Goal: Task Accomplishment & Management: Complete application form

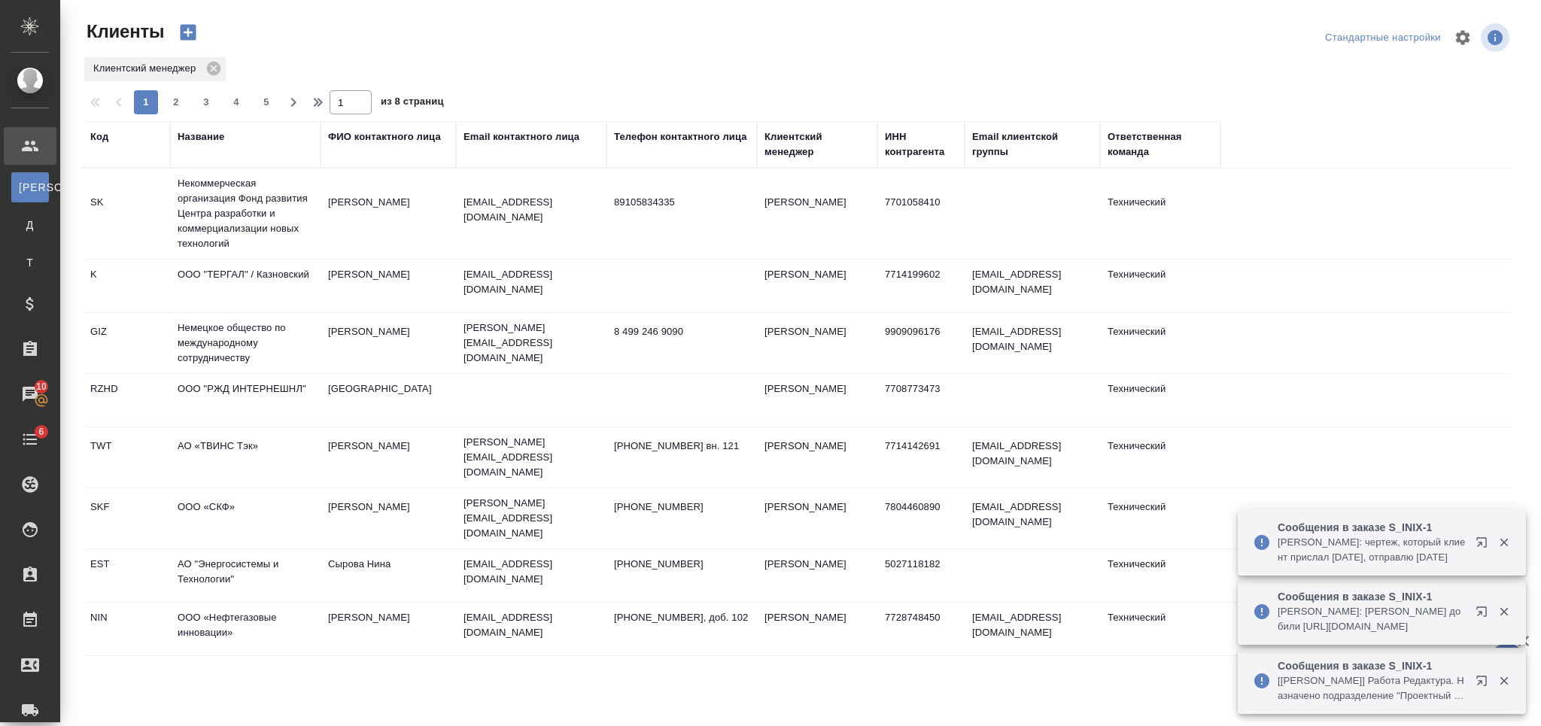
select select "RU"
drag, startPoint x: 0, startPoint y: 0, endPoint x: 219, endPoint y: 172, distance: 278.6
click at [206, 135] on div "Название" at bounding box center [201, 136] width 47 height 15
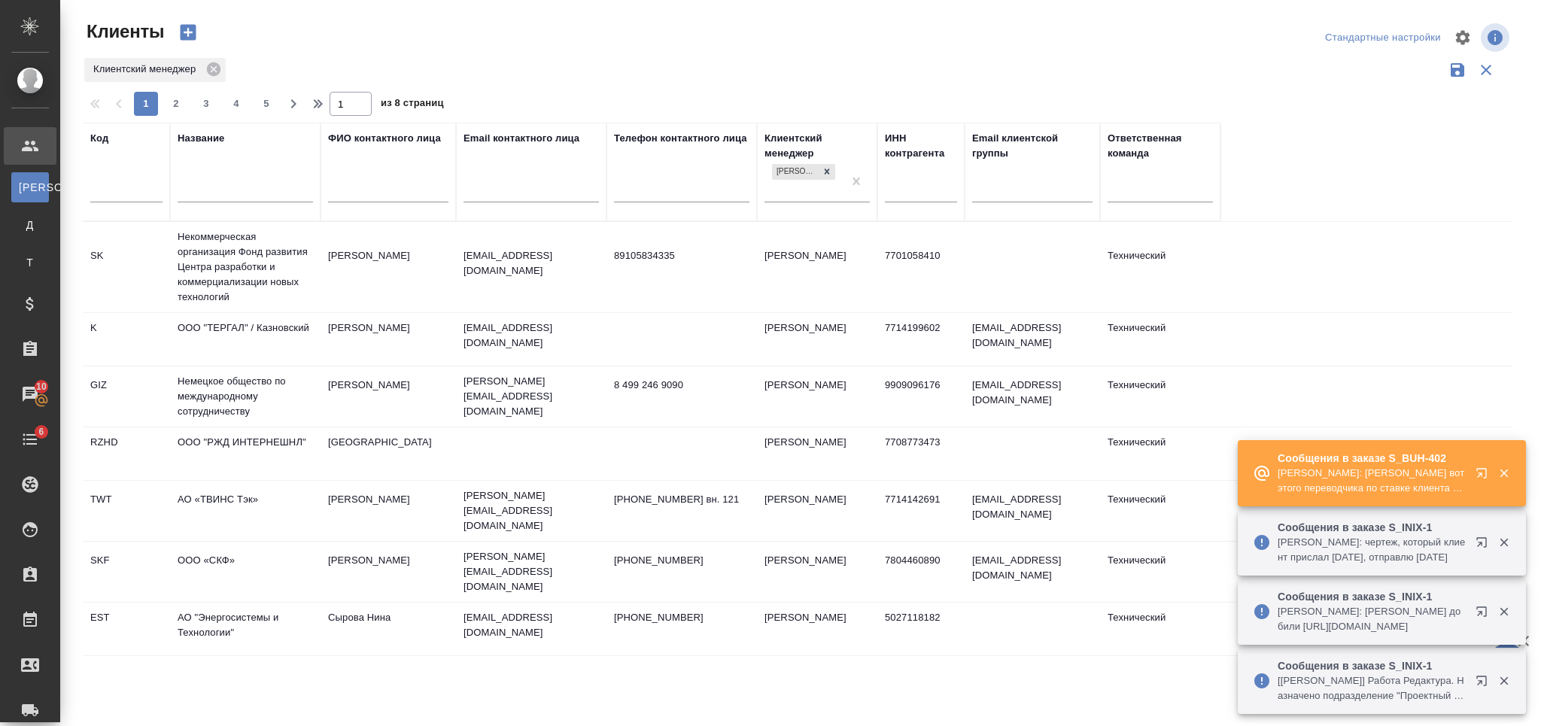
click at [222, 193] on input "text" at bounding box center [245, 192] width 135 height 19
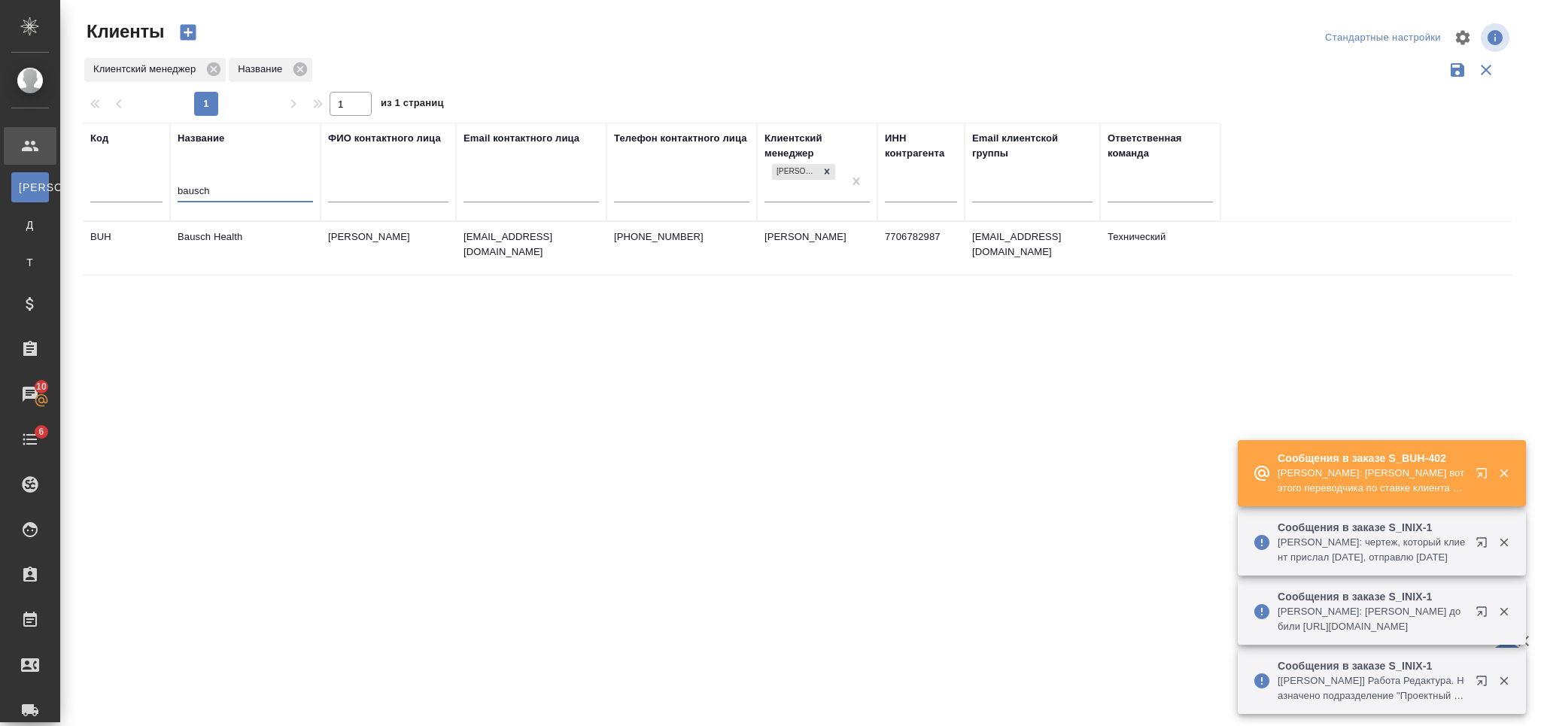
type input "bausch"
click at [284, 244] on td "Bausch Health" at bounding box center [245, 248] width 150 height 53
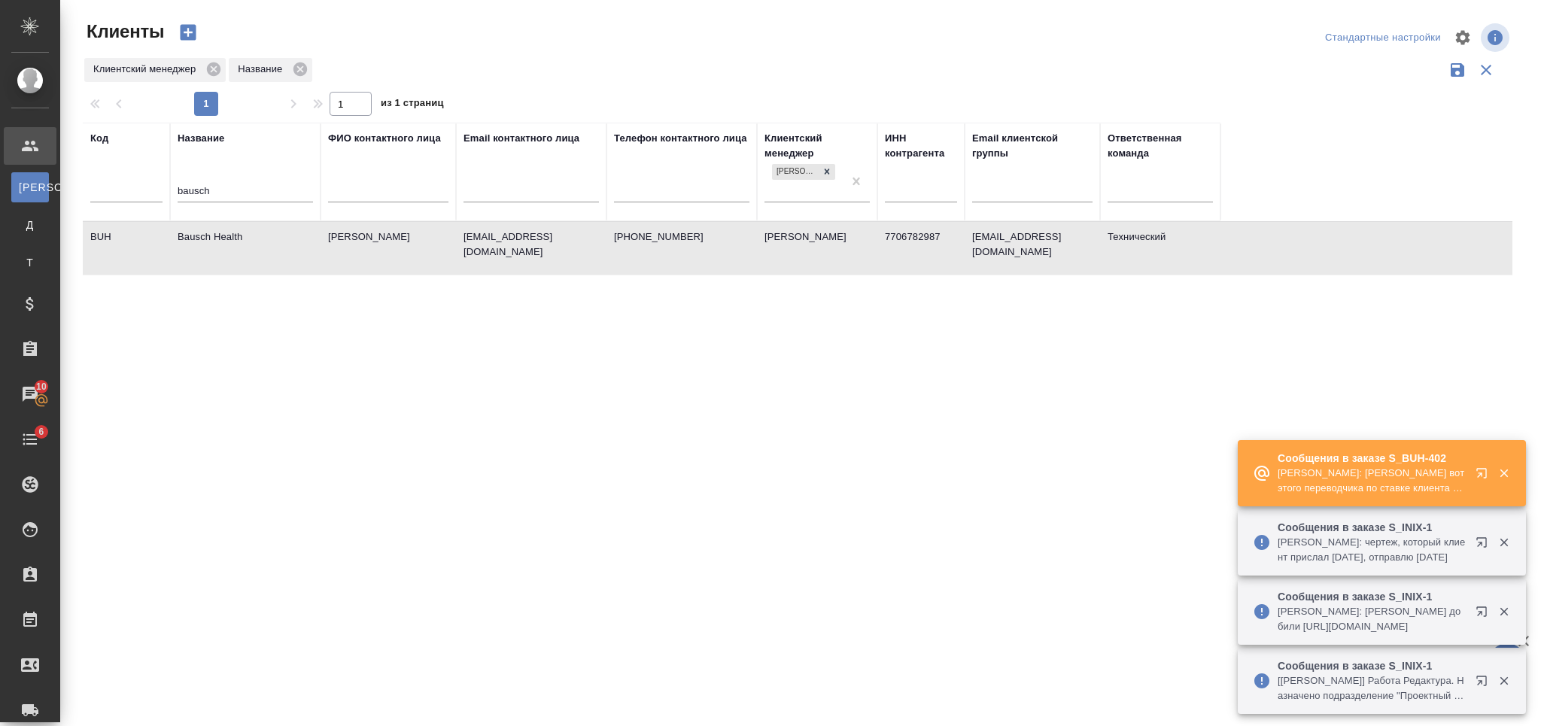
click at [284, 244] on td "Bausch Health" at bounding box center [245, 248] width 150 height 53
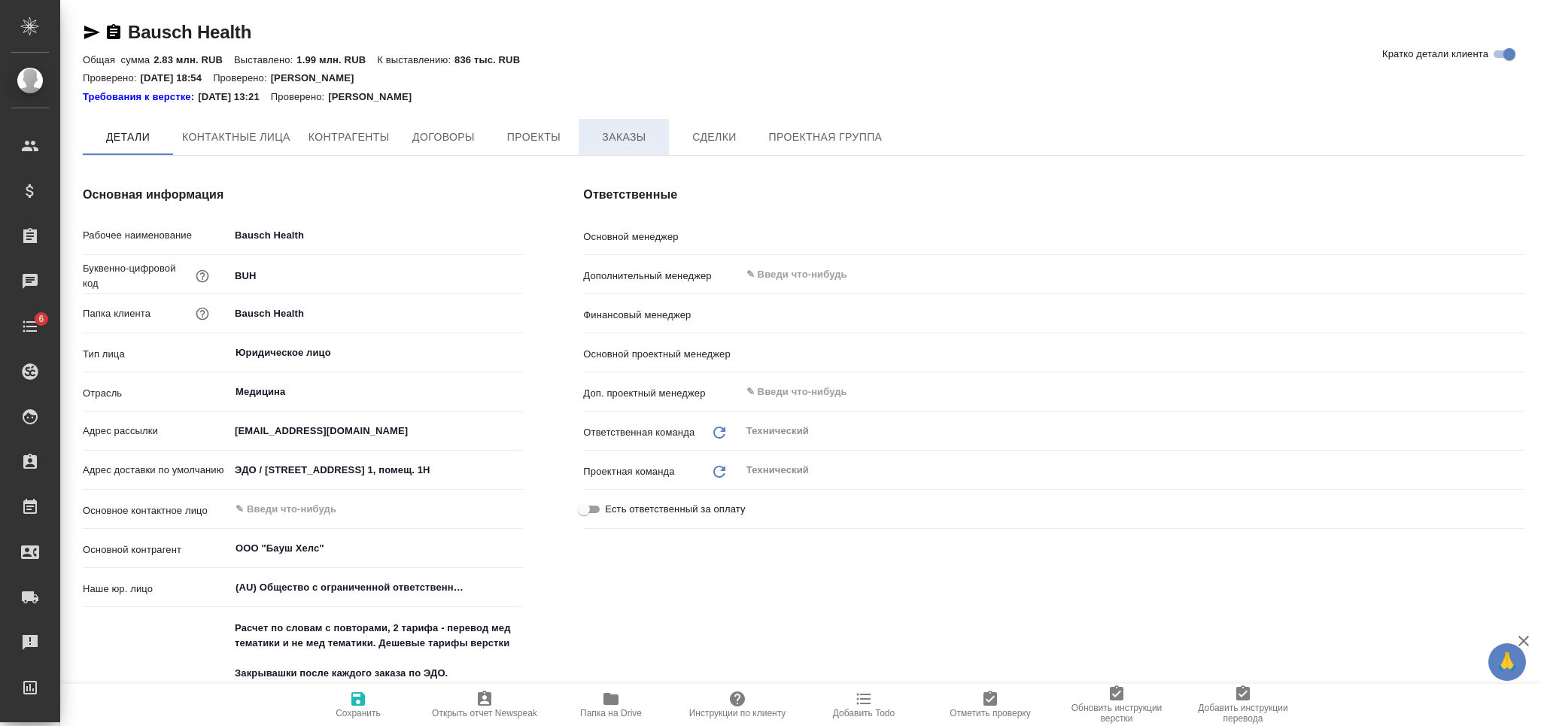
type textarea "x"
type input "[PERSON_NAME]"
type input "Воробьёва Екатерина"
type input "Сергеева Анастасия"
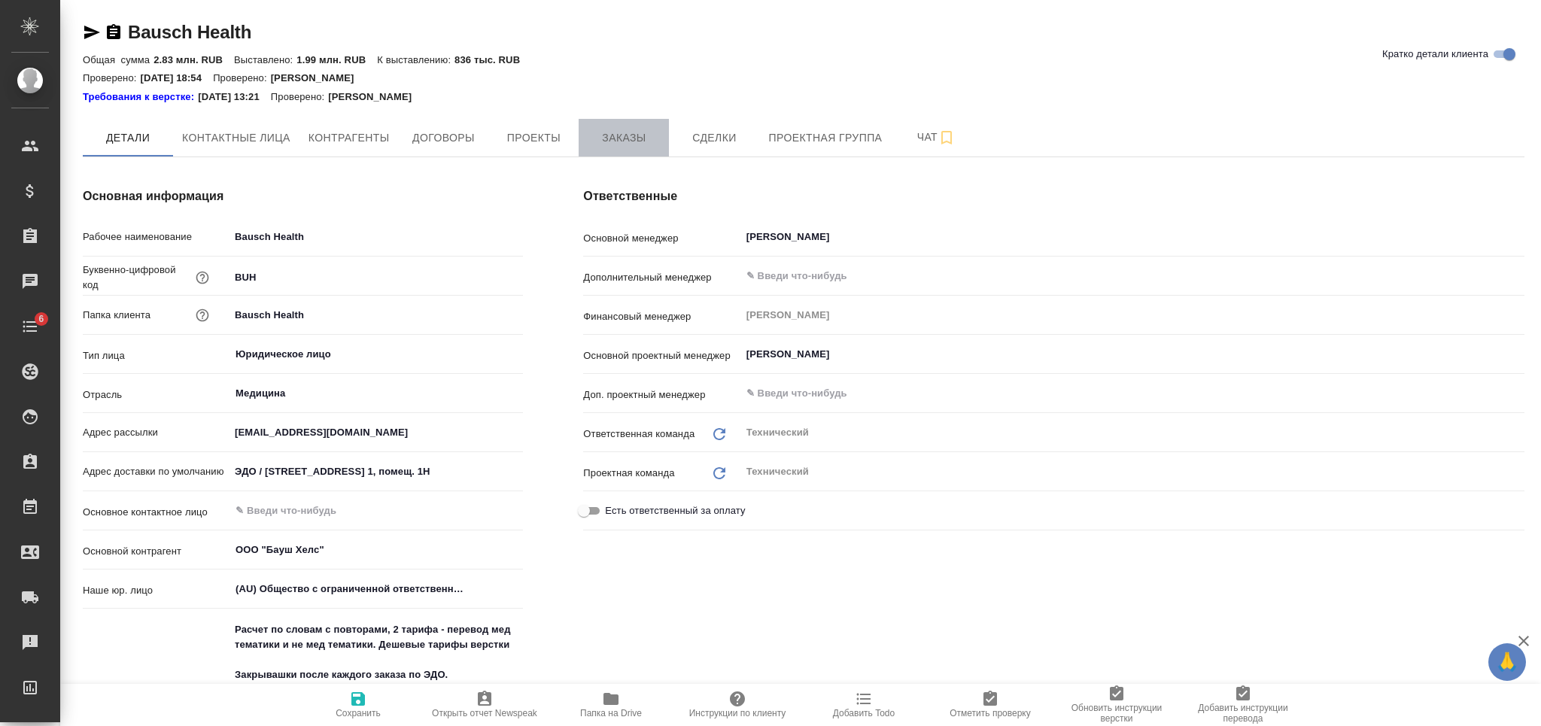
click at [639, 129] on span "Заказы" at bounding box center [624, 138] width 72 height 19
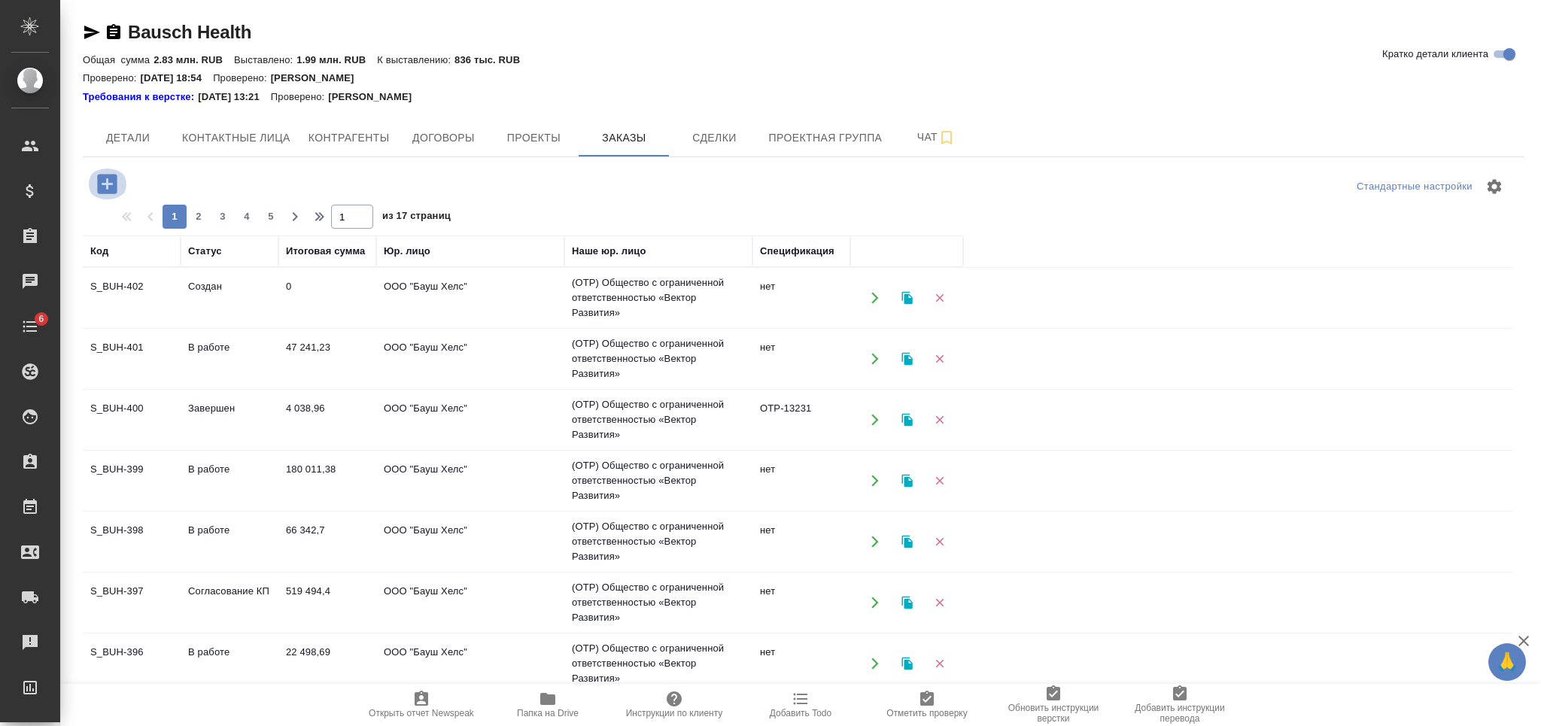
click at [109, 177] on icon "button" at bounding box center [107, 184] width 20 height 20
click at [93, 166] on div "Стандартные настройки 1 2 3 4 5 1 из 17 страниц Код Статус Итоговая сумма Юр. л…" at bounding box center [804, 493] width 1442 height 673
click at [103, 176] on icon "button" at bounding box center [107, 184] width 20 height 20
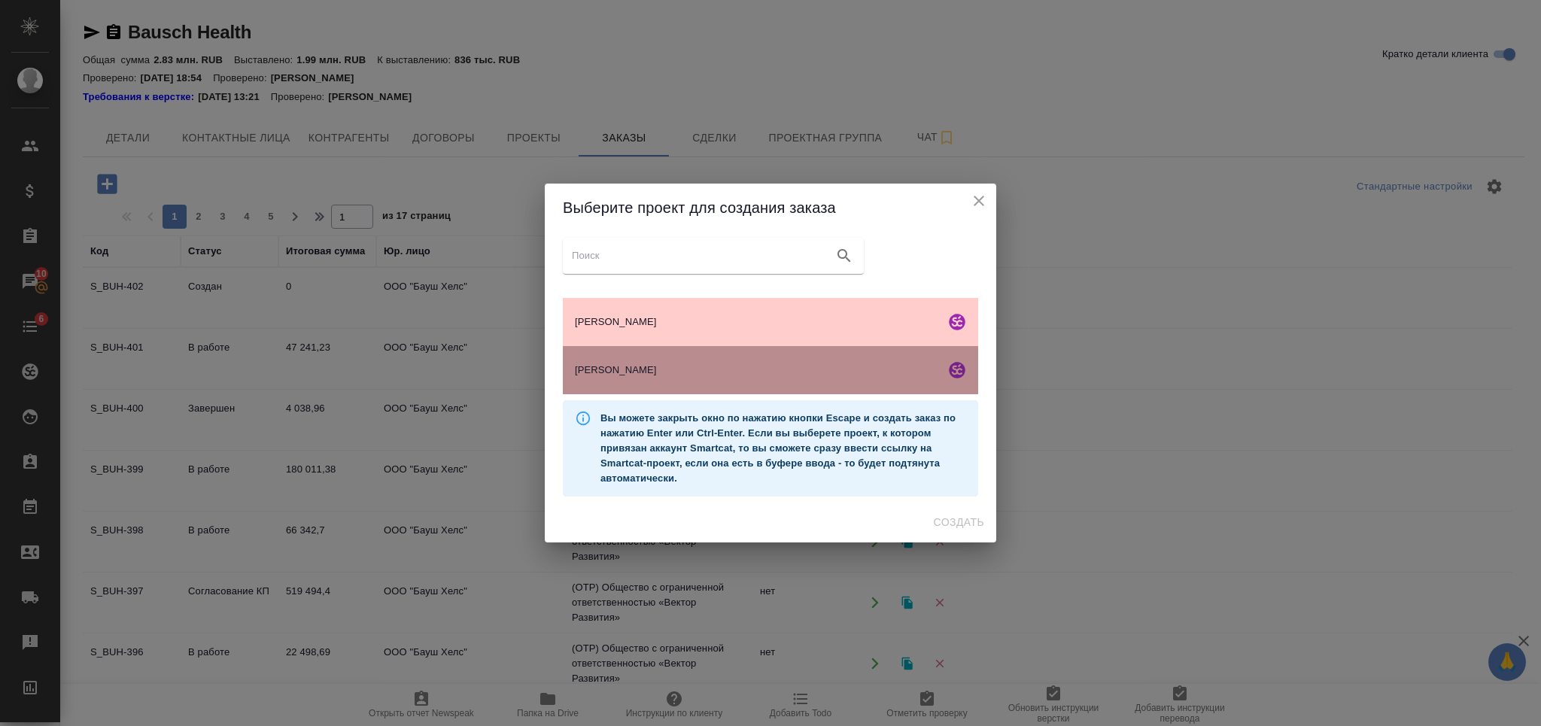
click at [661, 373] on span "Бауш Хелс" at bounding box center [757, 370] width 364 height 15
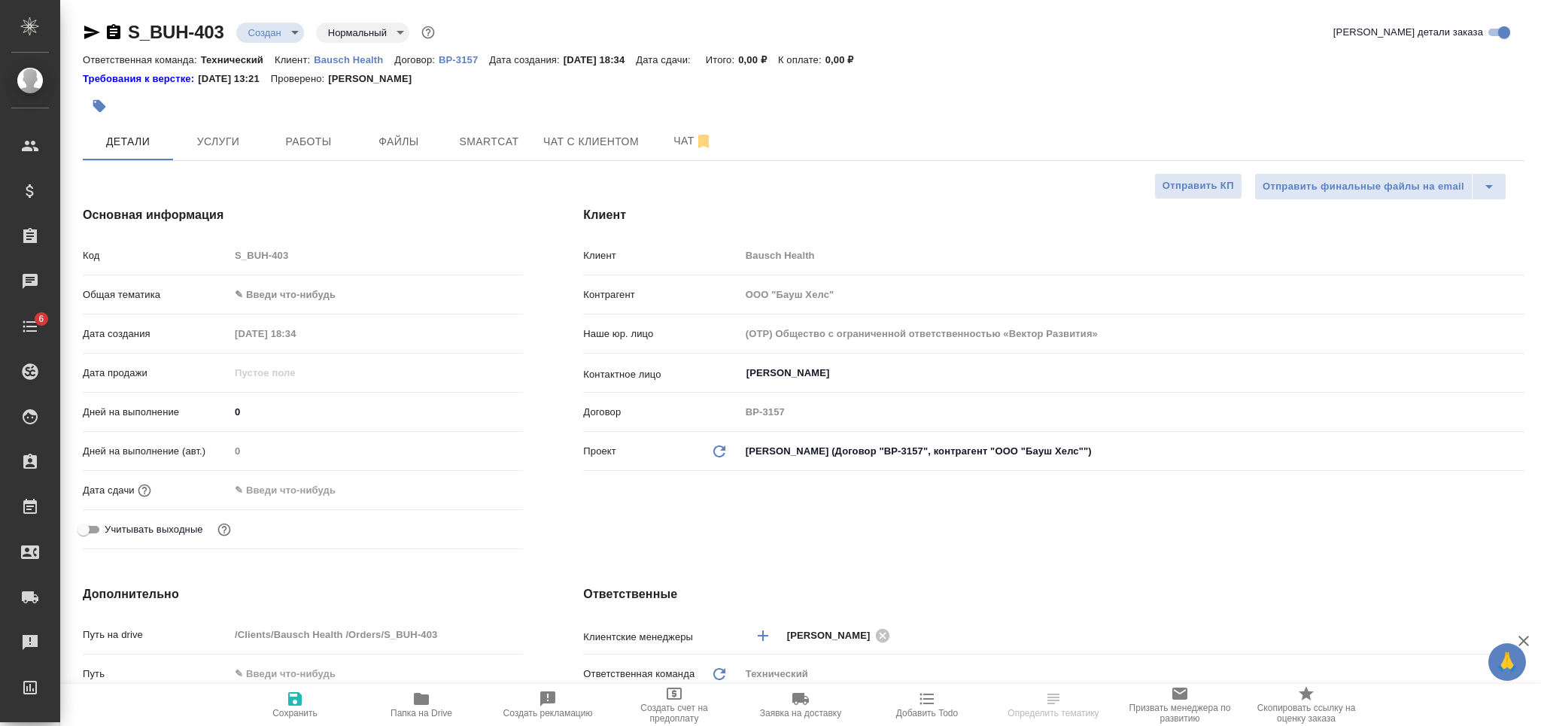
select select "RU"
type textarea "x"
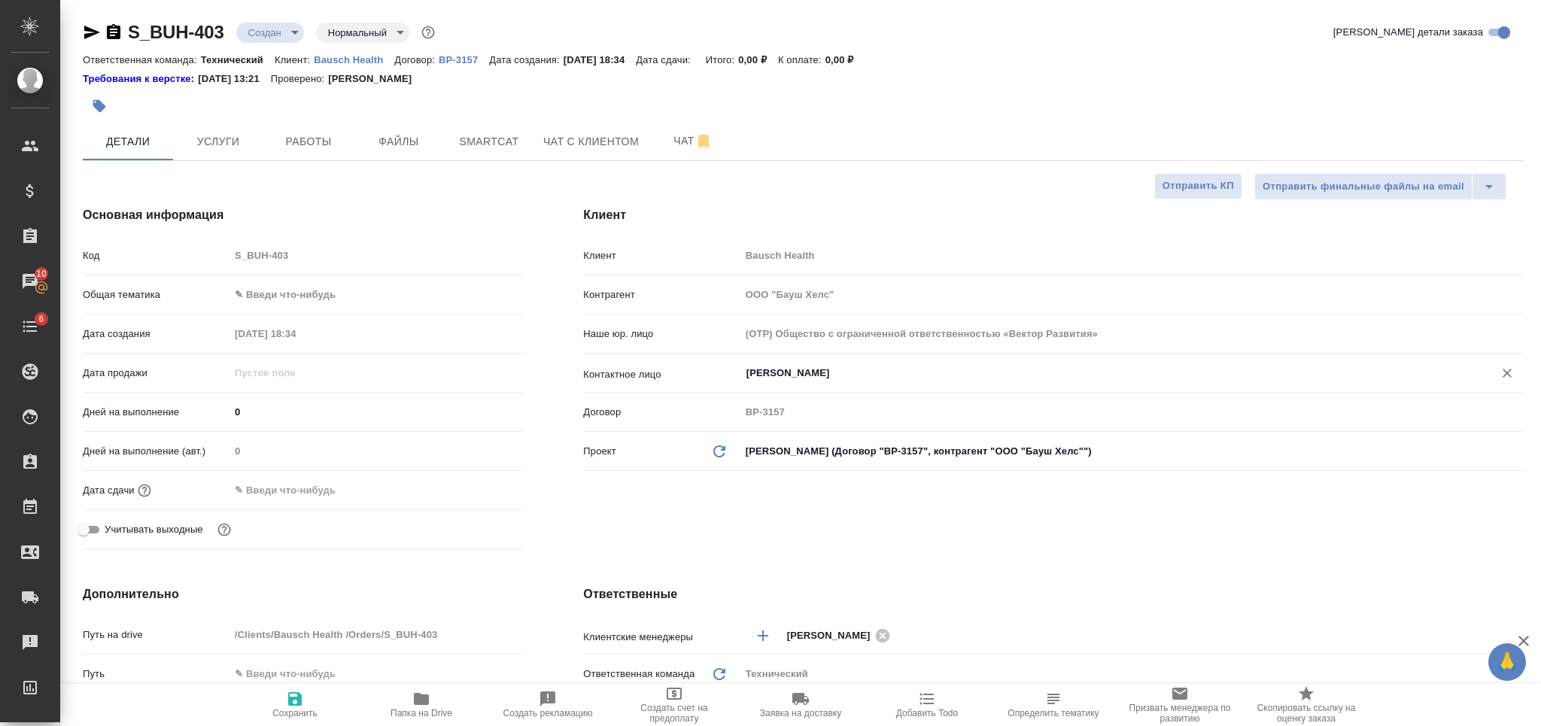
click at [789, 373] on input "Долгополова Любовь" at bounding box center [1107, 373] width 725 height 18
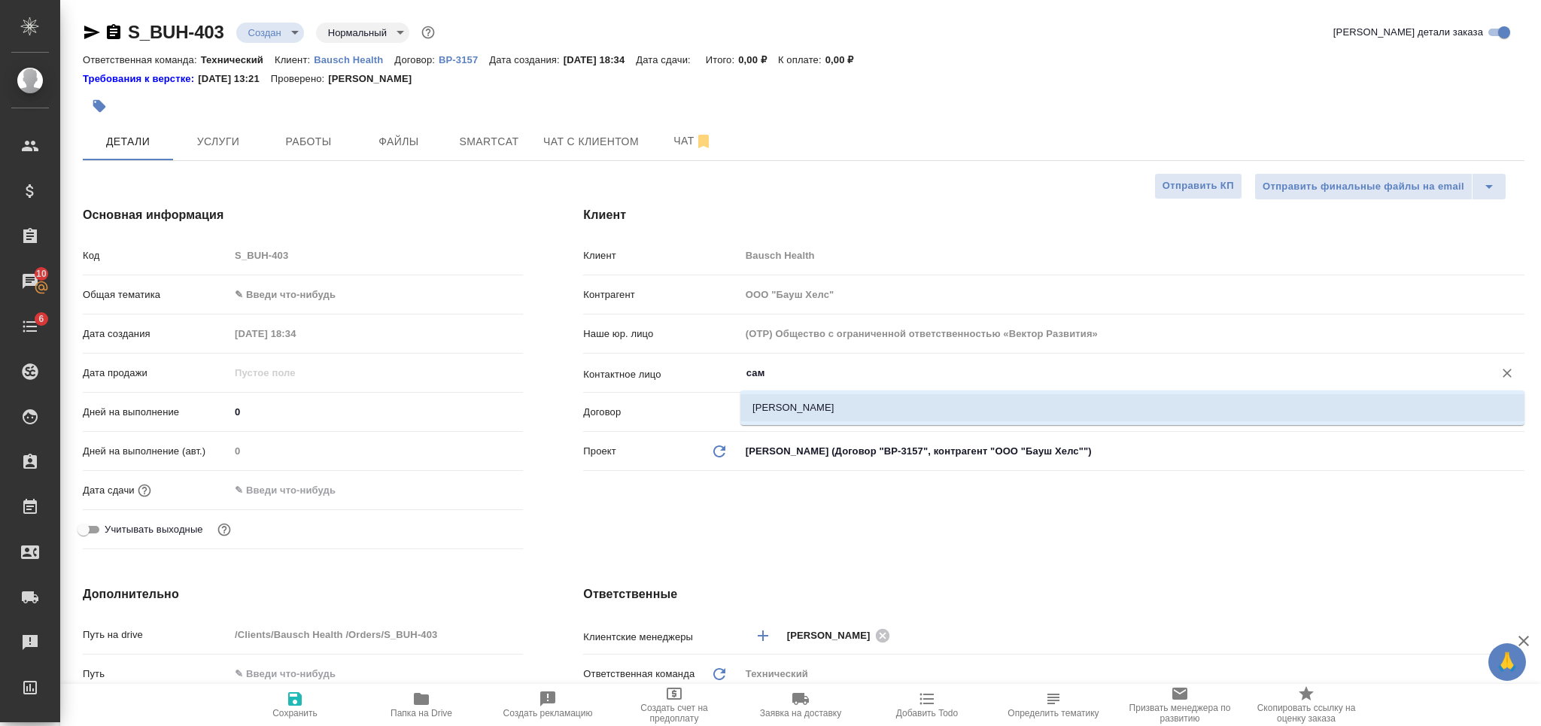
click at [862, 400] on li "Самойлова Александра" at bounding box center [1132, 407] width 784 height 27
type input "Самойлова Александра"
type textarea "x"
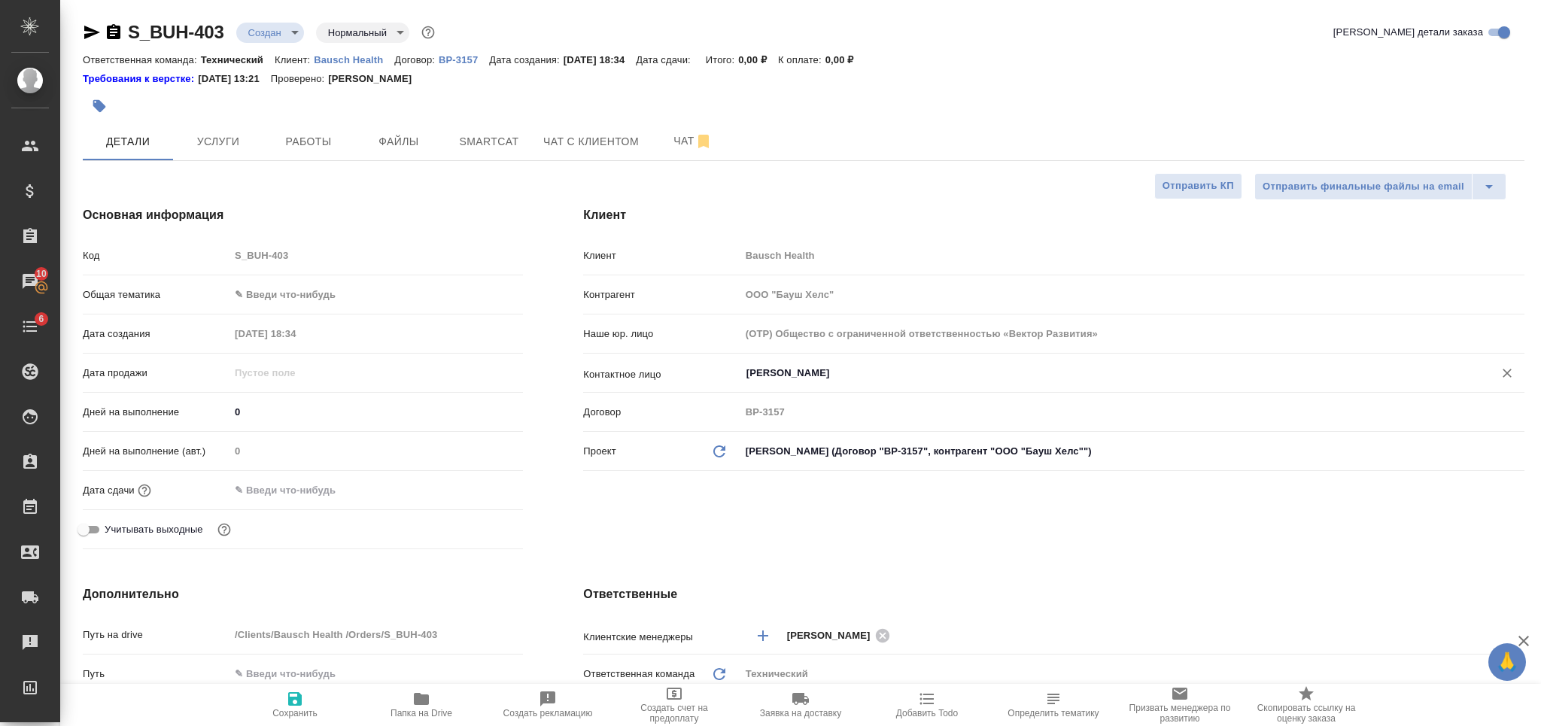
type input "Самойлова Александра"
drag, startPoint x: 299, startPoint y: 704, endPoint x: 295, endPoint y: 695, distance: 9.8
click at [297, 704] on icon "button" at bounding box center [295, 699] width 14 height 14
type textarea "x"
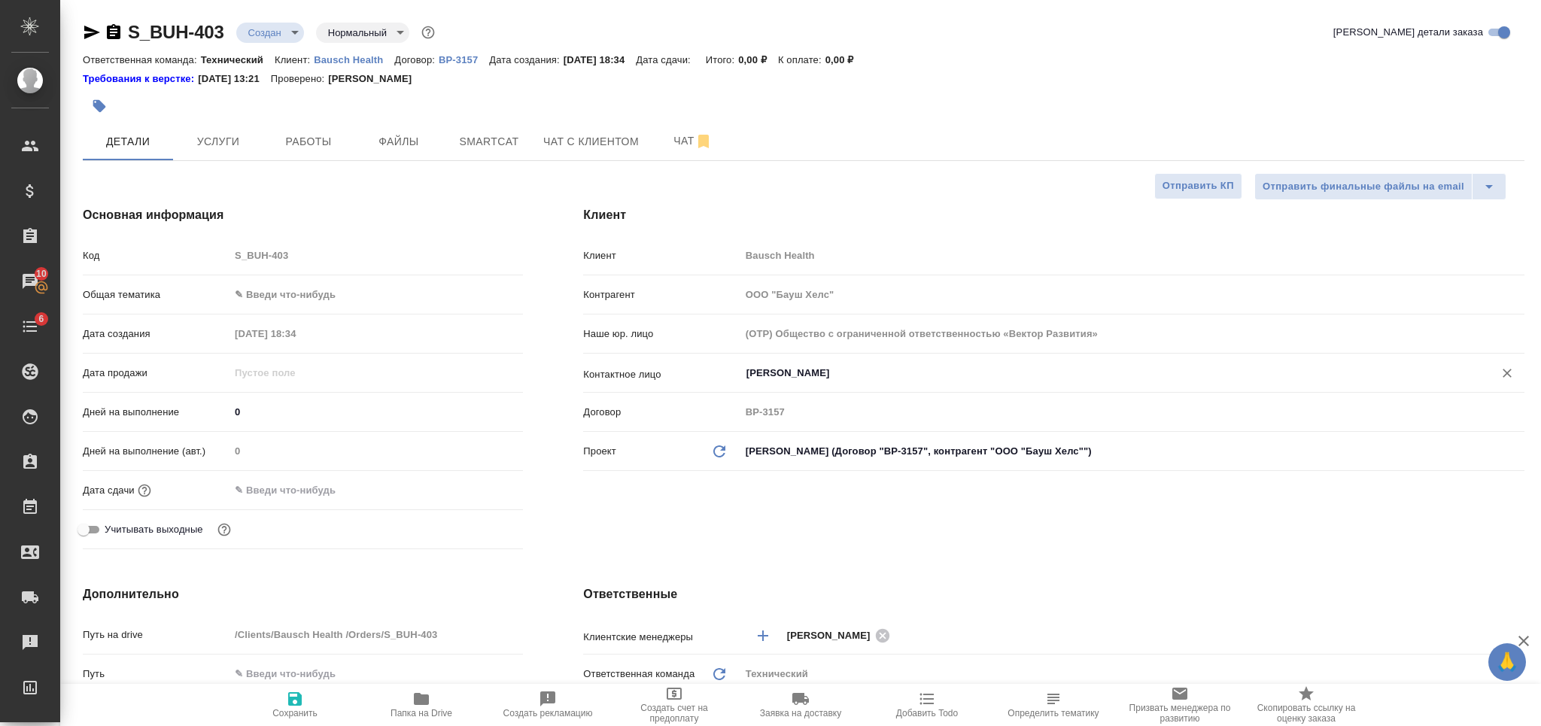
type textarea "x"
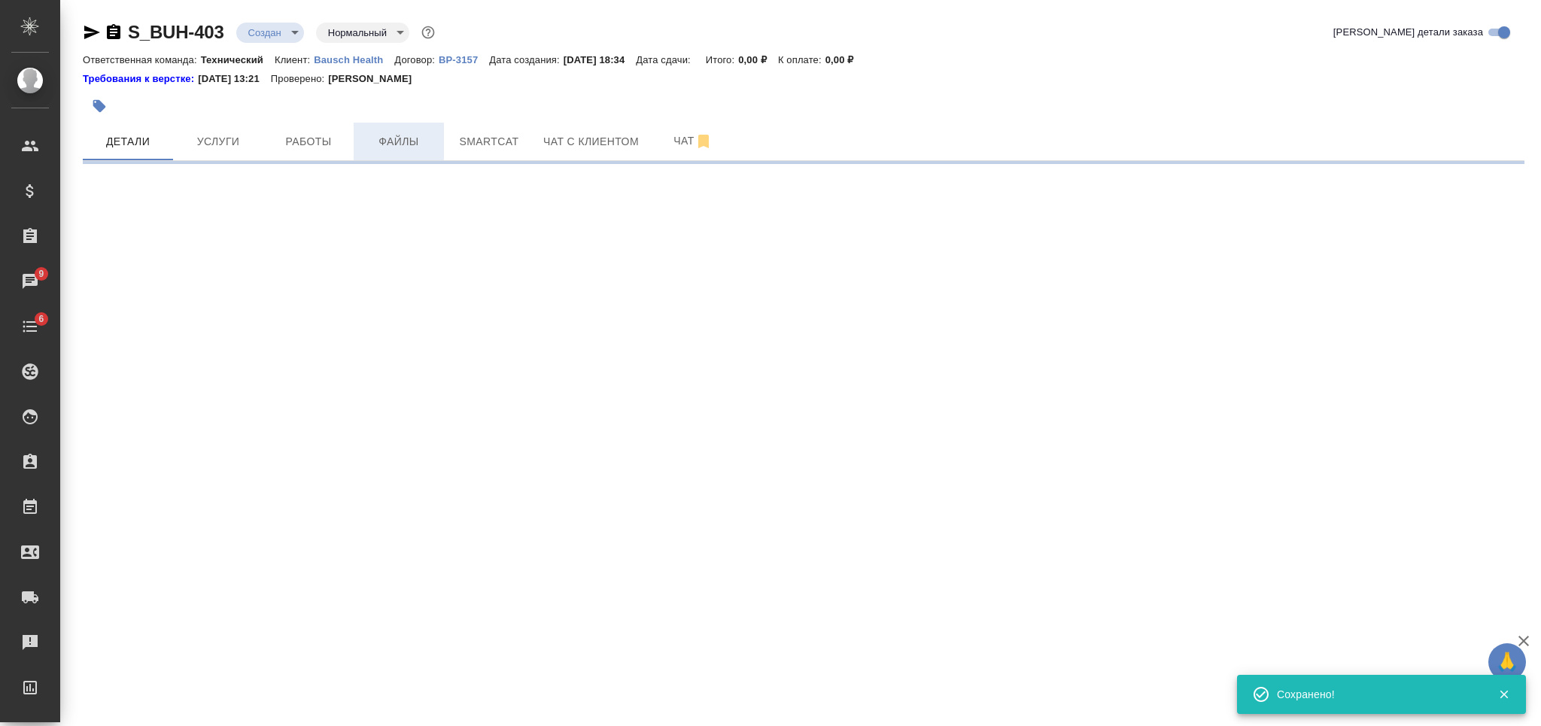
select select "RU"
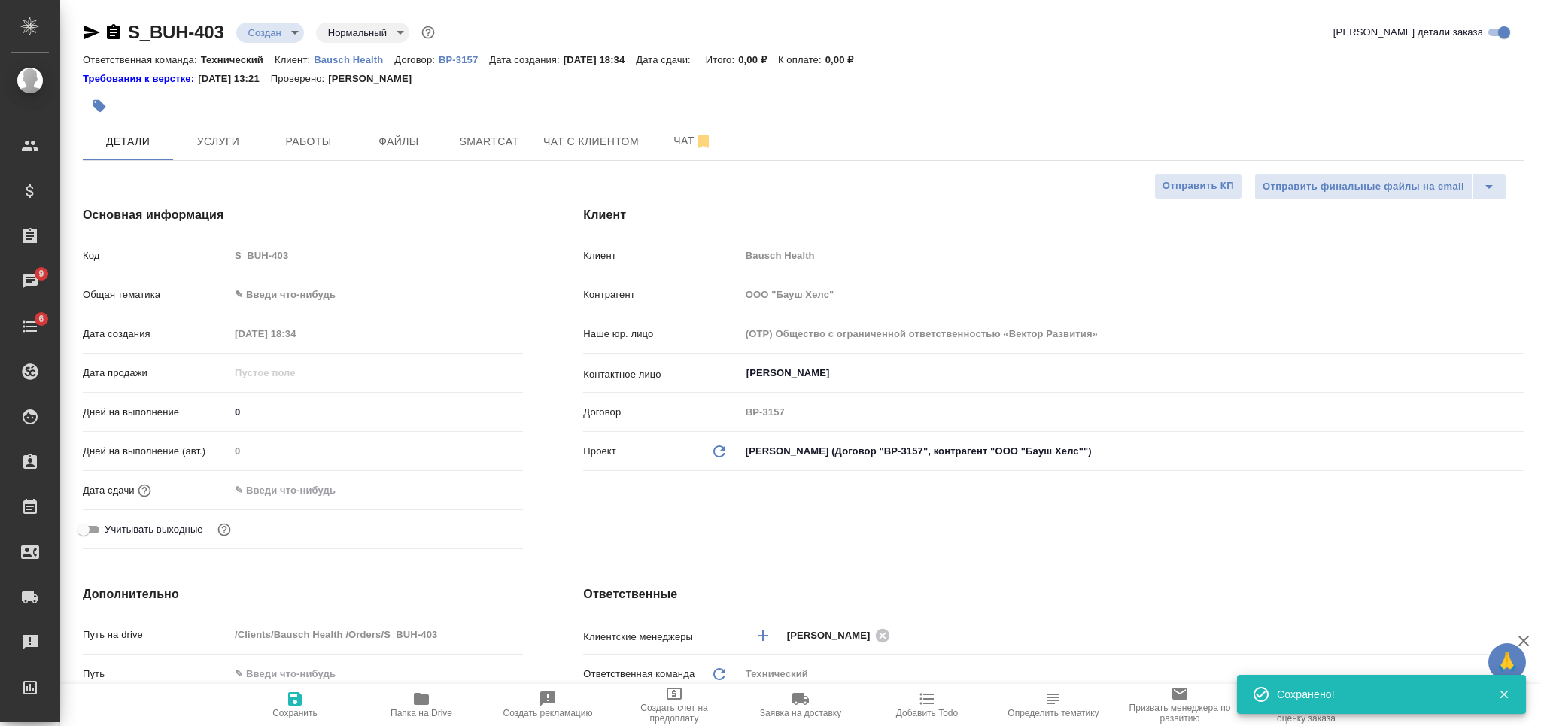
type textarea "x"
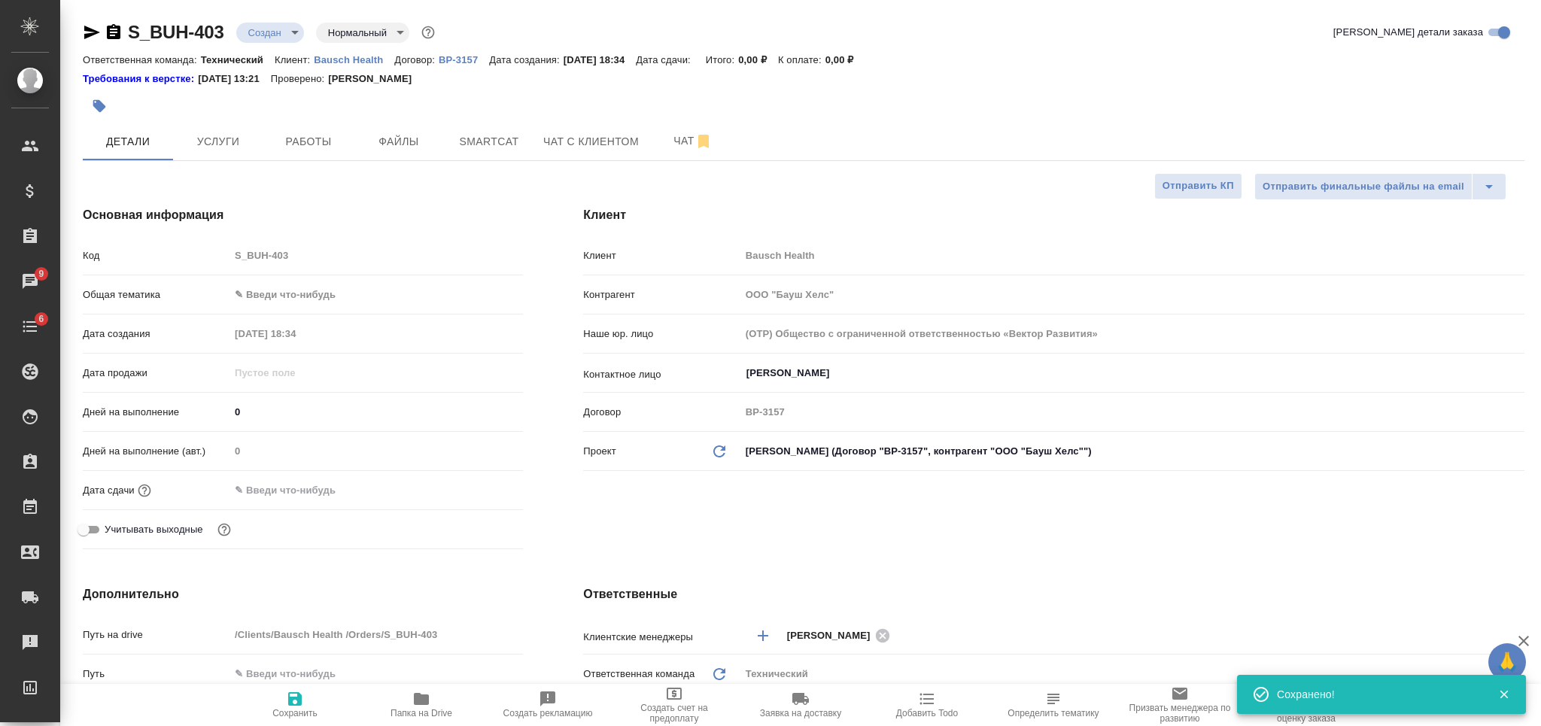
type textarea "x"
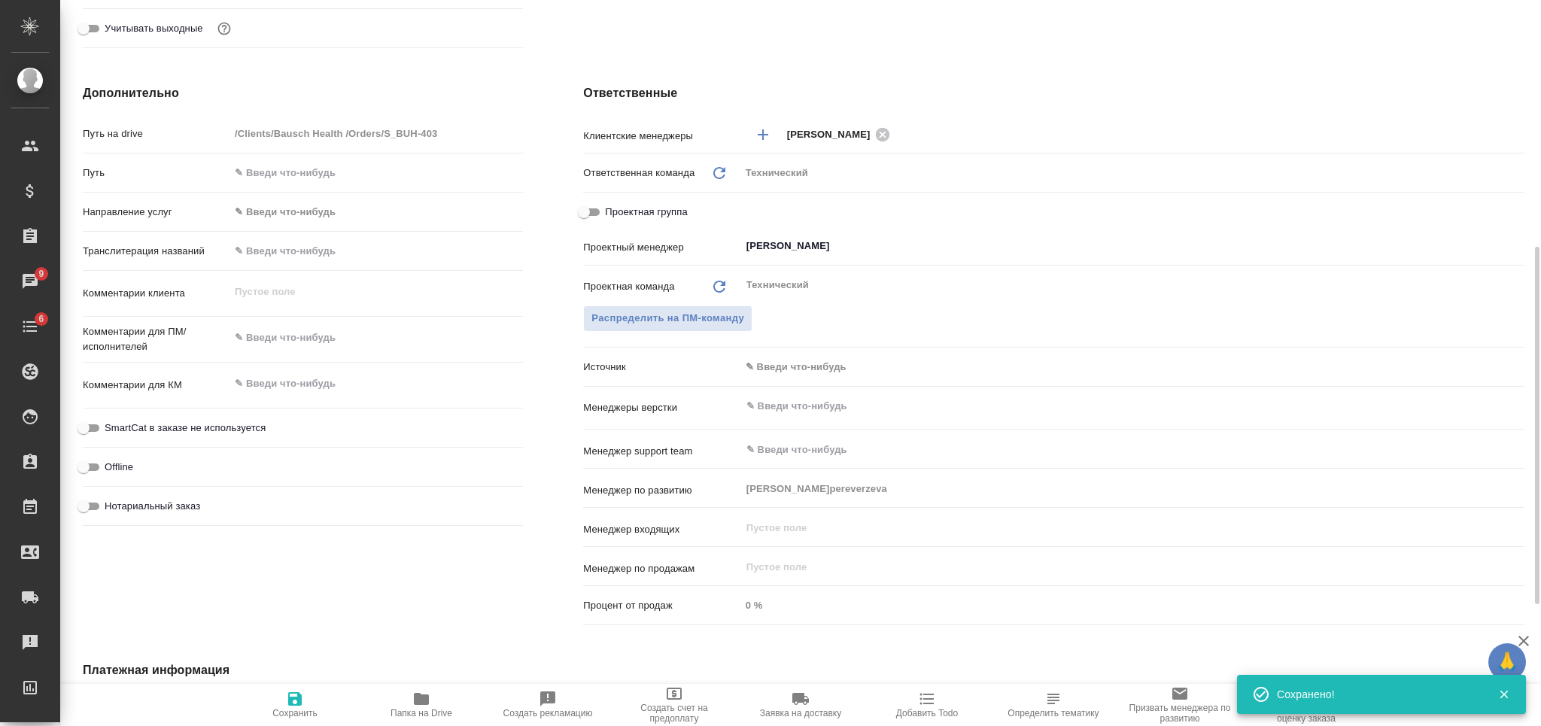
type textarea "x"
click at [338, 391] on textarea at bounding box center [375, 384] width 293 height 26
paste textarea "SUPROBION_admin docs_перевод+нотариальное заверние"
type textarea "SUPROBION_admin docs_перевод+нотариальное заверние"
type textarea "x"
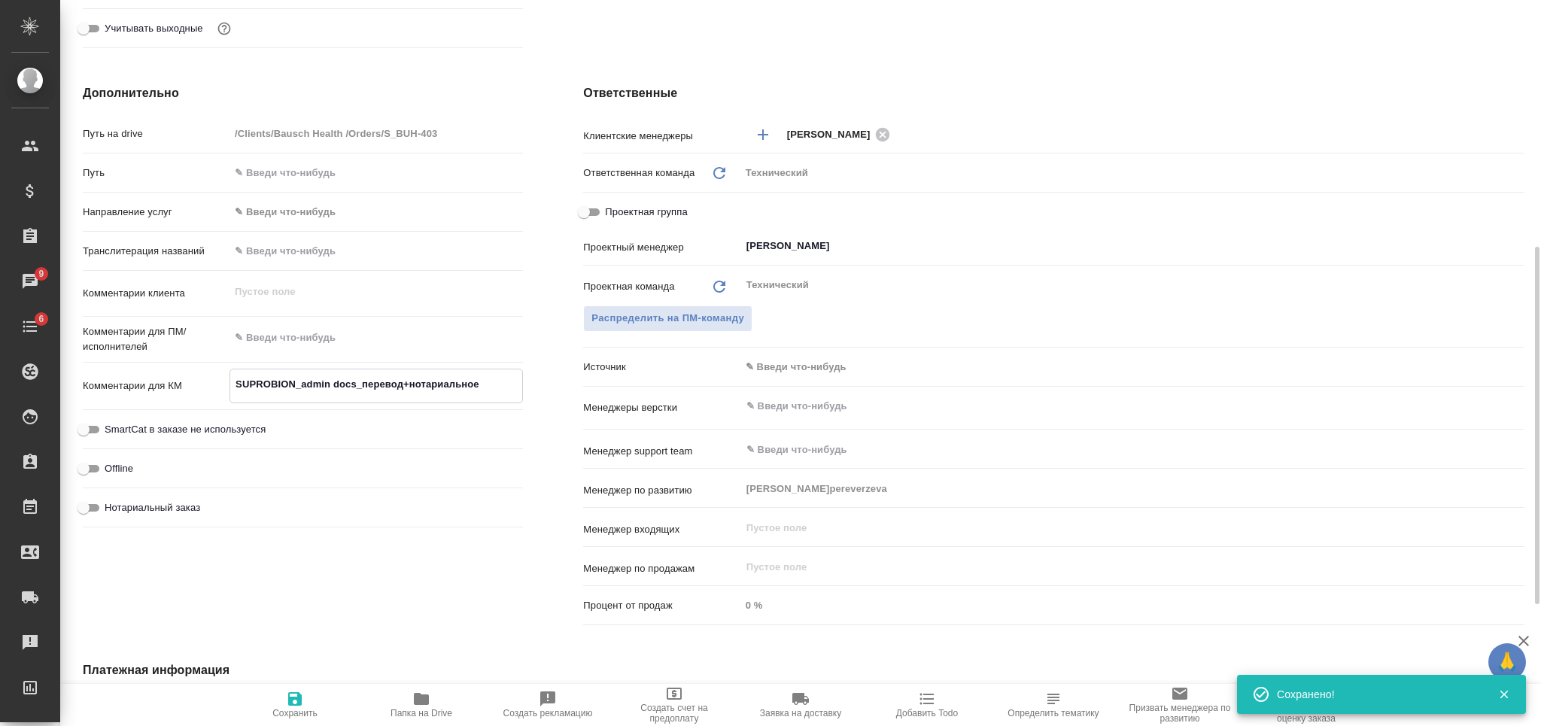
type textarea "x"
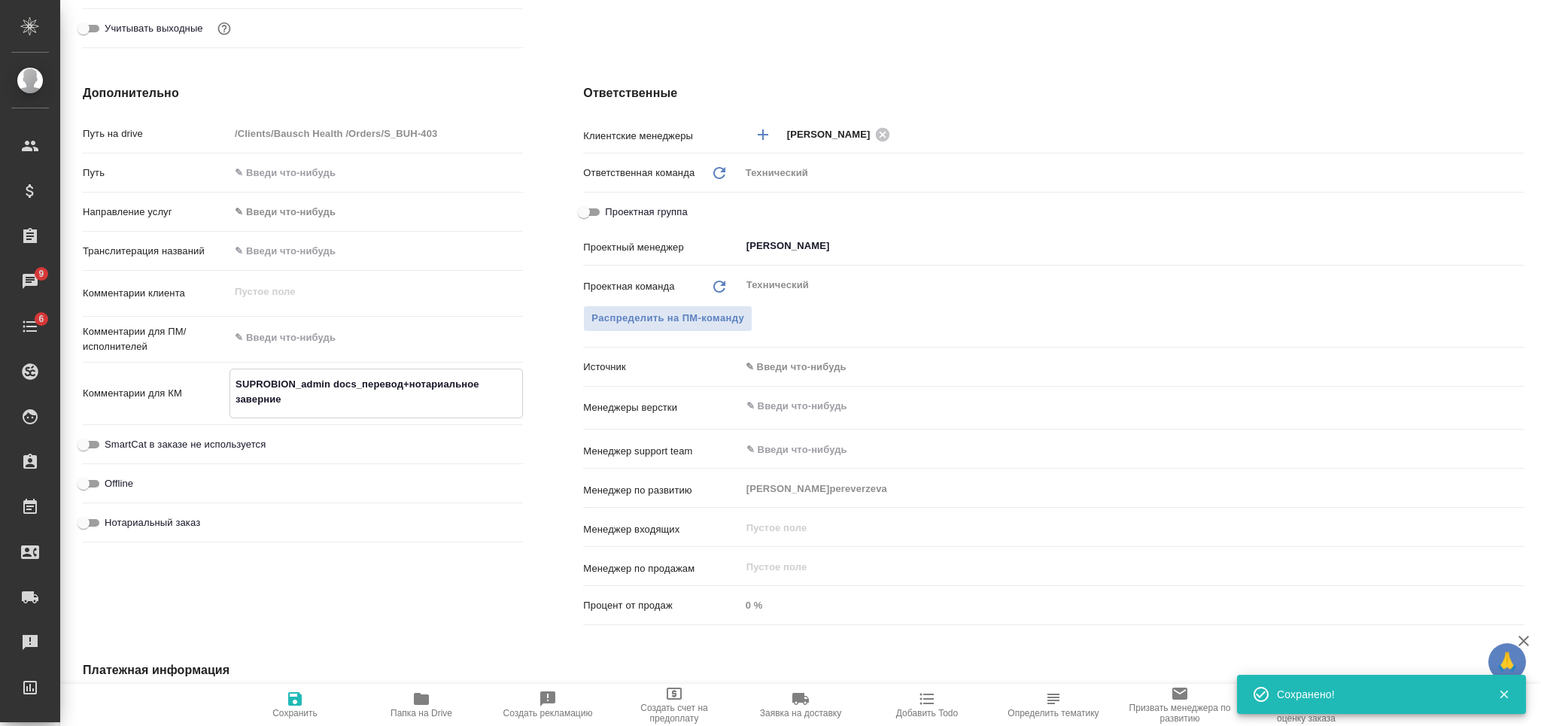
type textarea "SUPROBION_admin docs_перевод+нотариальное заверние"
type textarea "x"
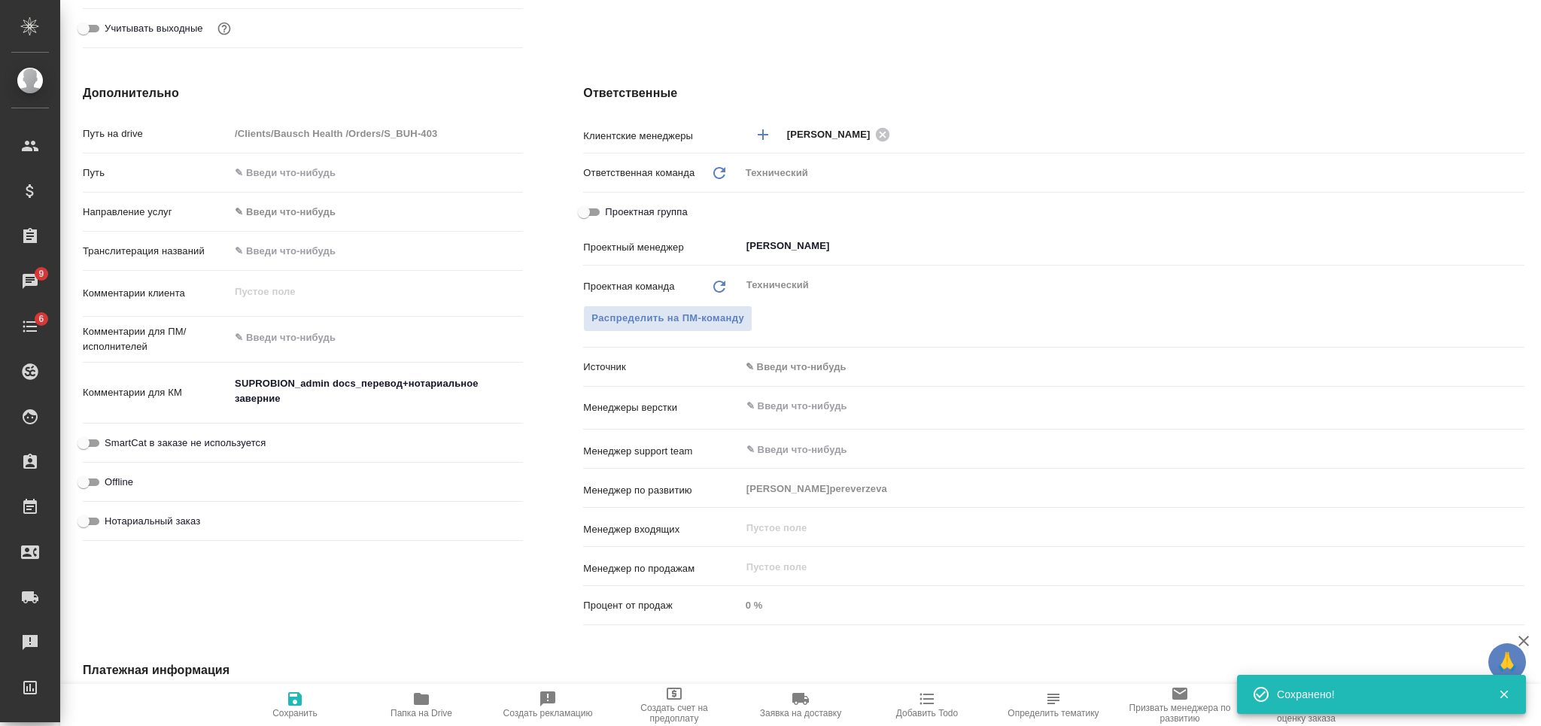
type textarea "x"
type textarea "SUPROBION_admin docs_перевод+нотариальное заверние"
type textarea "x"
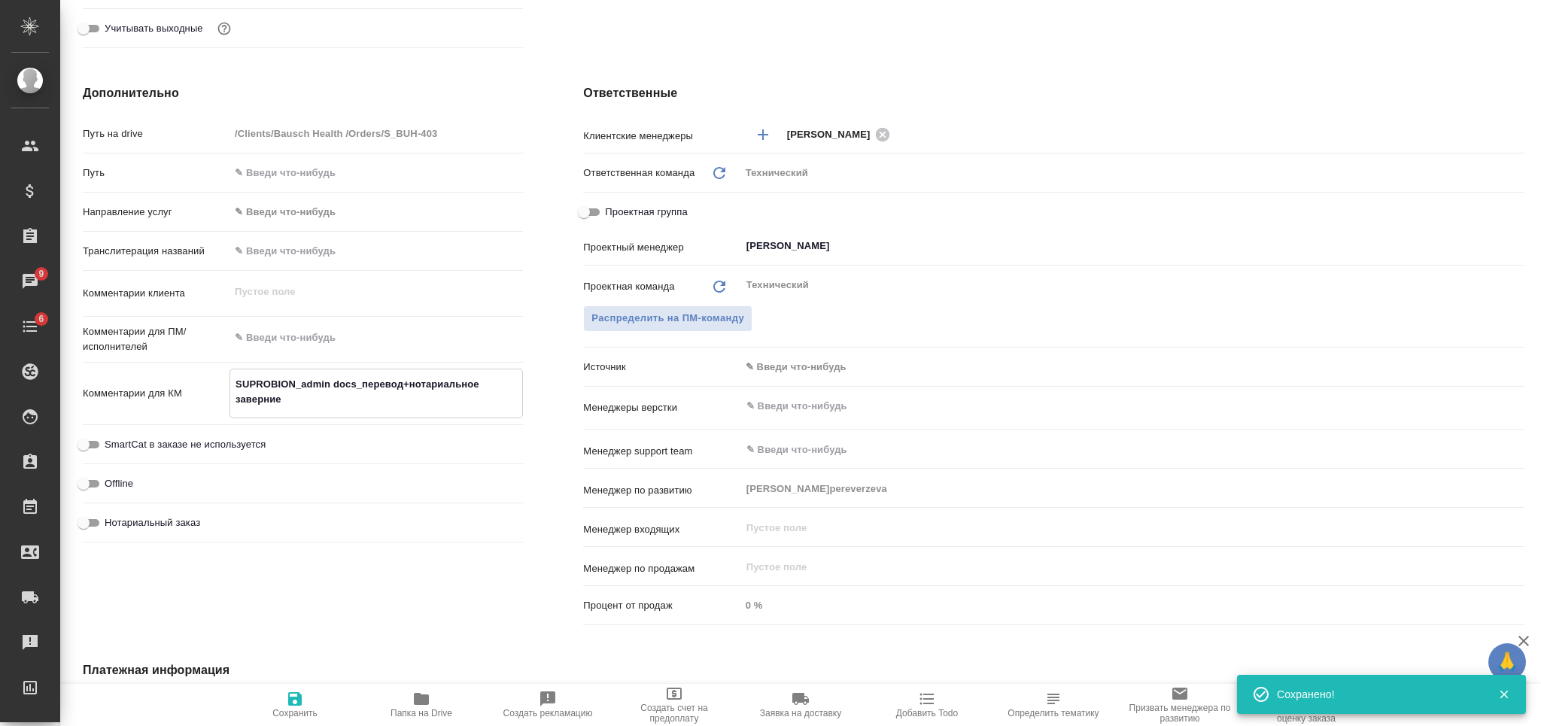
type textarea "x"
type textarea "SUPROBION_admin docs_перевод+нотариальное заверние"
type textarea "x"
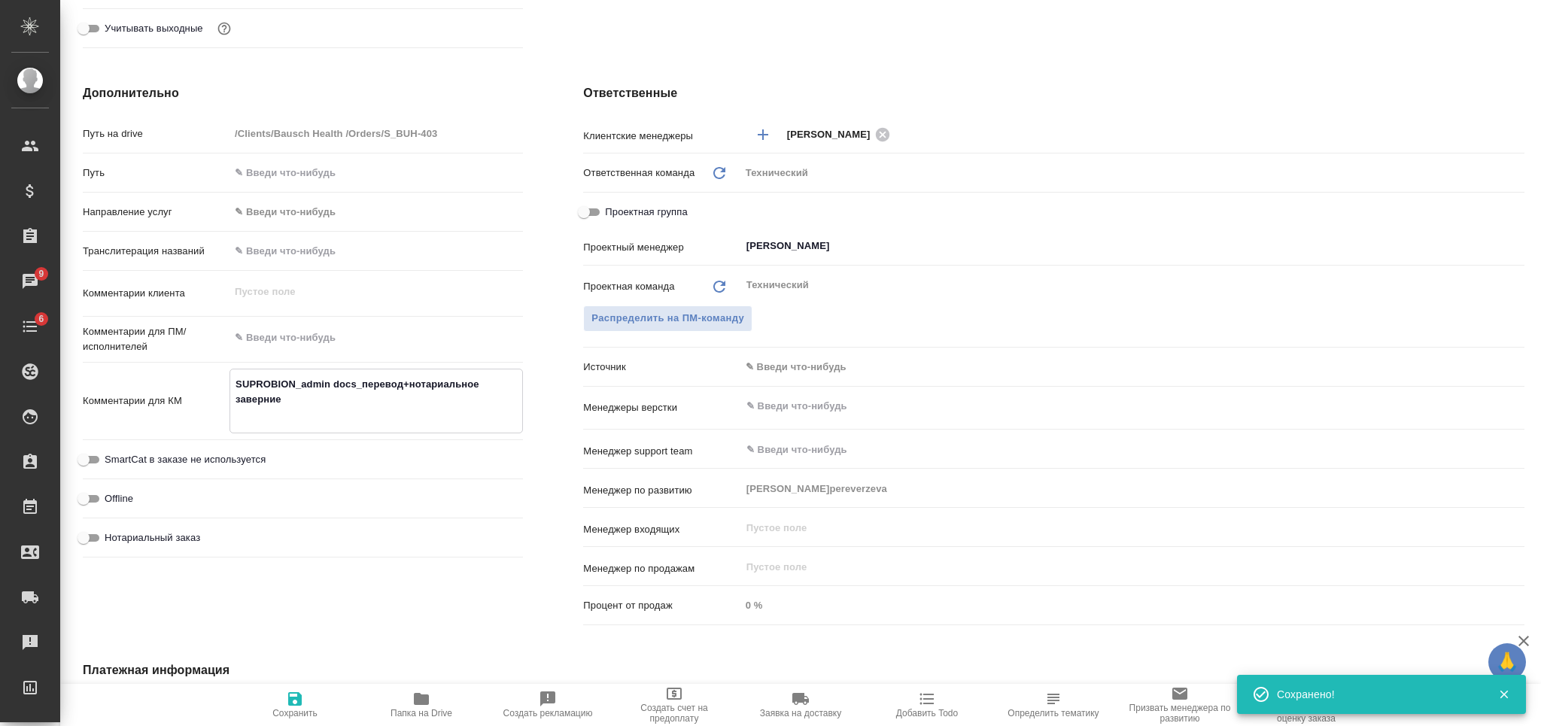
paste textarea "Дополнить ранее выполненный перевод документов во вложении (прикладываю ворд ве…"
type textarea "SUPROBION_admin docs_перевод+нотариальное заверние Дополнить ранее выполненный …"
type textarea "x"
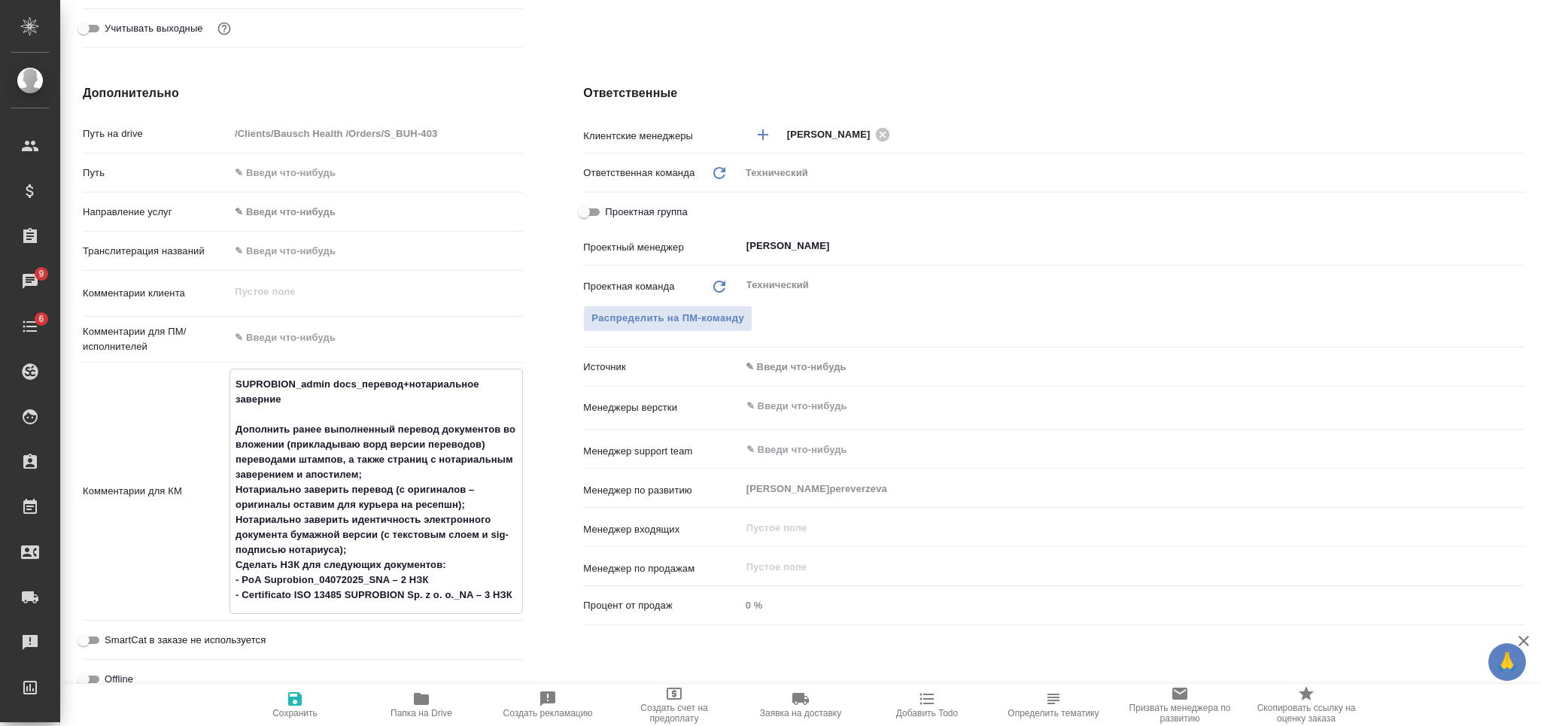
click at [234, 427] on textarea "SUPROBION_admin docs_перевод+нотариальное заверние Дополнить ранее выполненный …" at bounding box center [376, 490] width 292 height 236
type textarea "SUPROBION_admin docs_перевод+нотариальное заверние 1Дополнить ранее выполненный…"
type textarea "x"
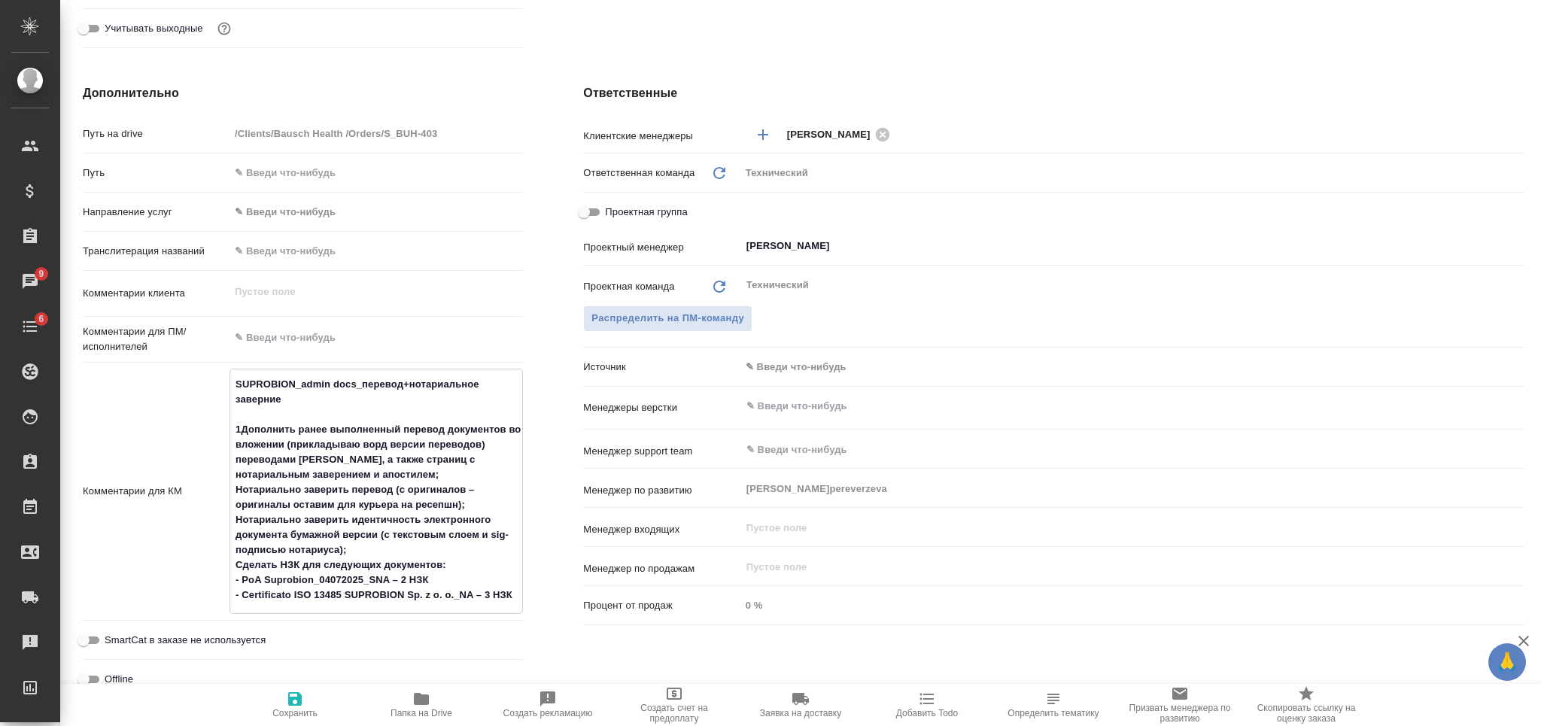
type textarea "SUPROBION_admin docs_перевод+нотариальное заверние 1.Дополнить ранее выполненны…"
type textarea "x"
type textarea "SUPROBION_admin docs_перевод+нотариальное заверние 1. Дополнить ранее выполненн…"
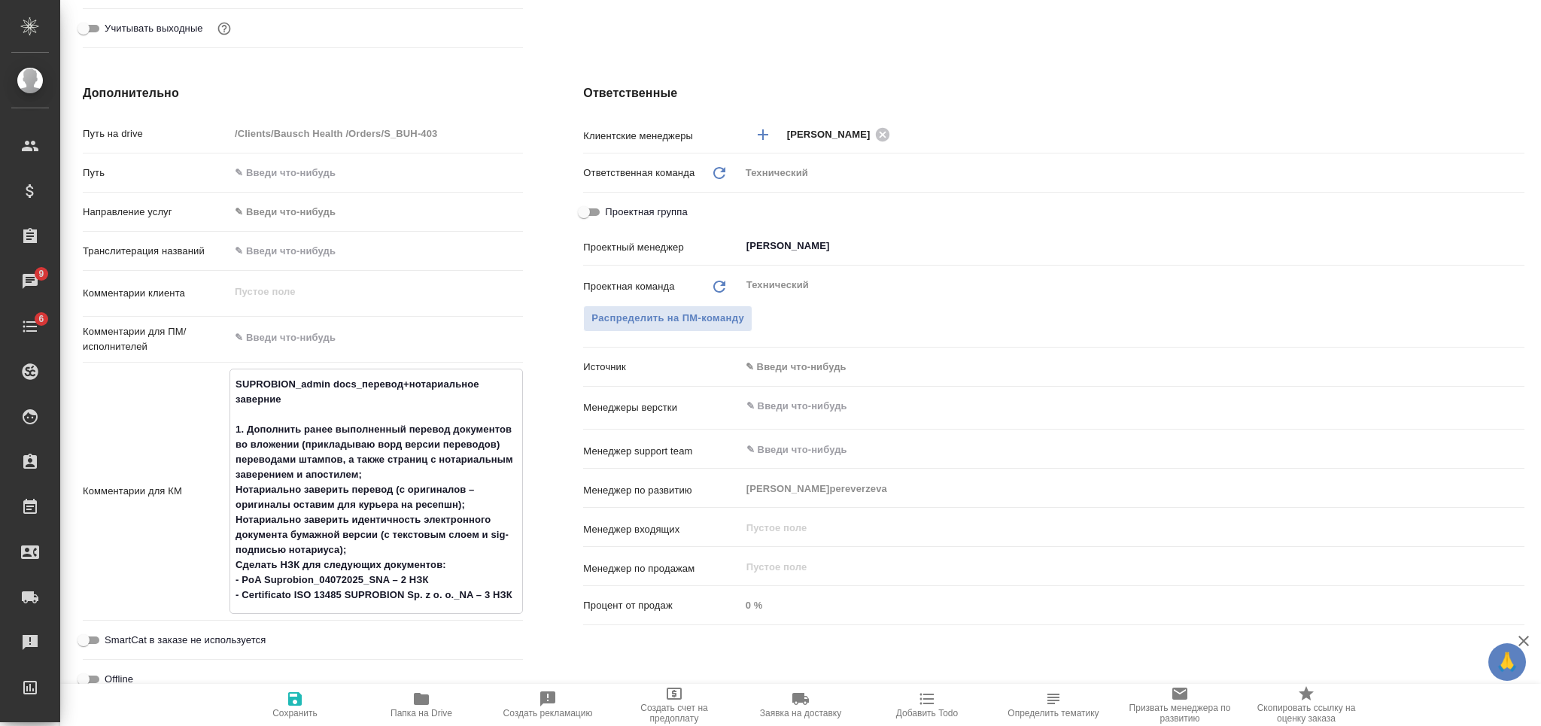
type textarea "x"
click at [231, 487] on textarea "SUPROBION_admin docs_перевод+нотариальное заверние 1. Дополнить ранее выполненн…" at bounding box center [376, 490] width 292 height 236
type textarea "SUPROBION_admin docs_перевод+нотариальное заверние 1. Дополнить ранее выполненн…"
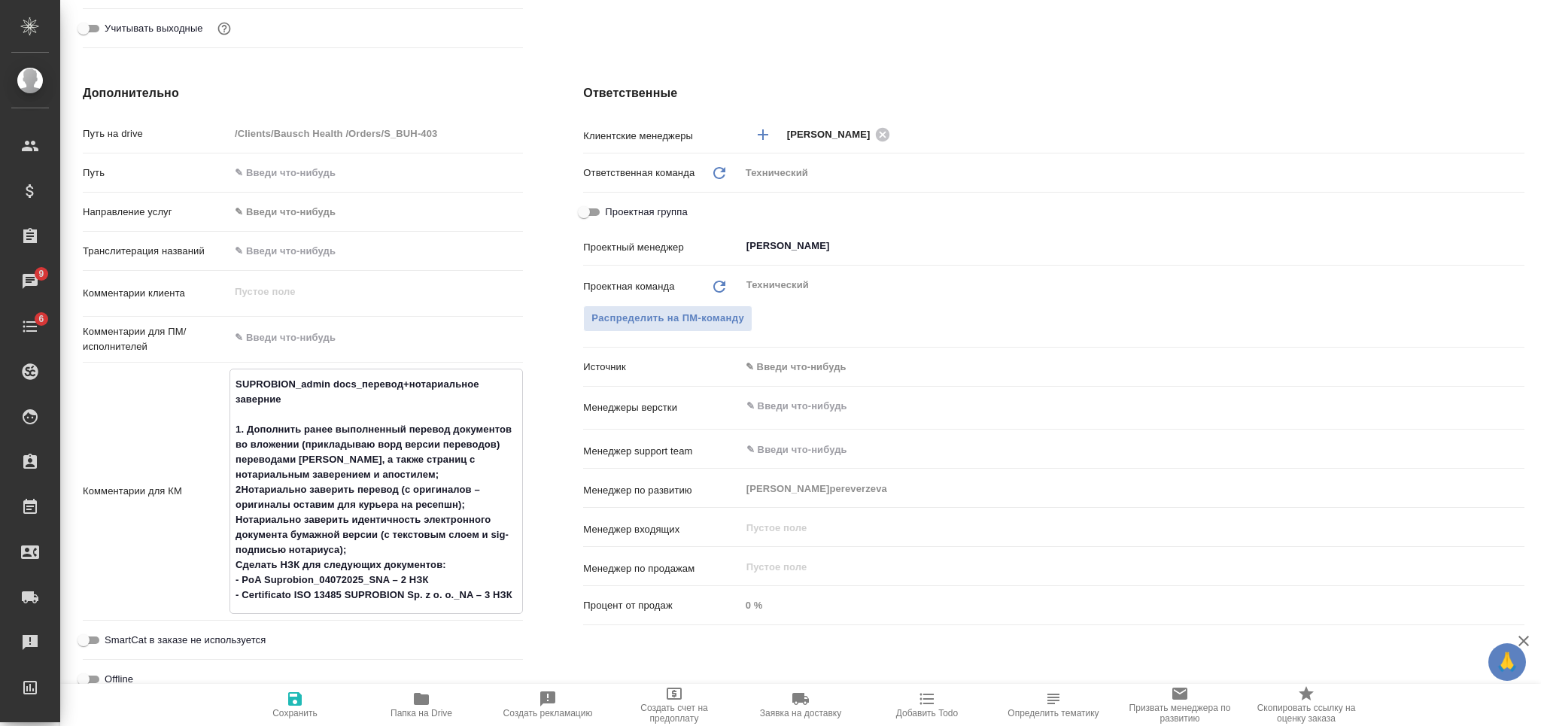
type textarea "x"
type textarea "SUPROBION_admin docs_перевод+нотариальное заверние 1. Дополнить ранее выполненн…"
type textarea "x"
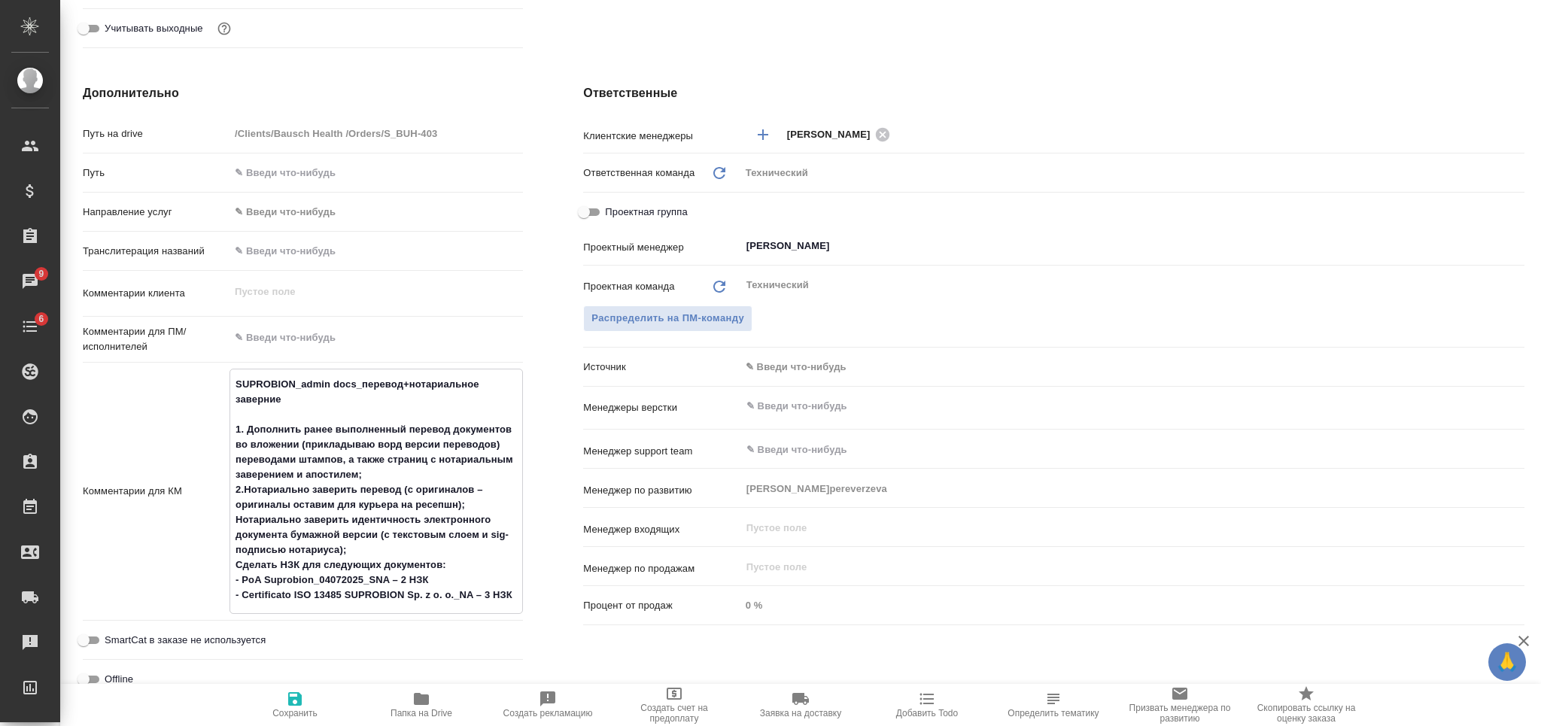
type textarea "x"
type textarea "SUPROBION_admin docs_перевод+нотариальное заверние 1. Дополнить ранее выполненн…"
type textarea "x"
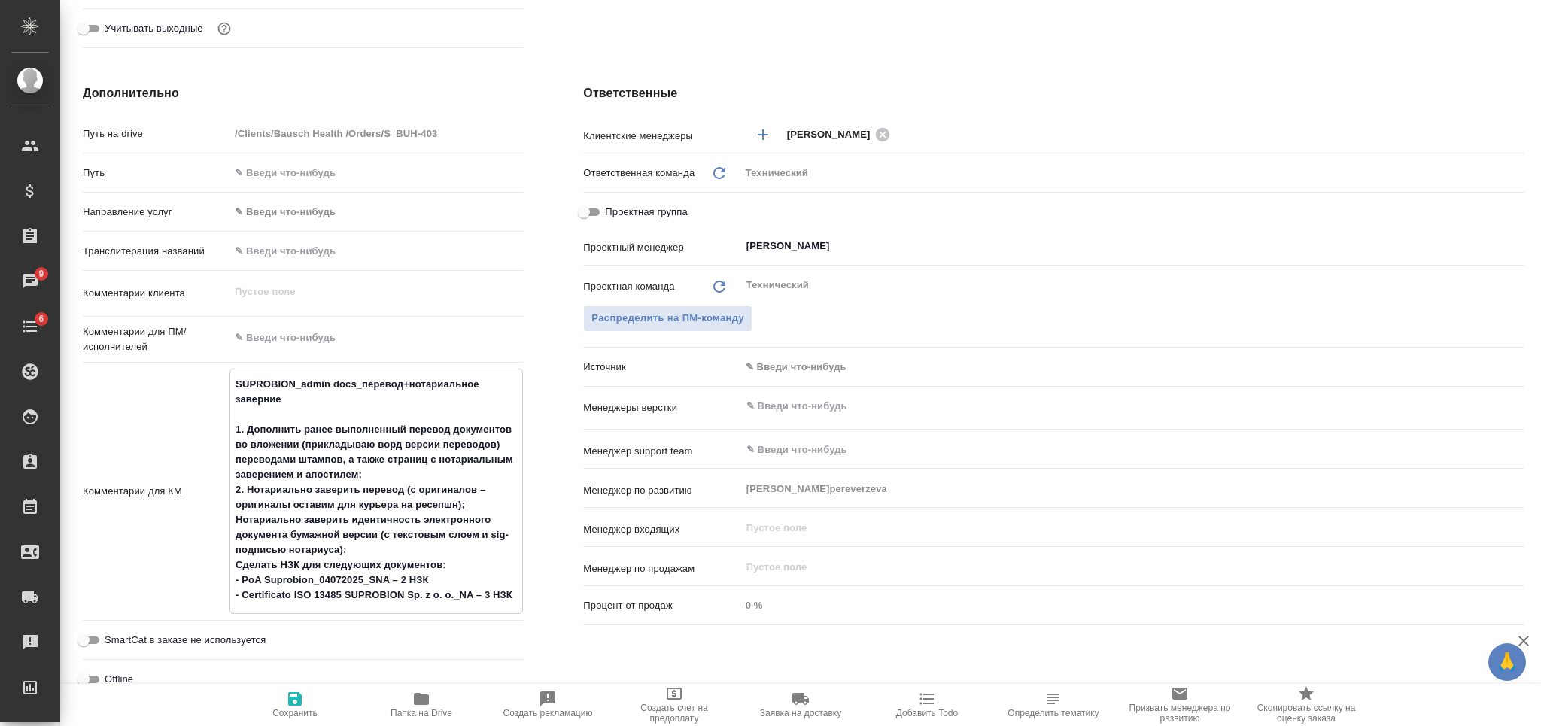
type textarea "x"
click at [236, 520] on textarea "SUPROBION_admin docs_перевод+нотариальное заверние 1. Дополнить ранее выполненн…" at bounding box center [376, 490] width 292 height 236
type textarea "SUPROBION_admin docs_перевод+нотариальное заверние 1. Дополнить ранее выполненн…"
type textarea "x"
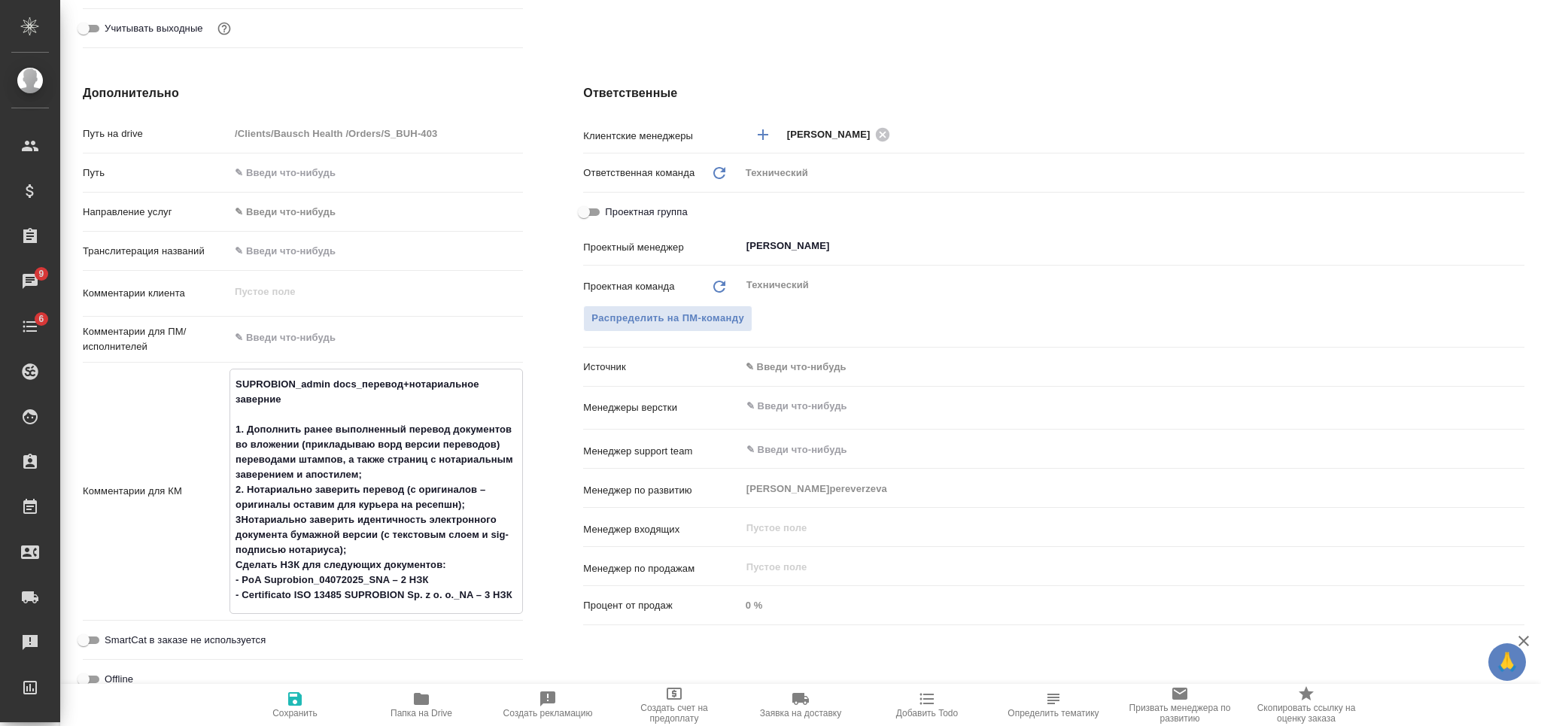
type textarea "x"
type textarea "SUPROBION_admin docs_перевод+нотариальное заверние 1. Дополнить ранее выполненн…"
type textarea "x"
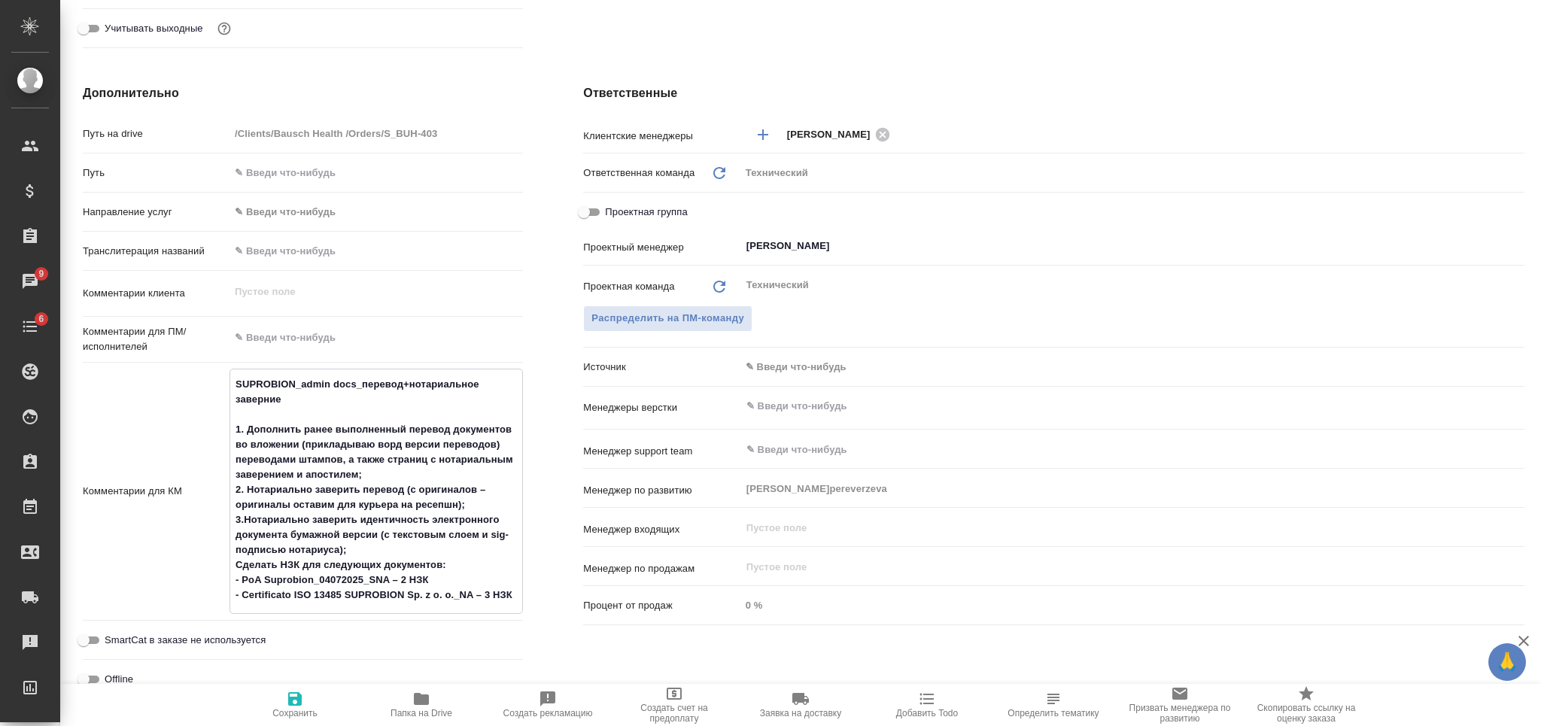
type textarea "x"
type textarea "SUPROBION_admin docs_перевод+нотариальное заверние 1. Дополнить ранее выполненн…"
type textarea "x"
click at [234, 564] on textarea "SUPROBION_admin docs_перевод+нотариальное заверние 1. Дополнить ранее выполненн…" at bounding box center [376, 490] width 292 height 236
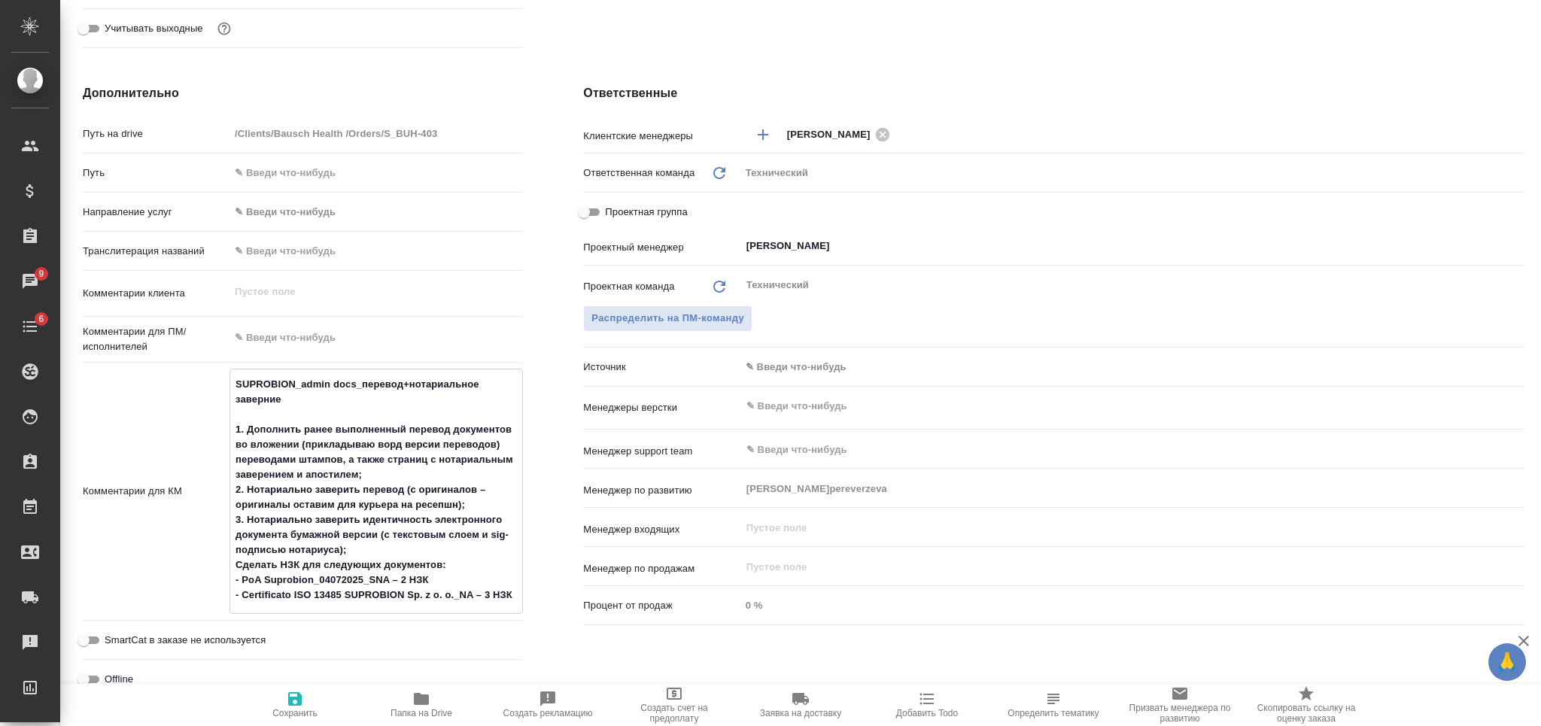
type textarea "SUPROBION_admin docs_перевод+нотариальное заверние 1. Дополнить ранее выполненн…"
type textarea "x"
type textarea "SUPROBION_admin docs_перевод+нотариальное заверние 1. Дополнить ранее выполненн…"
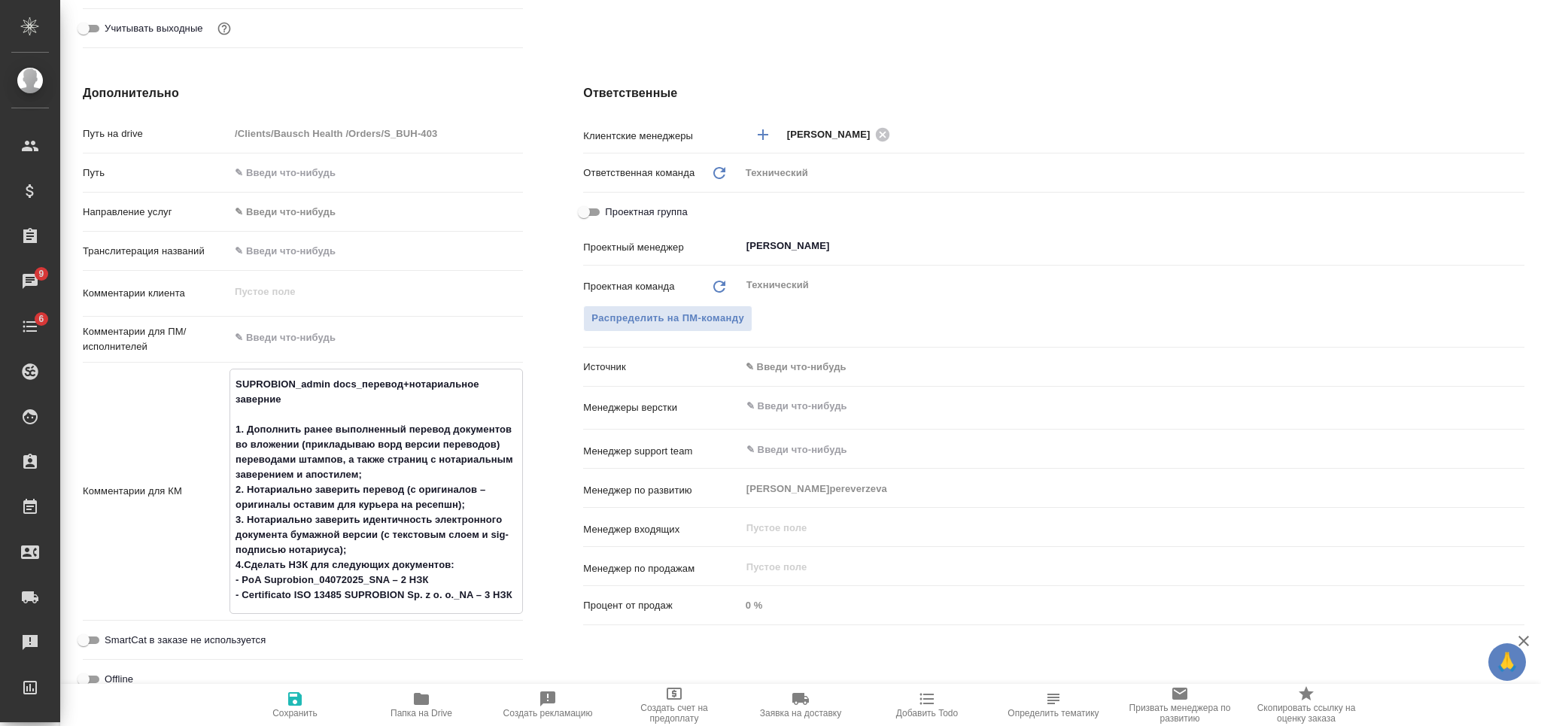
type textarea "x"
type textarea "SUPROBION_admin docs_перевод+нотариальное заверние 1. Дополнить ранее выполненн…"
type textarea "x"
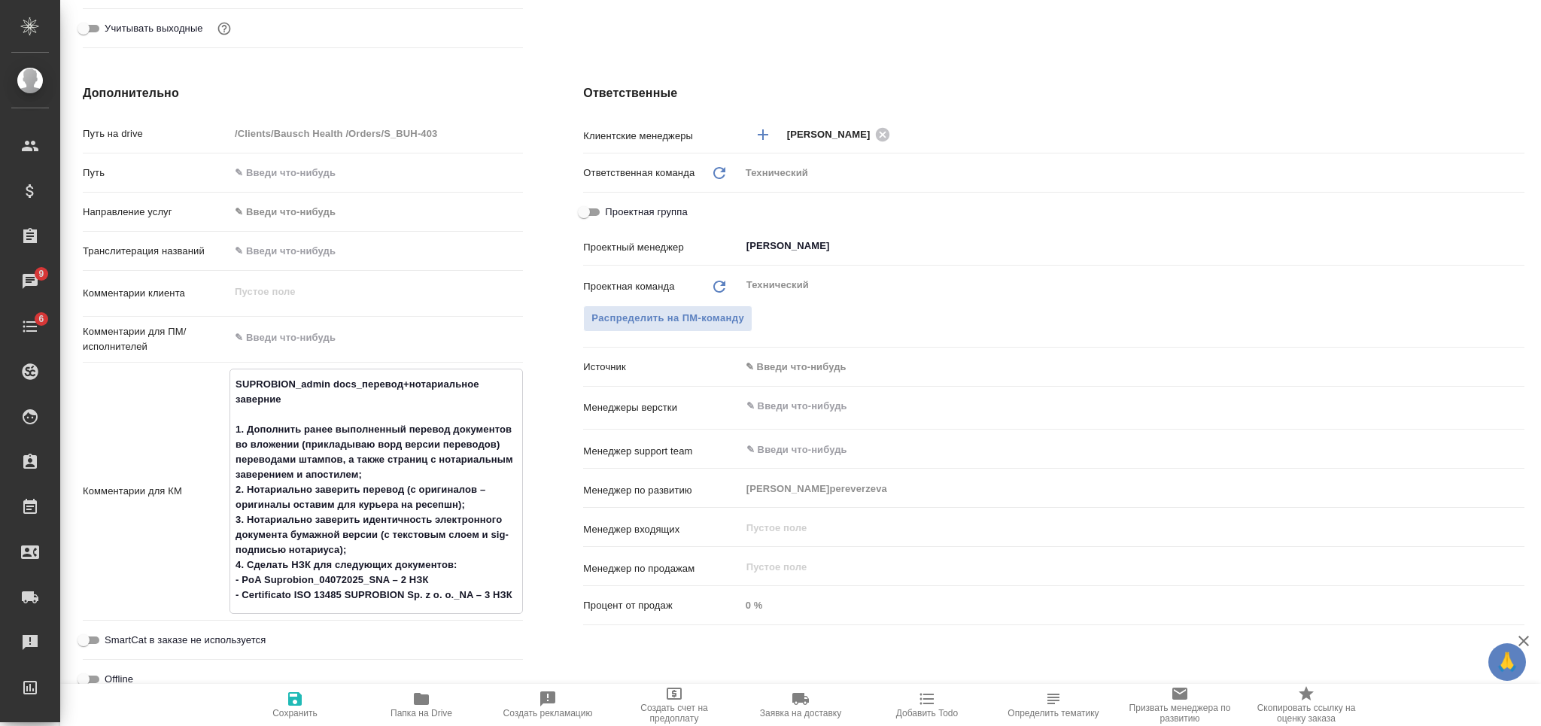
type textarea "x"
click at [236, 427] on textarea "SUPROBION_admin docs_перевод+нотариальное заверние 1. Дополнить ранее выполненн…" at bounding box center [376, 490] width 292 height 236
click at [422, 466] on textarea "SUPROBION_admin docs_перевод+нотариальное заверние 1. Дополнить ранее выполненн…" at bounding box center [376, 490] width 292 height 236
click at [425, 455] on textarea "SUPROBION_admin docs_перевод+нотариальное заверние 1. Дополнить ранее выполненн…" at bounding box center [376, 490] width 292 height 236
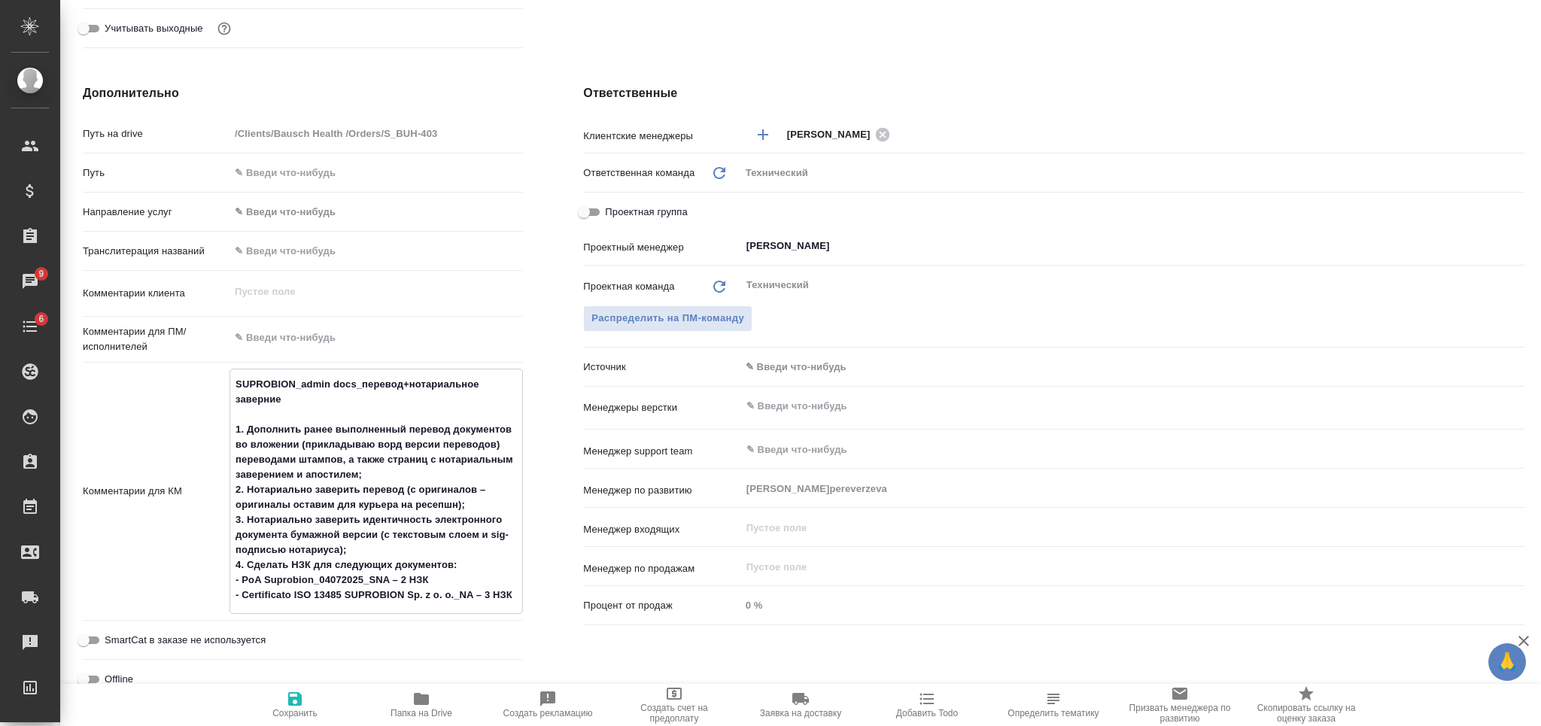
drag, startPoint x: 379, startPoint y: 473, endPoint x: 232, endPoint y: 428, distance: 153.3
click at [232, 428] on textarea "SUPROBION_admin docs_перевод+нотариальное заверние 1. Дополнить ранее выполненн…" at bounding box center [376, 490] width 292 height 236
type textarea "SUPROBION_admin docs_перевод+нотариальное заверние 1. Дополнить ранее выполненн…"
click at [287, 343] on textarea at bounding box center [375, 338] width 293 height 26
type textarea "x"
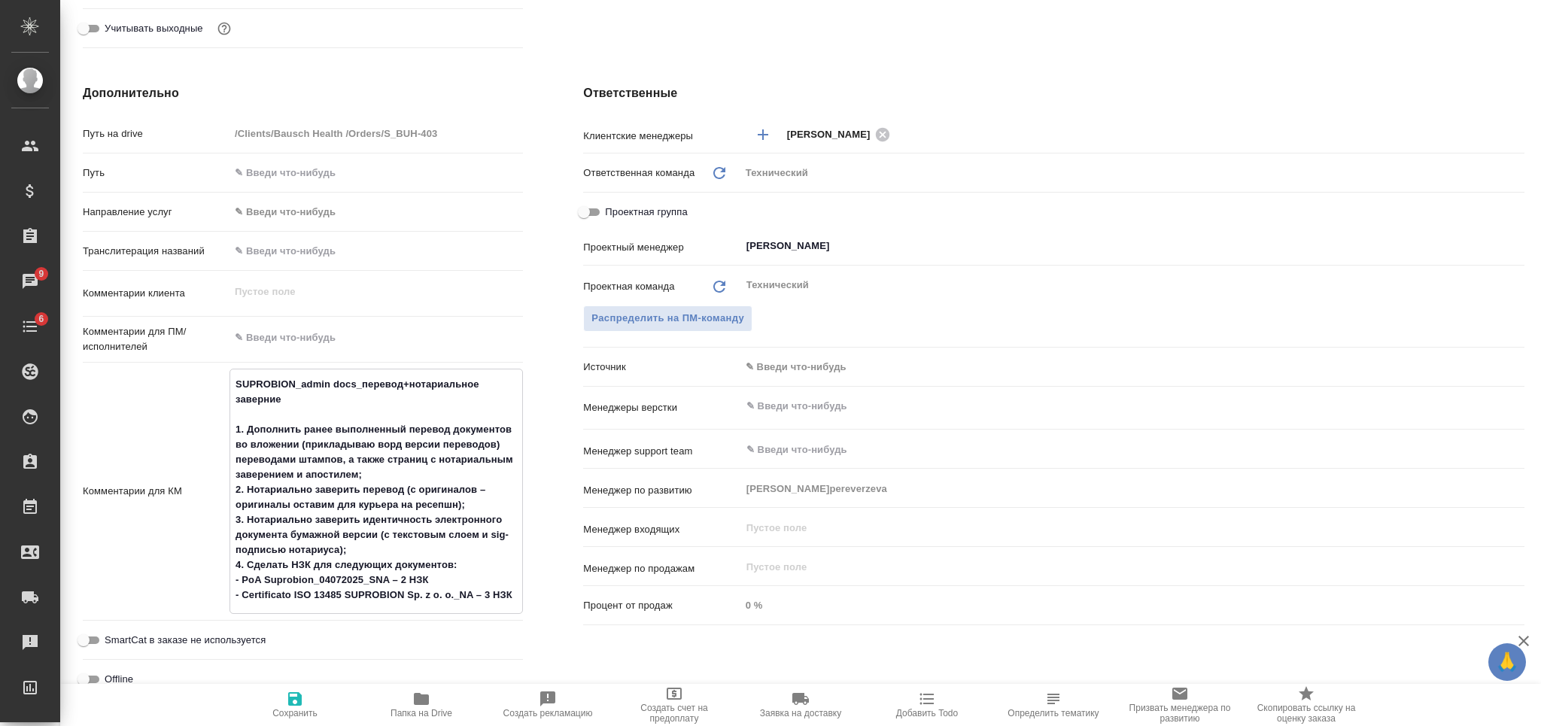
type textarea "x"
paste textarea "1. Дополнить ранее выполненный перевод документов во вложении (прикладываю ворд…"
type textarea "1. Дополнить ранее выполненный перевод документов во вложении (прикладываю ворд…"
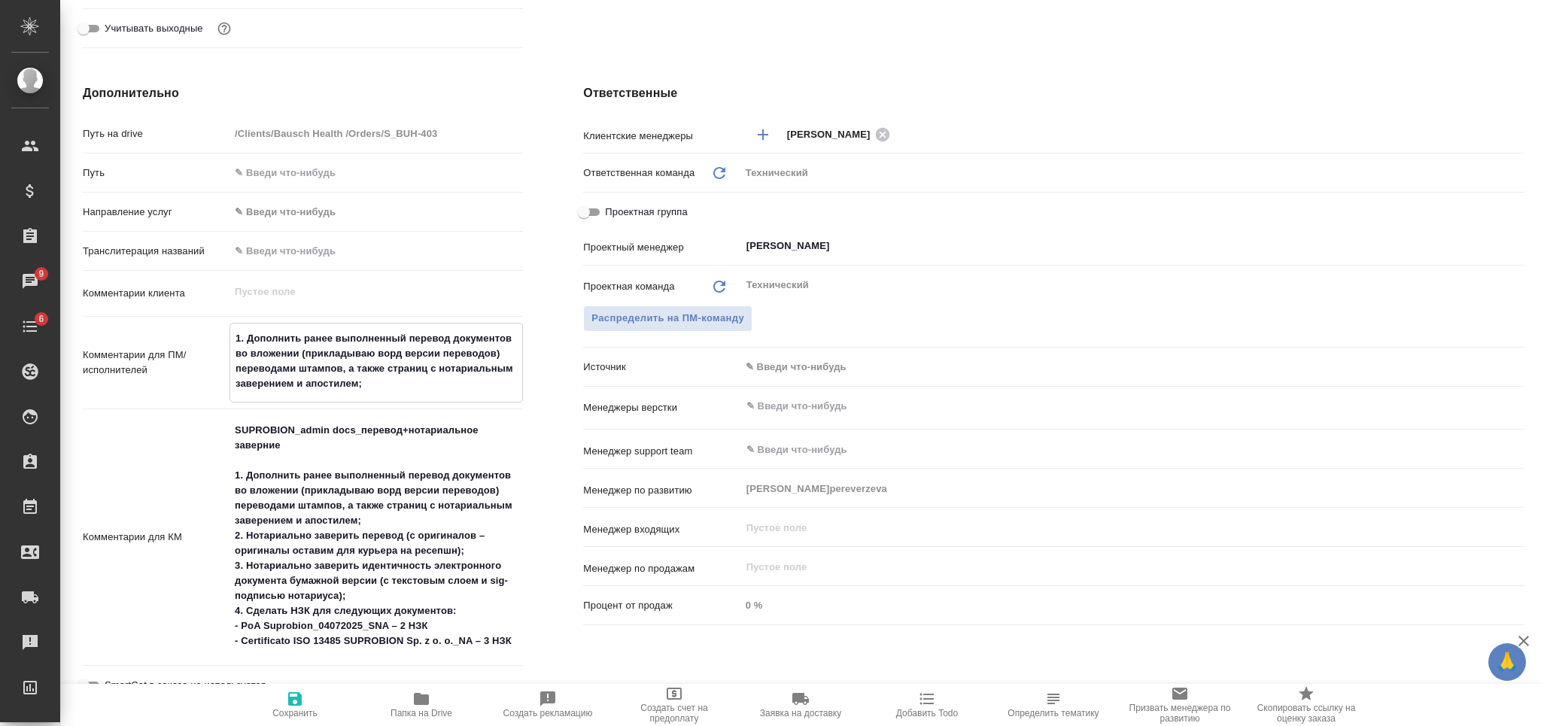
type textarea "x"
type textarea "1. Дополнить ранее выполненный перевод документов во вложении (прикладываю ворд…"
type textarea "x"
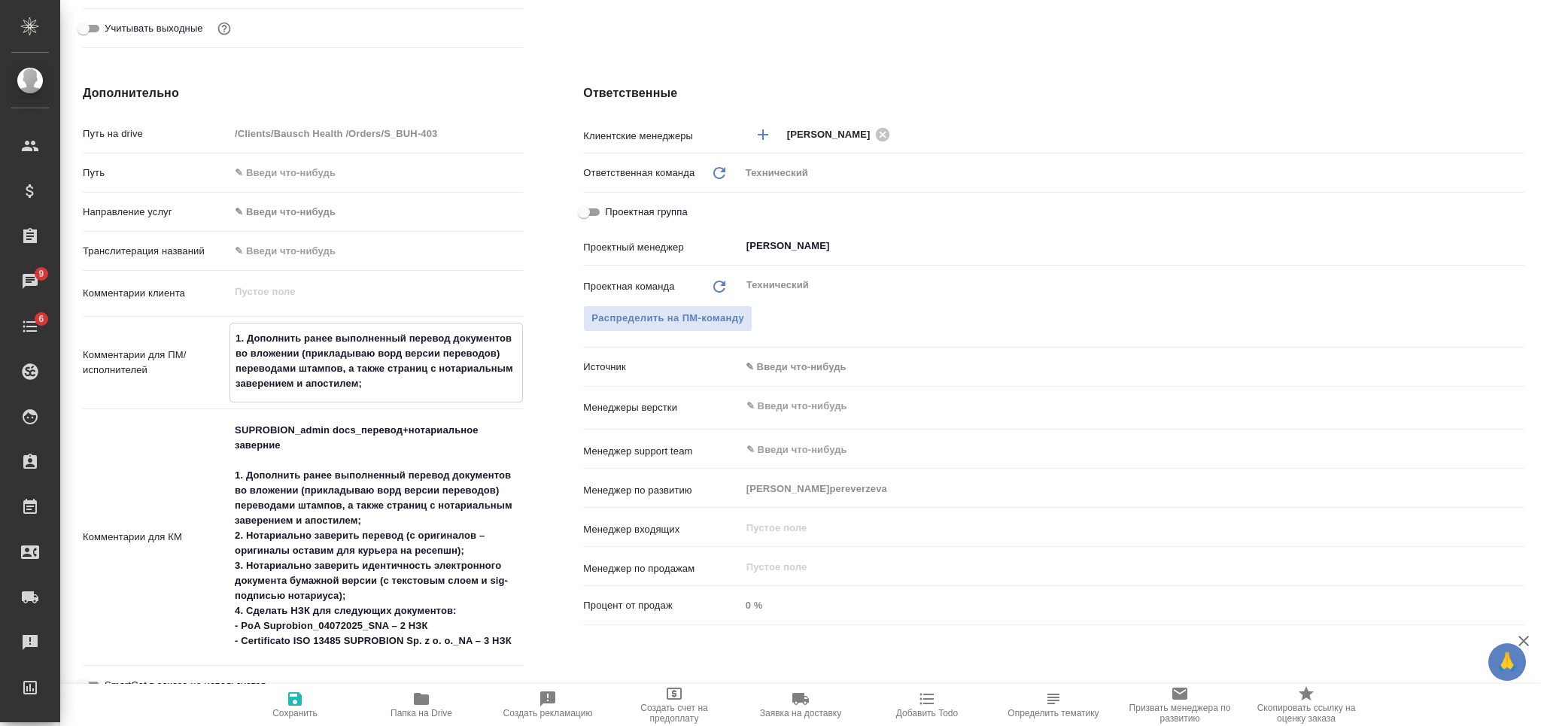
type textarea "x"
click at [237, 462] on textarea "SUPROBION_admin docs_перевод+нотариальное заверние 1. Дополнить ранее выполненн…" at bounding box center [375, 536] width 293 height 236
click at [390, 518] on textarea "SUPROBION_admin docs_перевод+нотариальное заверние 1. Дополнить ранее выполненн…" at bounding box center [376, 535] width 292 height 236
type textarea "SUPROBION_admin docs_перевод+нотариальное заверние 2. Нотариально заверить пере…"
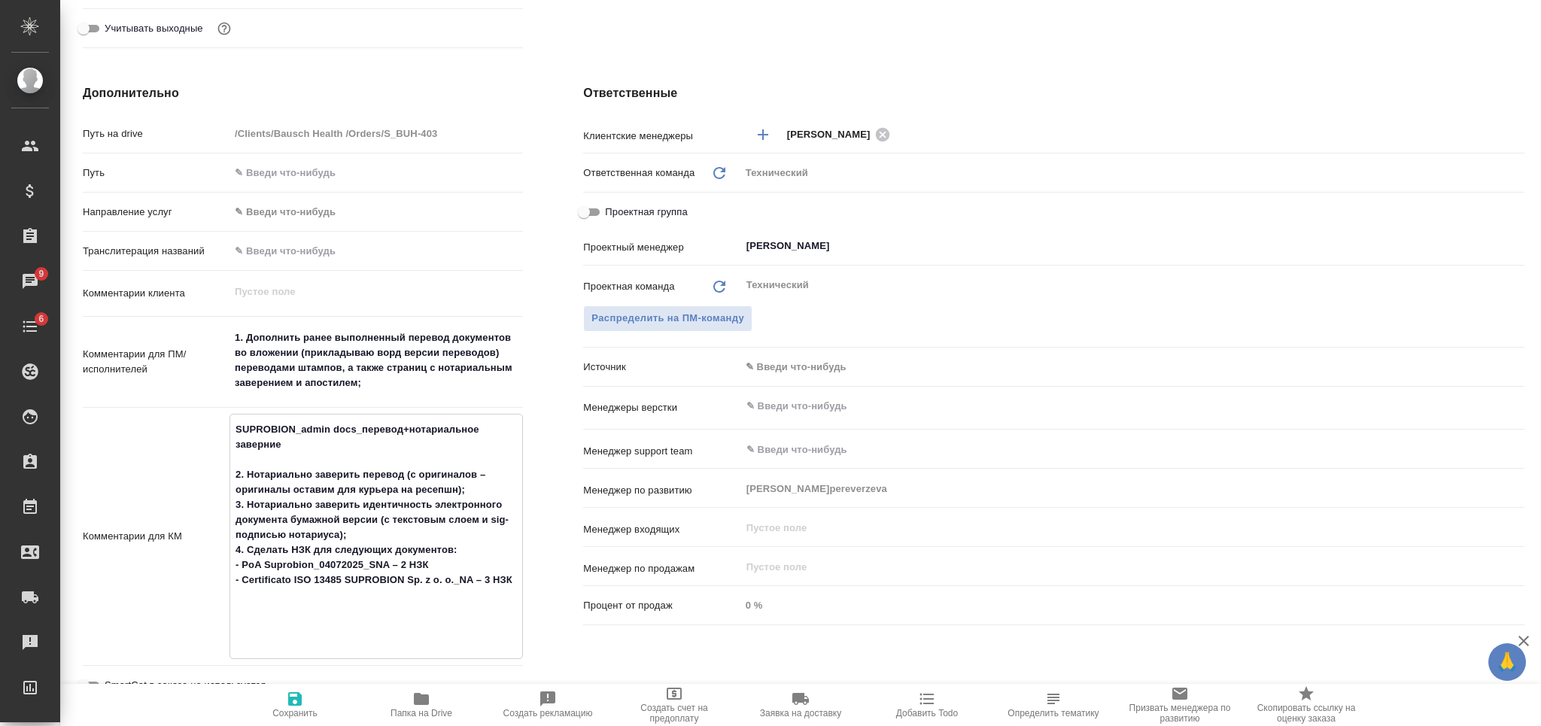
type textarea "x"
type textarea "SUPROBION_admin docs_перевод+нотариальное заверние 2. Нотариально заверить пере…"
type textarea "x"
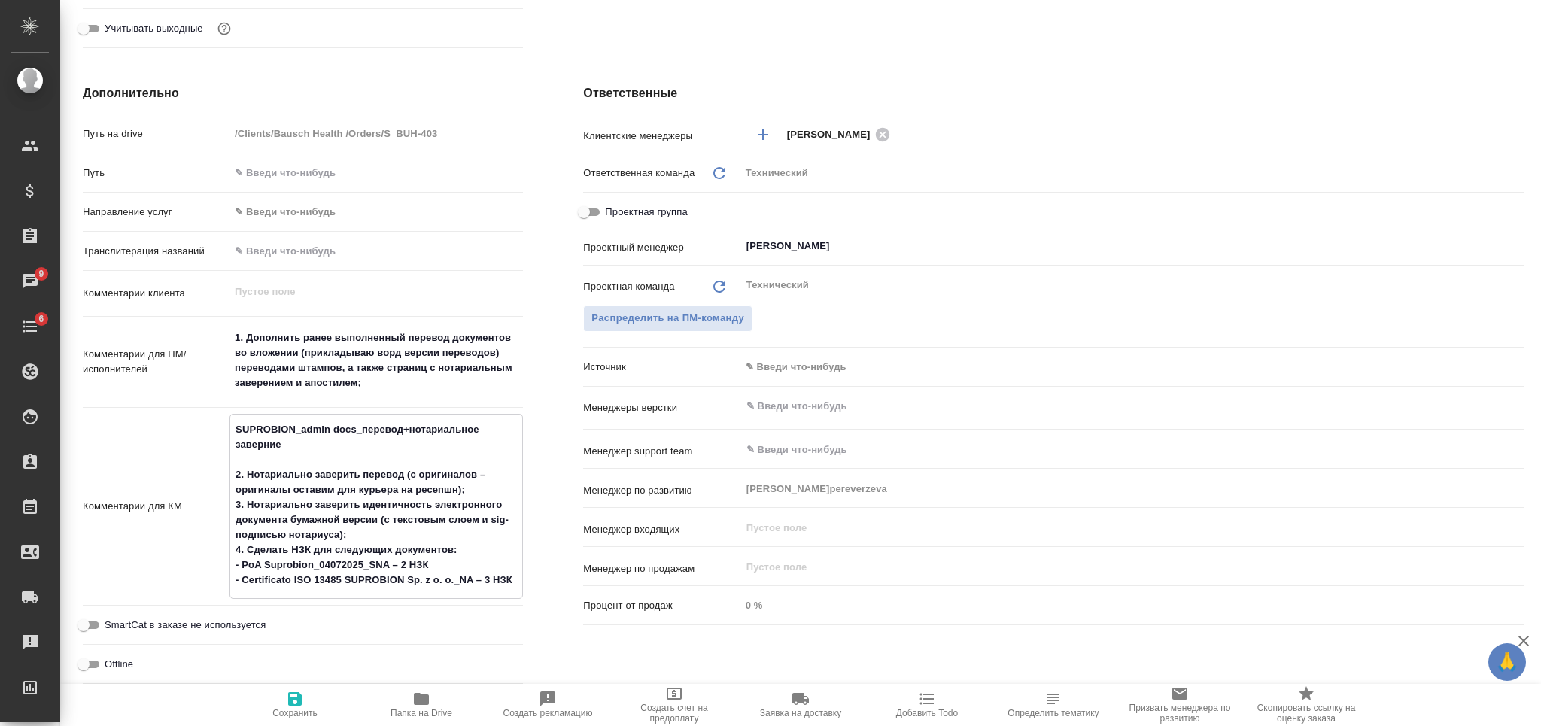
click at [295, 696] on icon "button" at bounding box center [295, 699] width 18 height 18
type textarea "x"
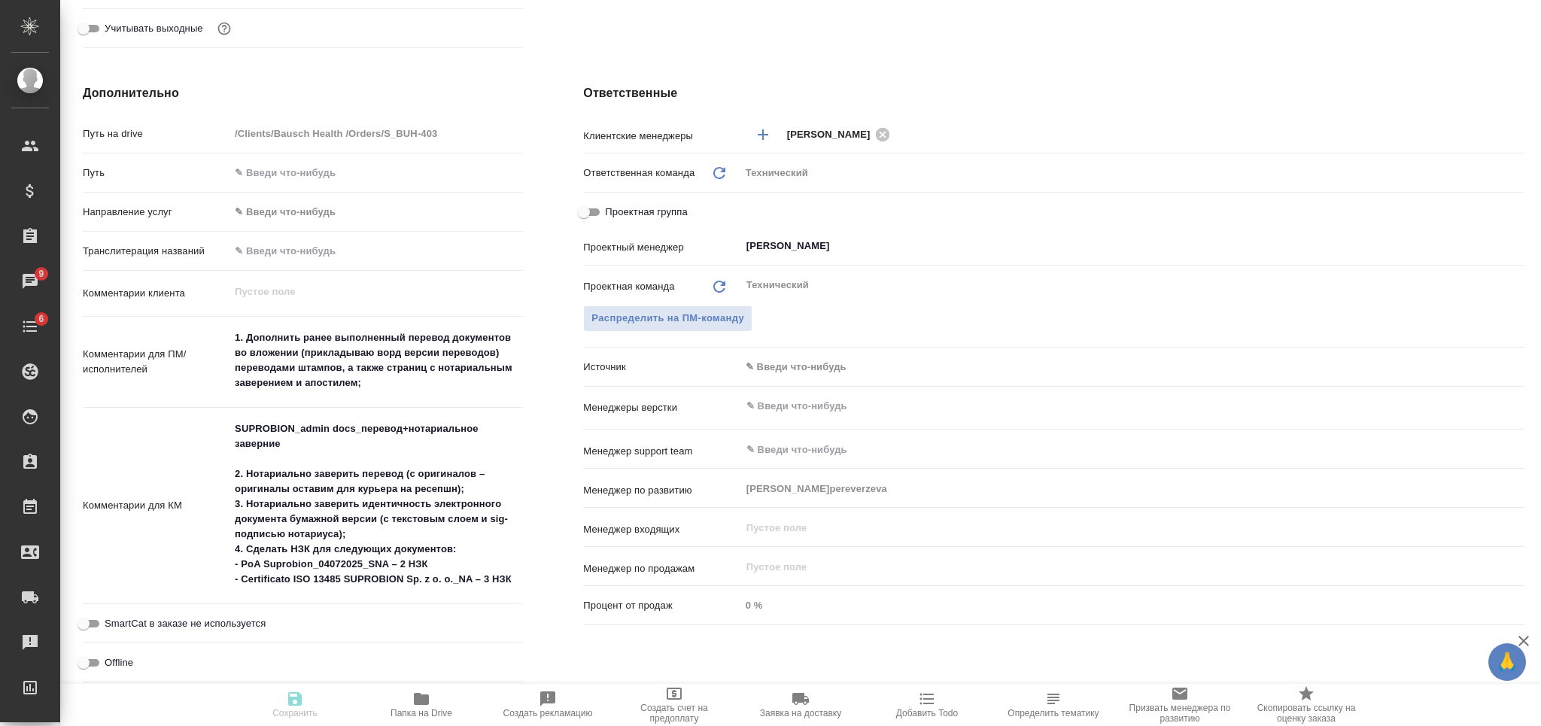
type textarea "x"
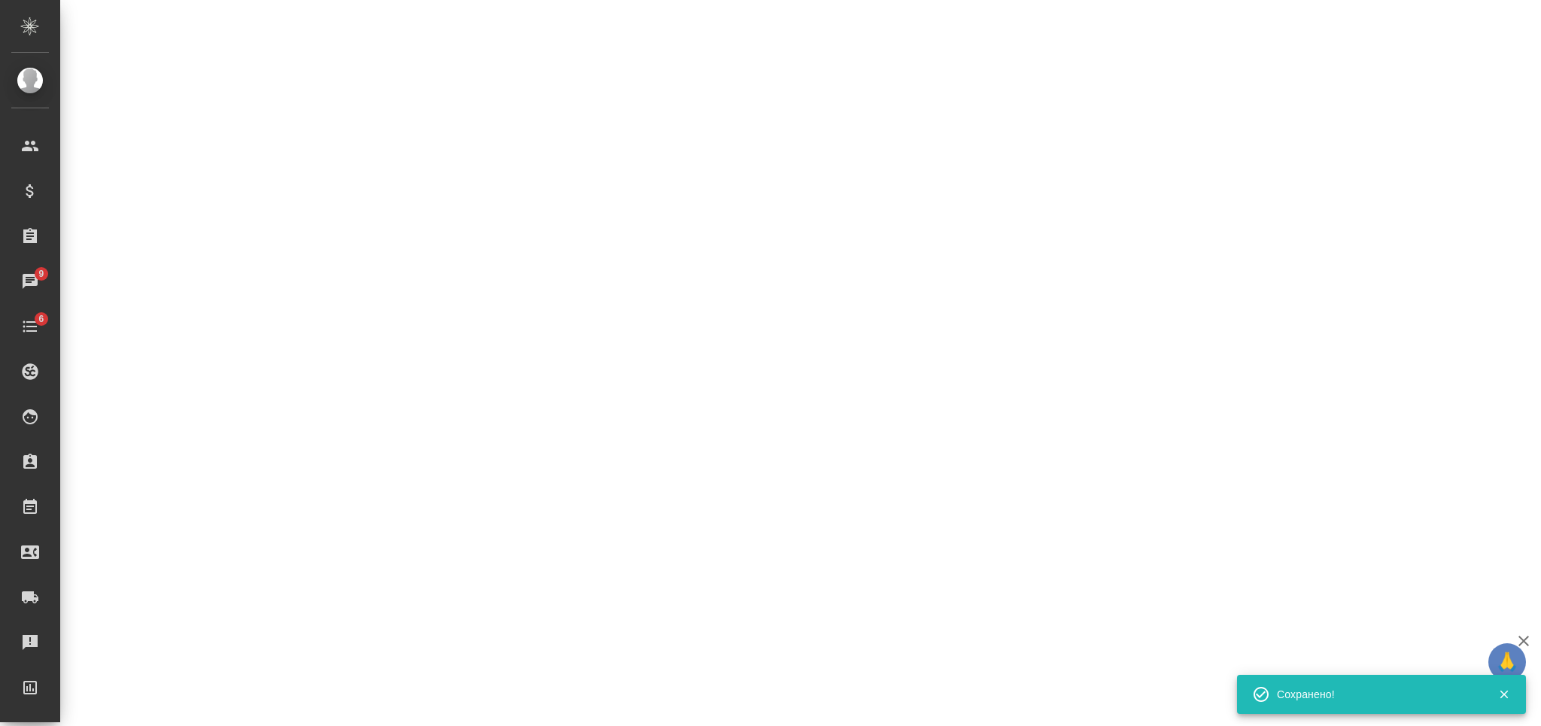
select select "RU"
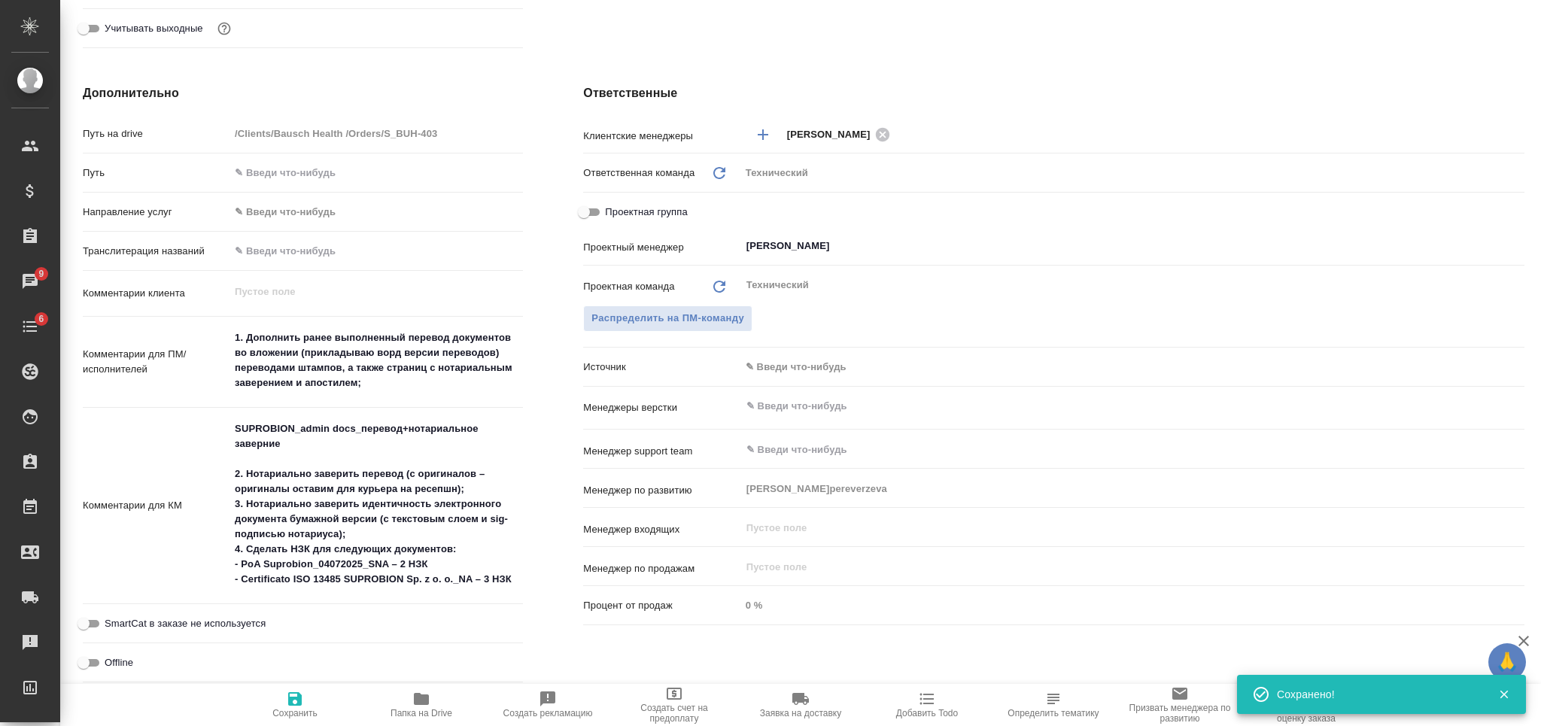
type textarea "x"
click at [1279, 77] on div "Ответственные Клиентские менеджеры Никифорова Валерия ​ Ответственная команда О…" at bounding box center [1053, 405] width 1001 height 703
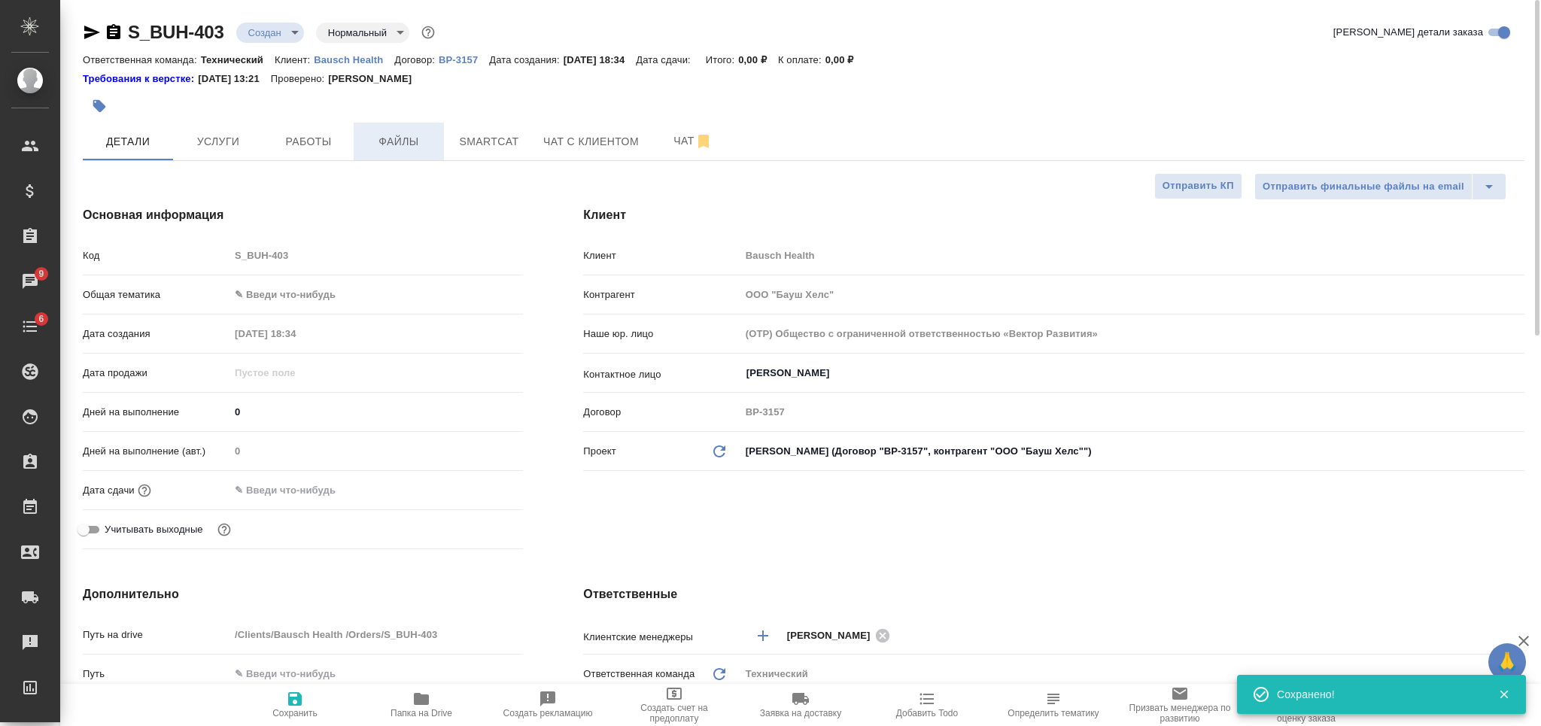
click at [415, 138] on span "Файлы" at bounding box center [399, 141] width 72 height 19
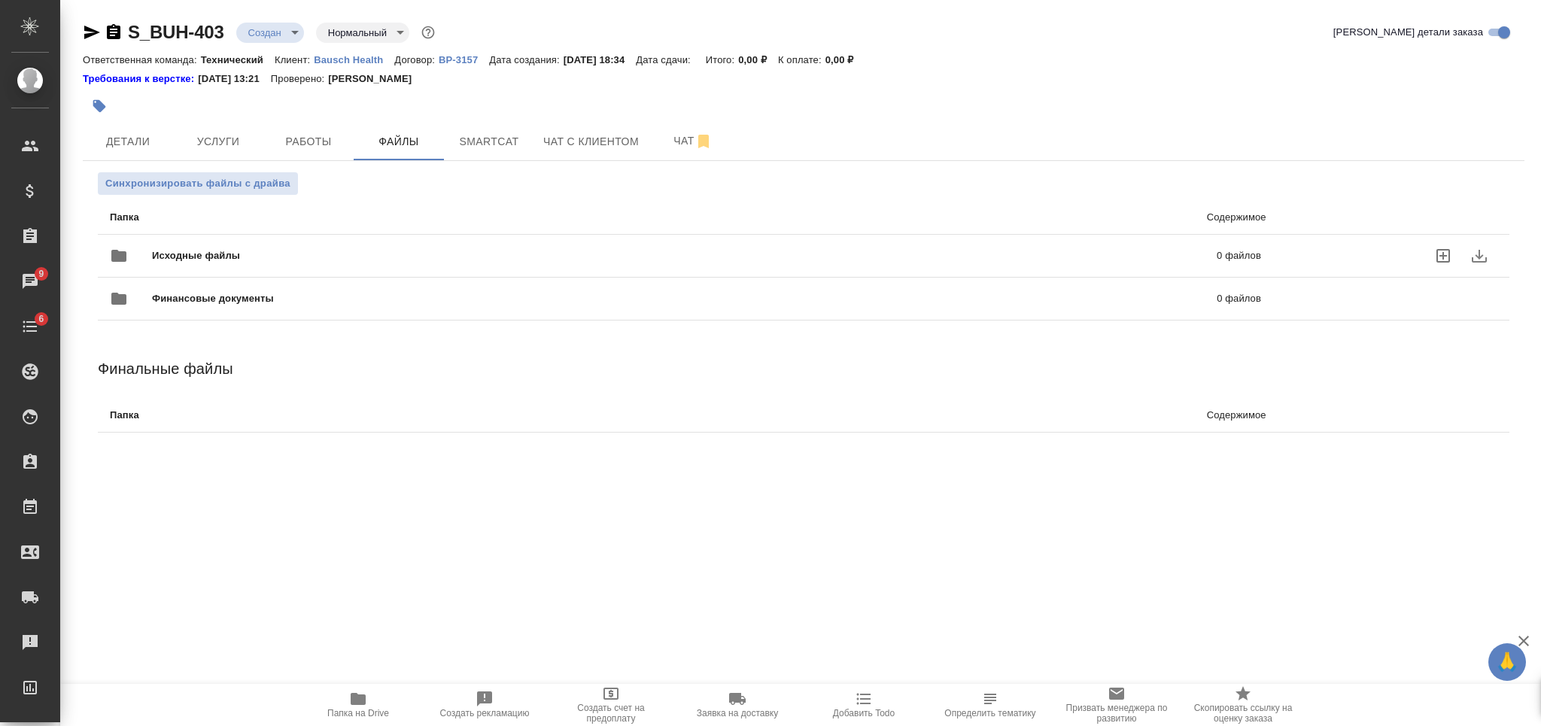
click at [430, 242] on div "Исходные файлы 0 файлов" at bounding box center [685, 256] width 1151 height 36
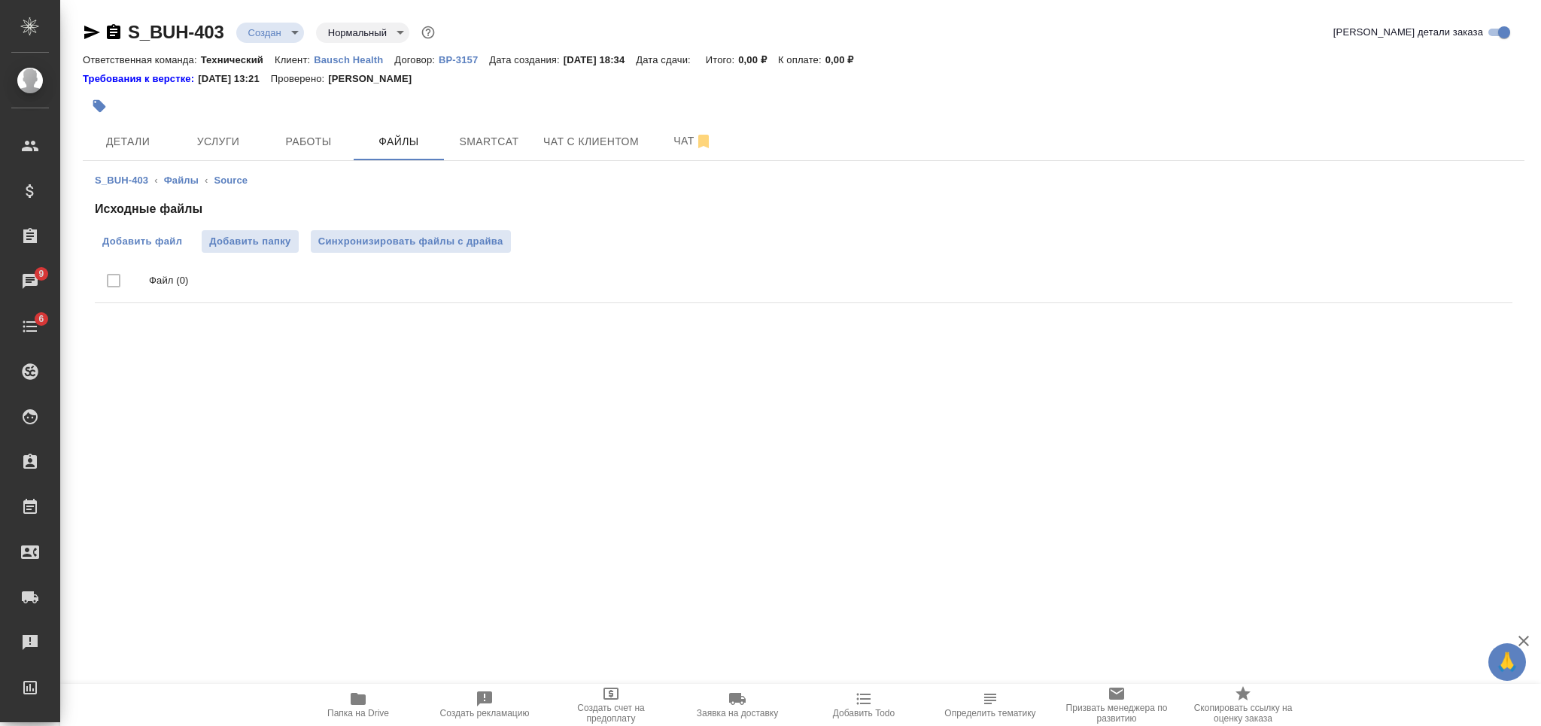
click at [156, 241] on span "Добавить файл" at bounding box center [142, 241] width 80 height 15
click at [0, 0] on input "Добавить файл" at bounding box center [0, 0] width 0 height 0
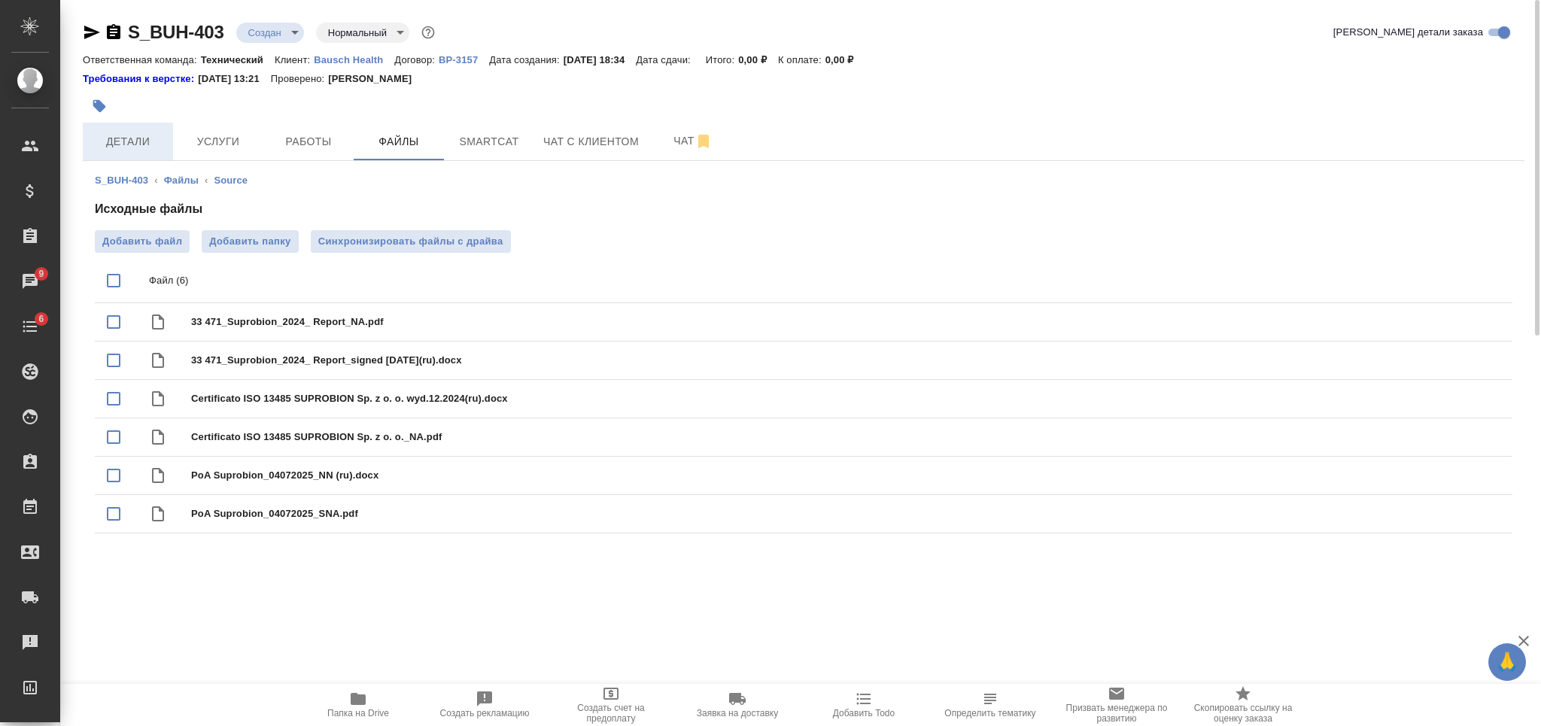
click at [158, 139] on span "Детали" at bounding box center [128, 141] width 72 height 19
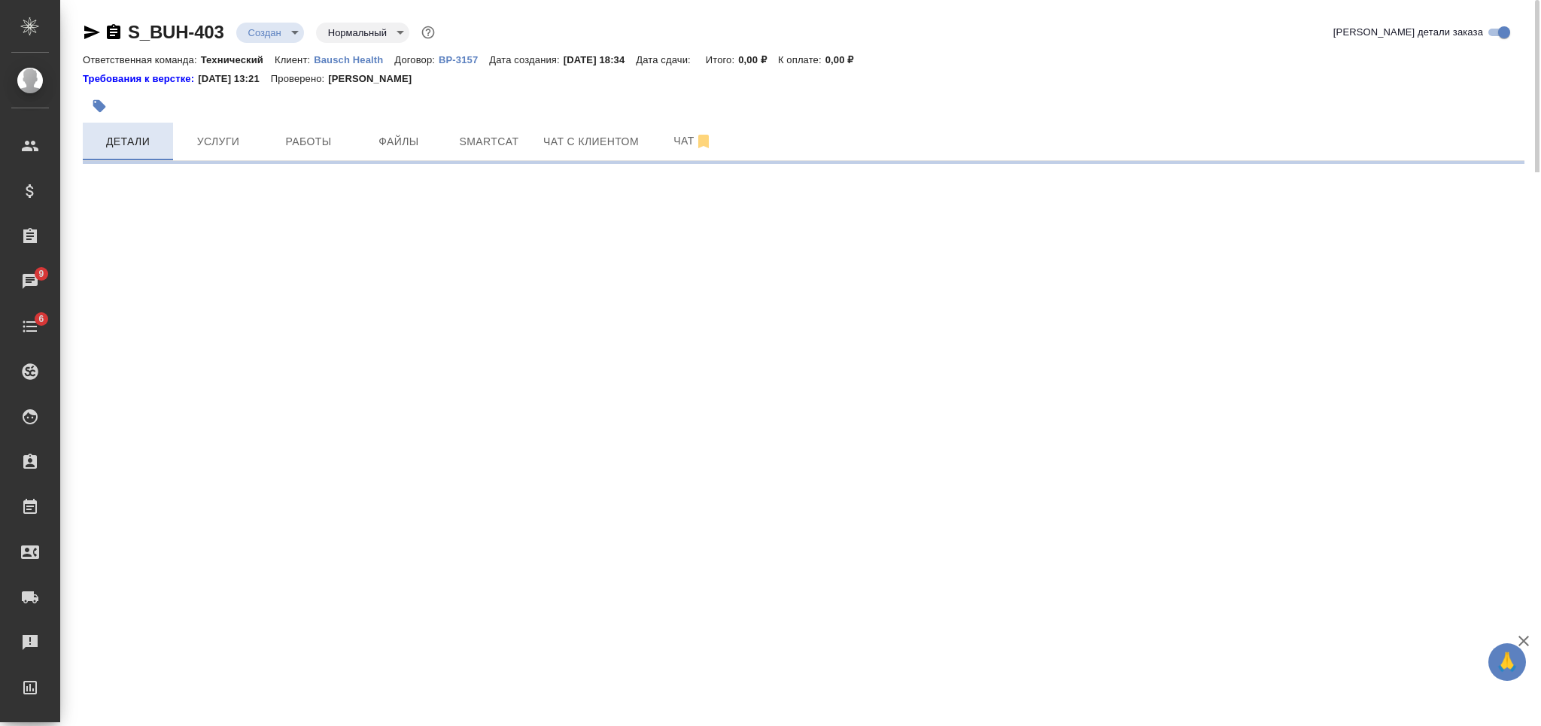
select select "RU"
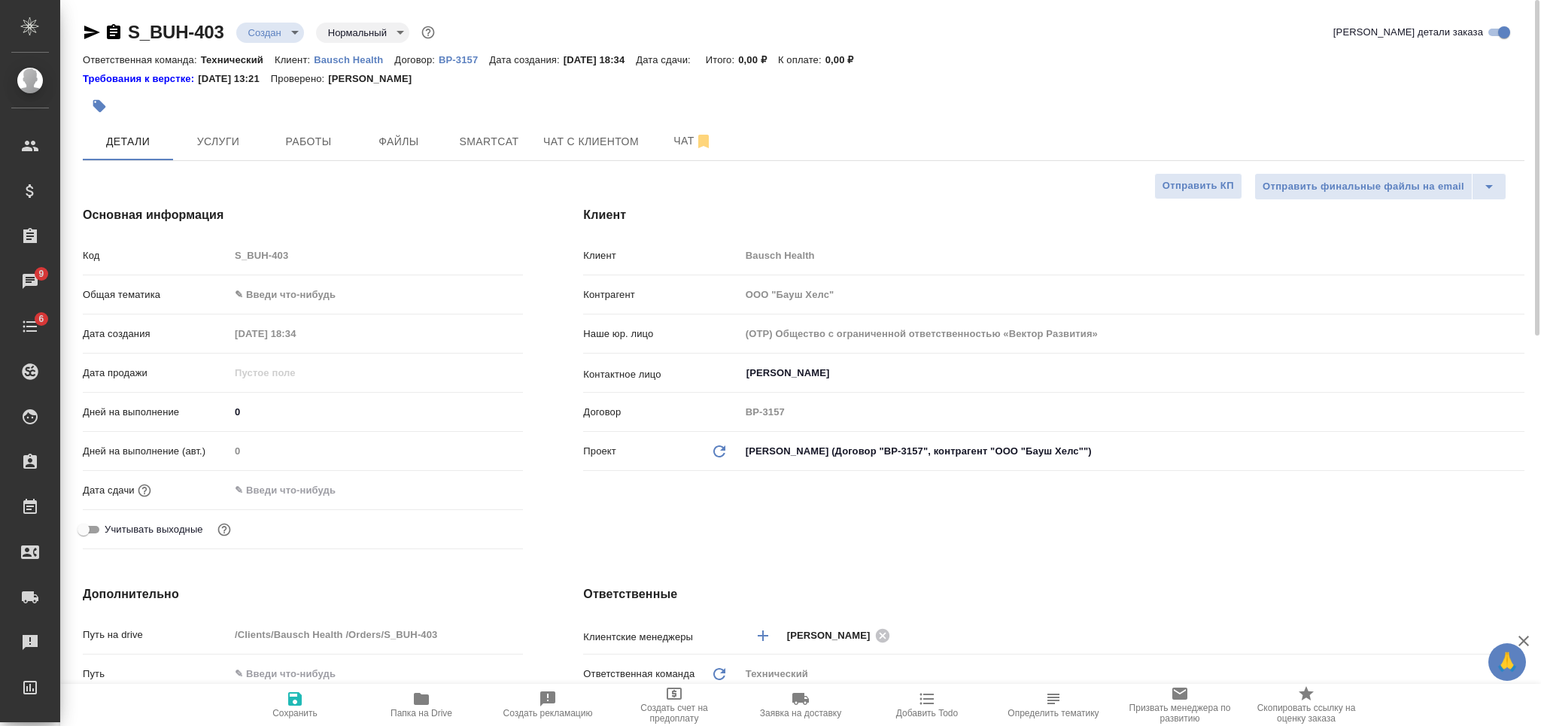
type textarea "x"
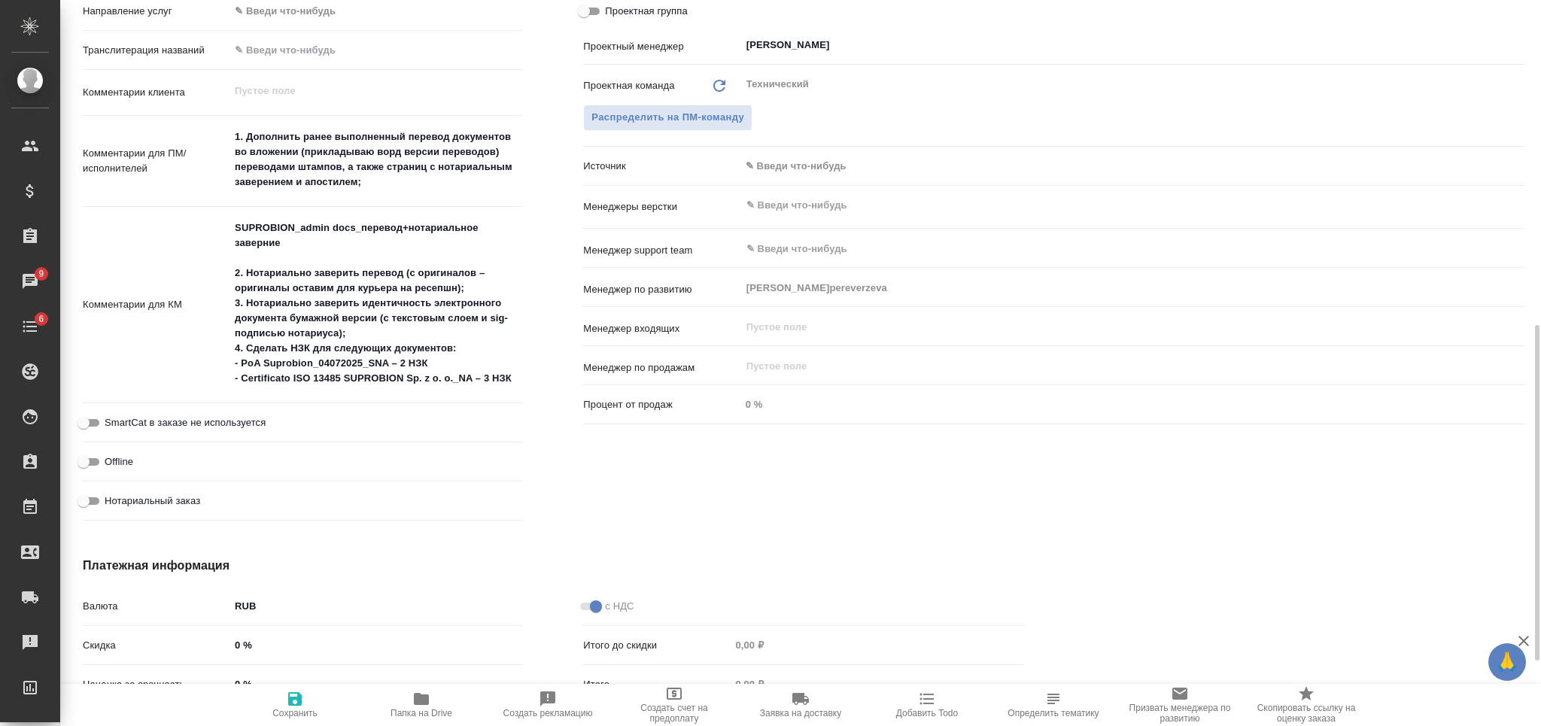
click at [801, 208] on input "text" at bounding box center [1107, 205] width 725 height 18
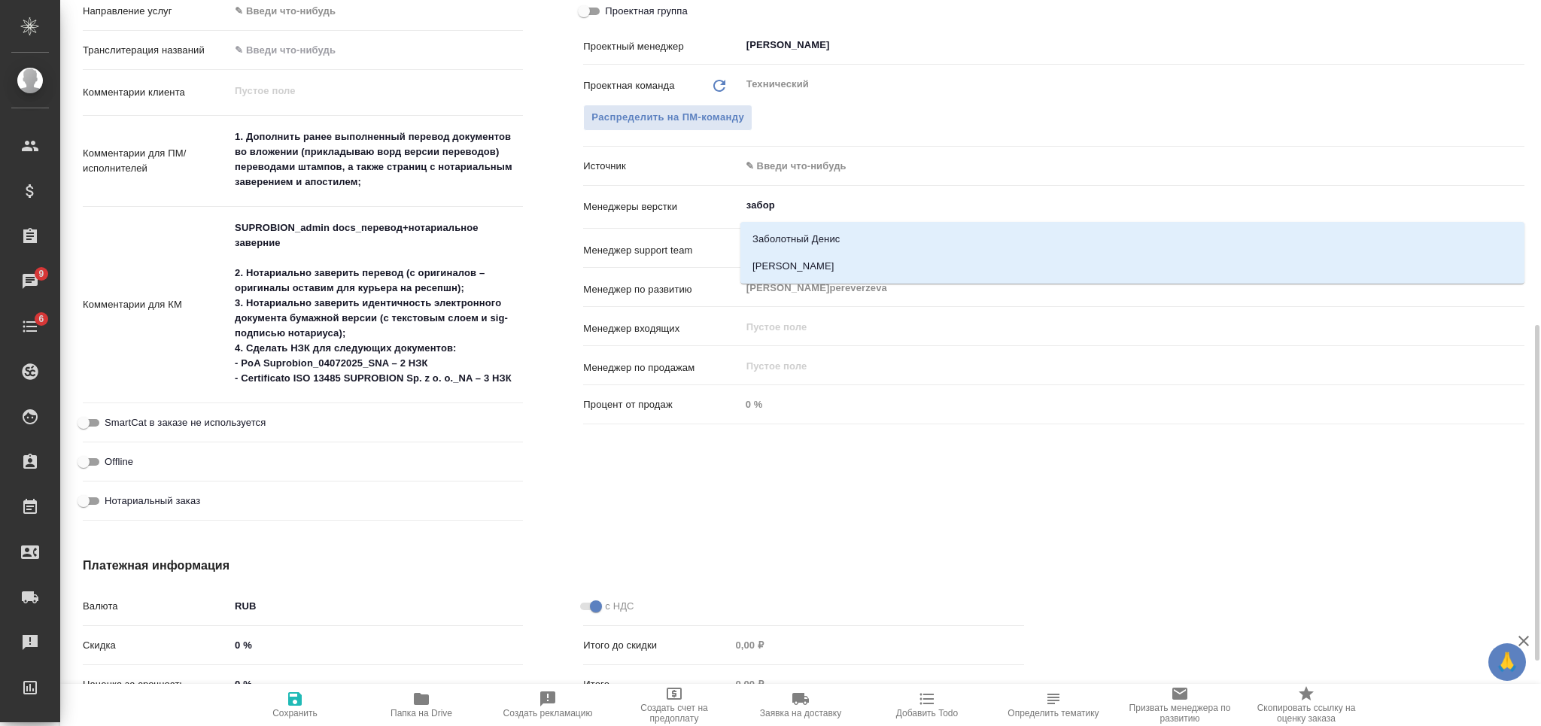
type input "заборо"
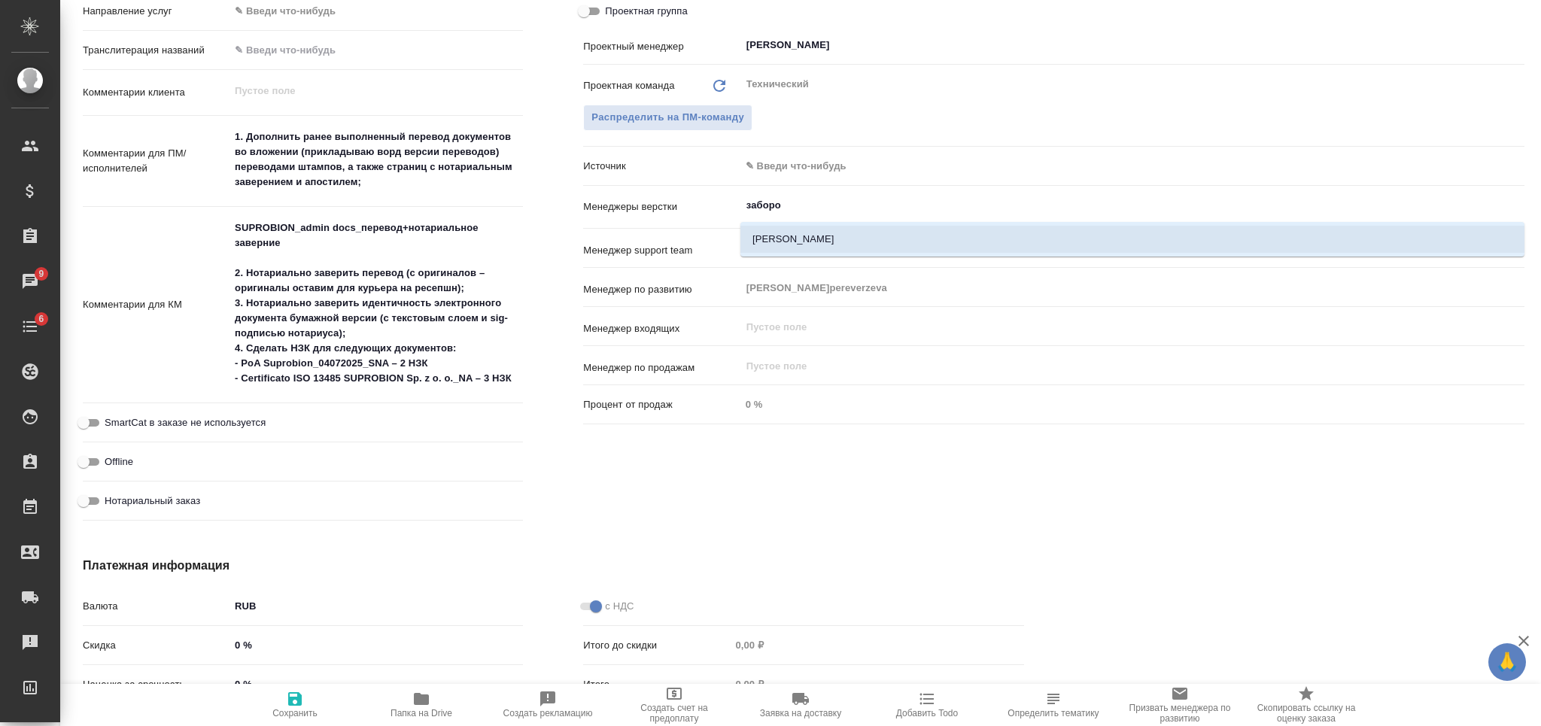
click at [817, 231] on li "Заборова Александра" at bounding box center [1132, 239] width 784 height 27
type textarea "x"
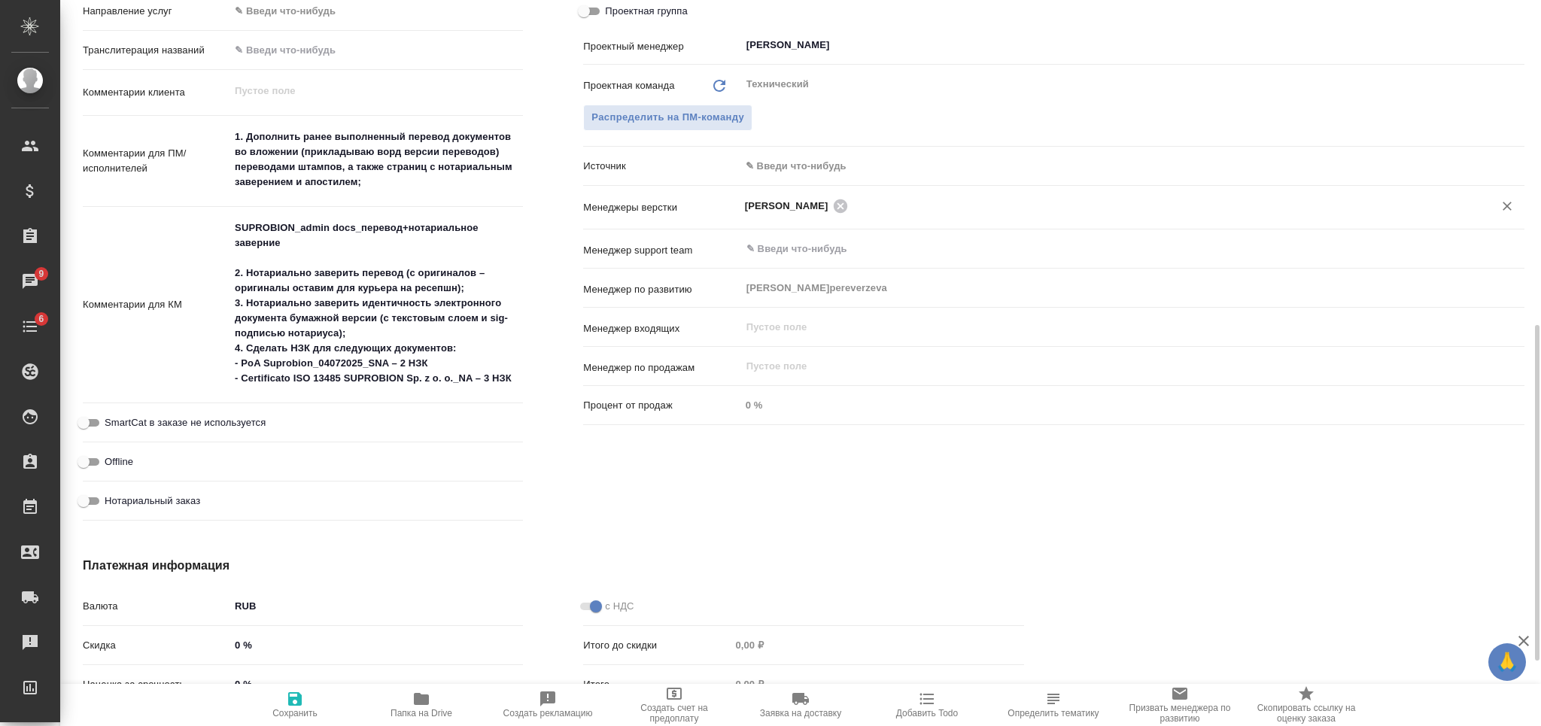
click at [293, 701] on icon "button" at bounding box center [295, 699] width 14 height 14
type textarea "x"
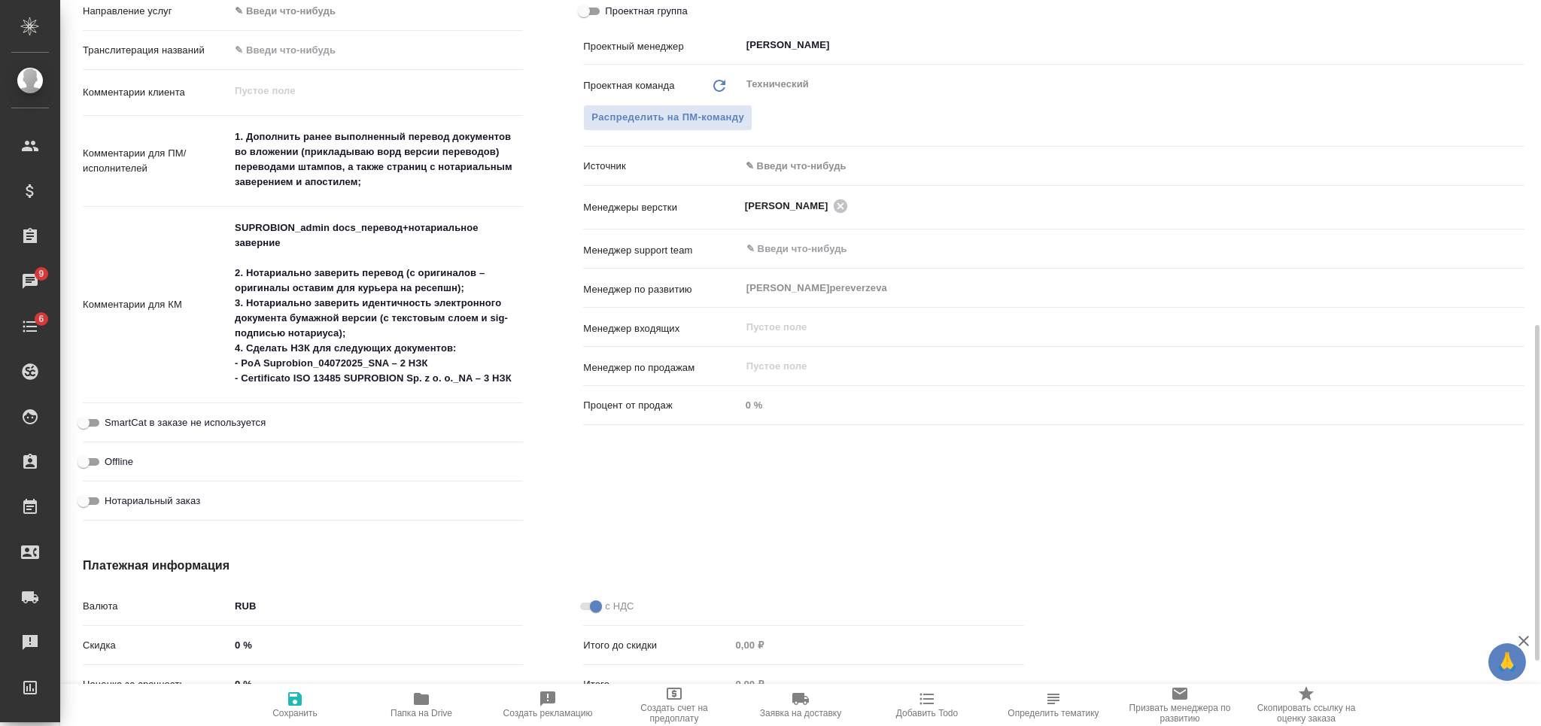
type textarea "x"
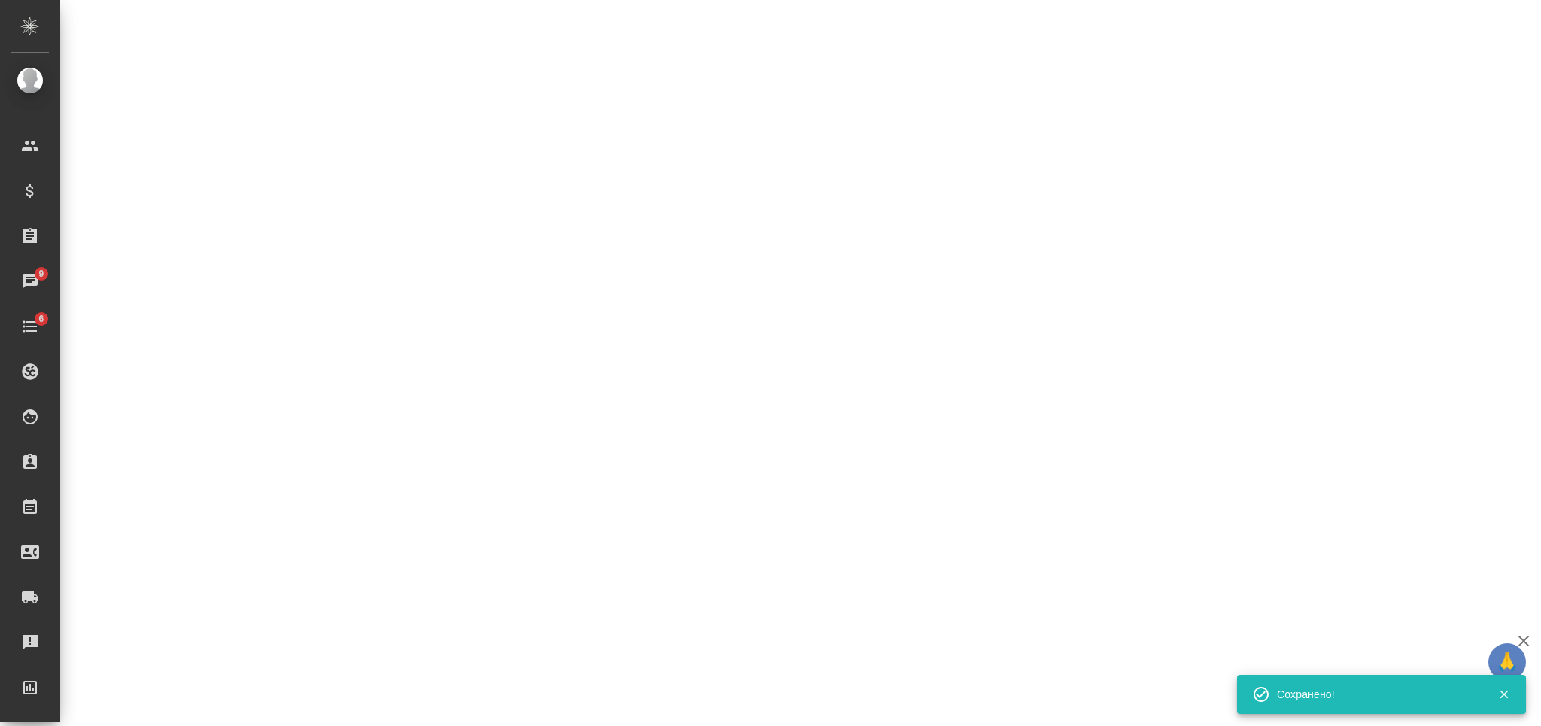
select select "RU"
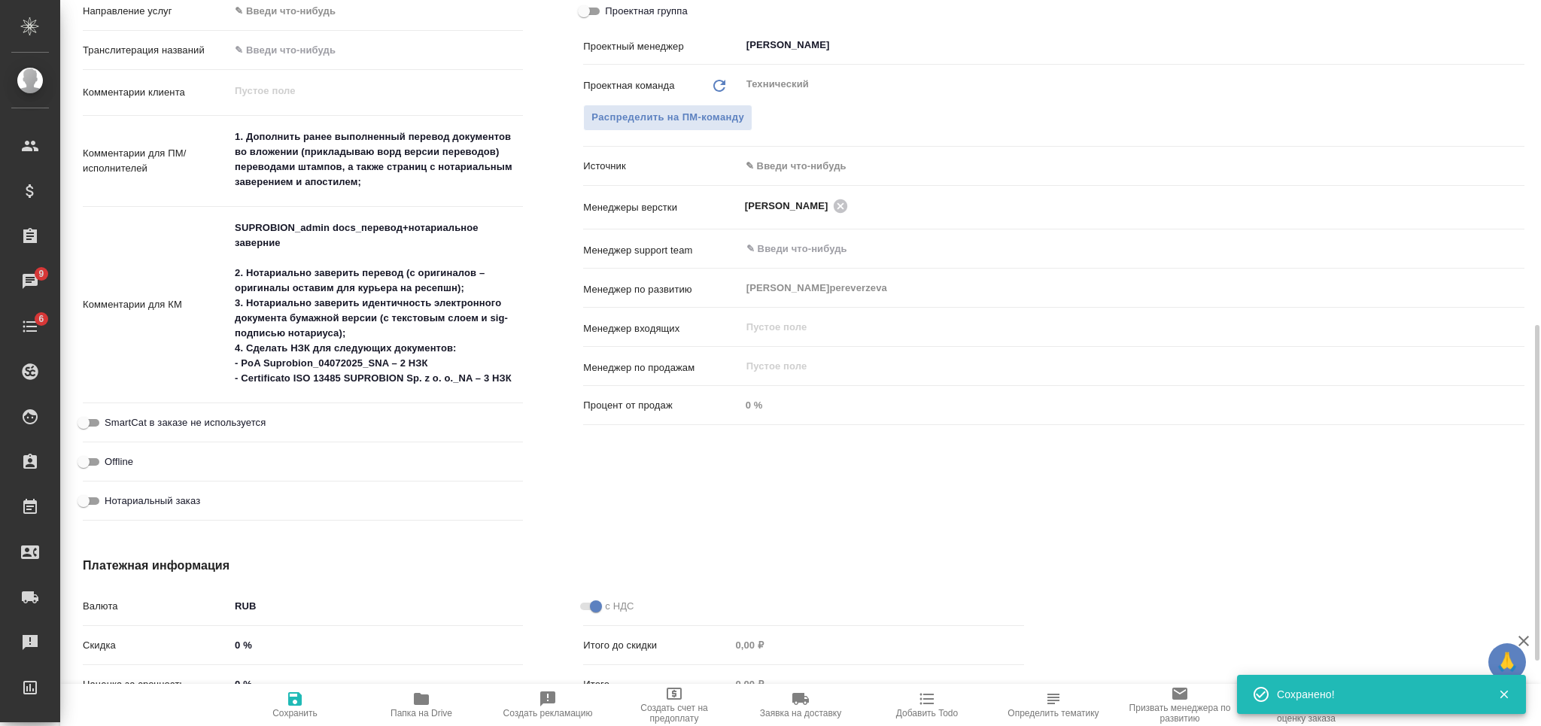
type textarea "x"
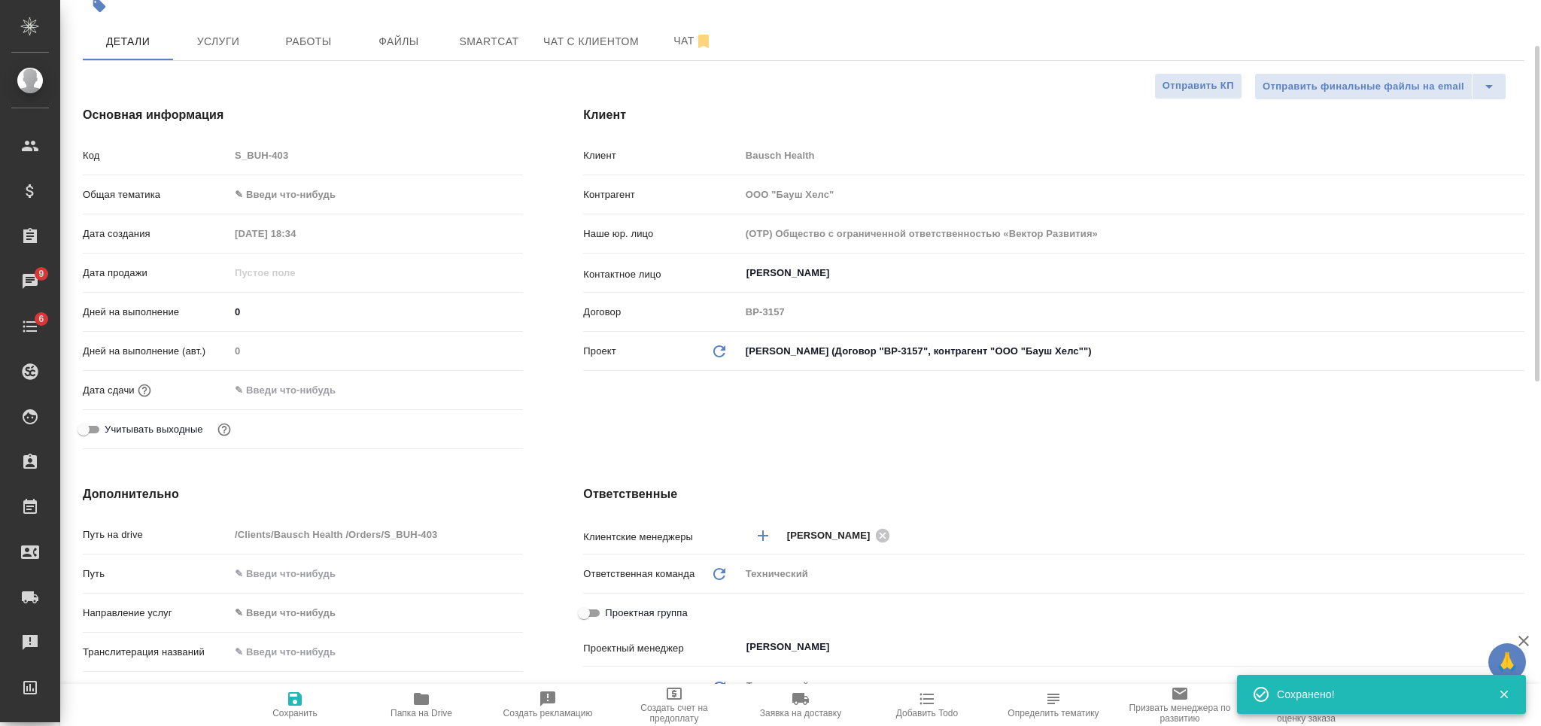
scroll to position [0, 0]
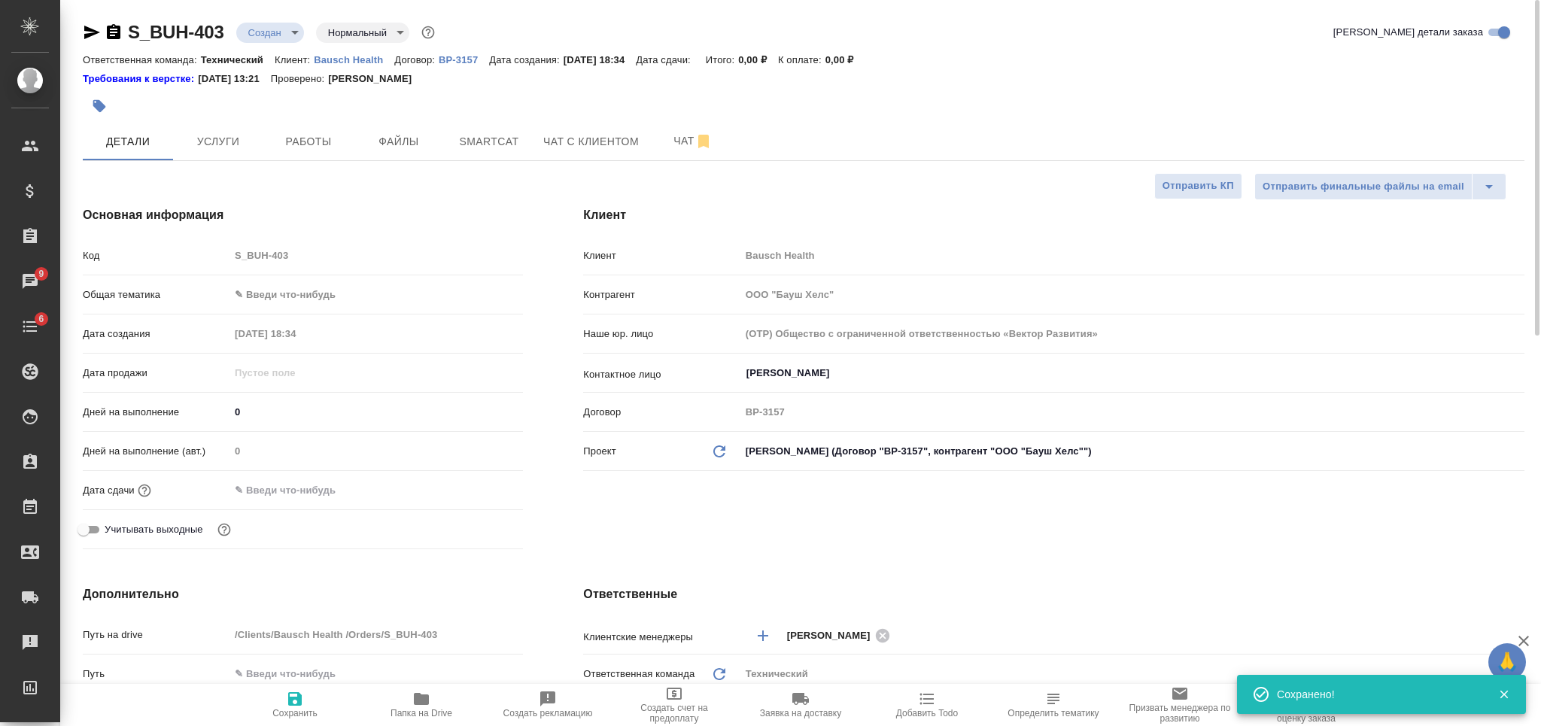
click at [274, 30] on body "🙏 .cls-1 fill:#fff; AWATERA Nikiforova Valeria Клиенты Спецификации Заказы 9 Ча…" at bounding box center [770, 363] width 1541 height 726
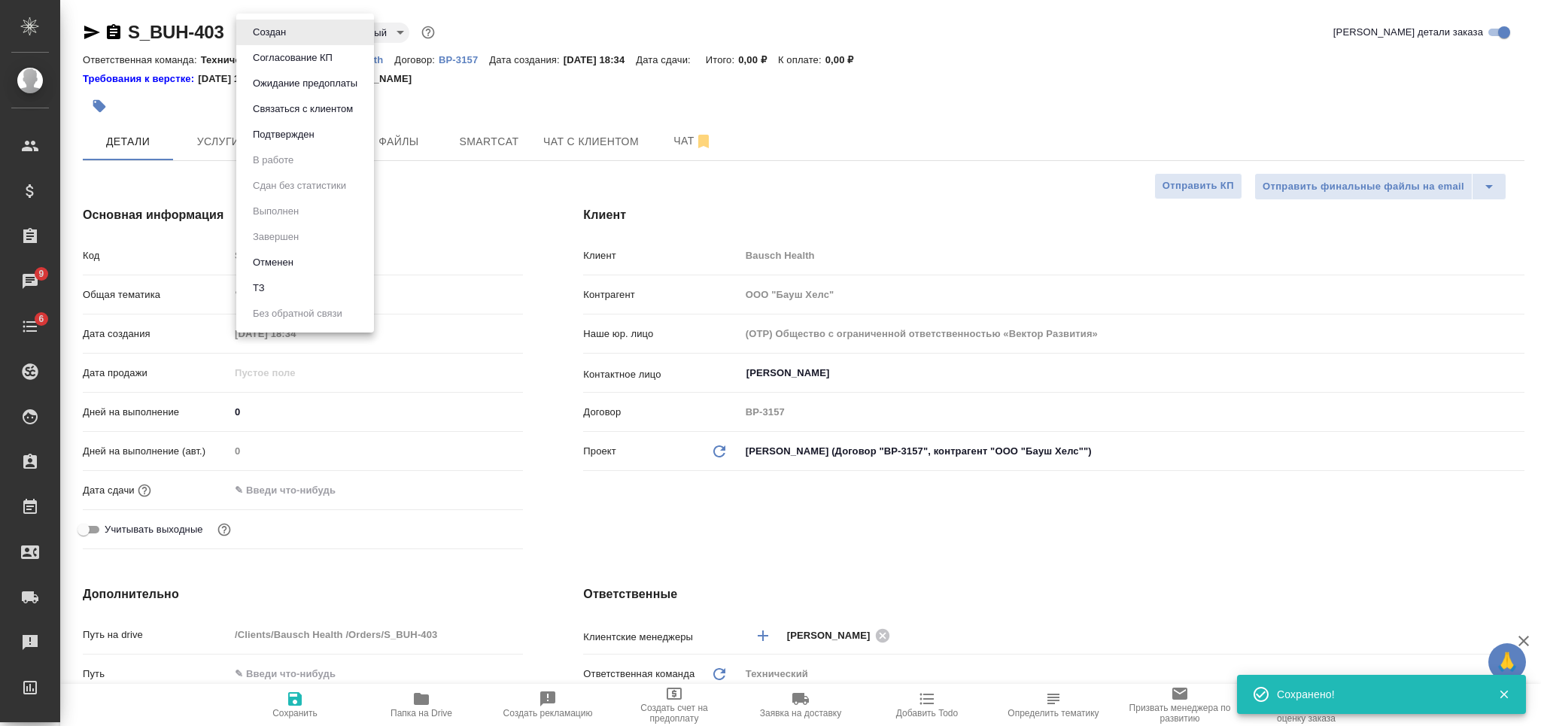
click at [287, 287] on li "ТЗ" at bounding box center [305, 288] width 138 height 26
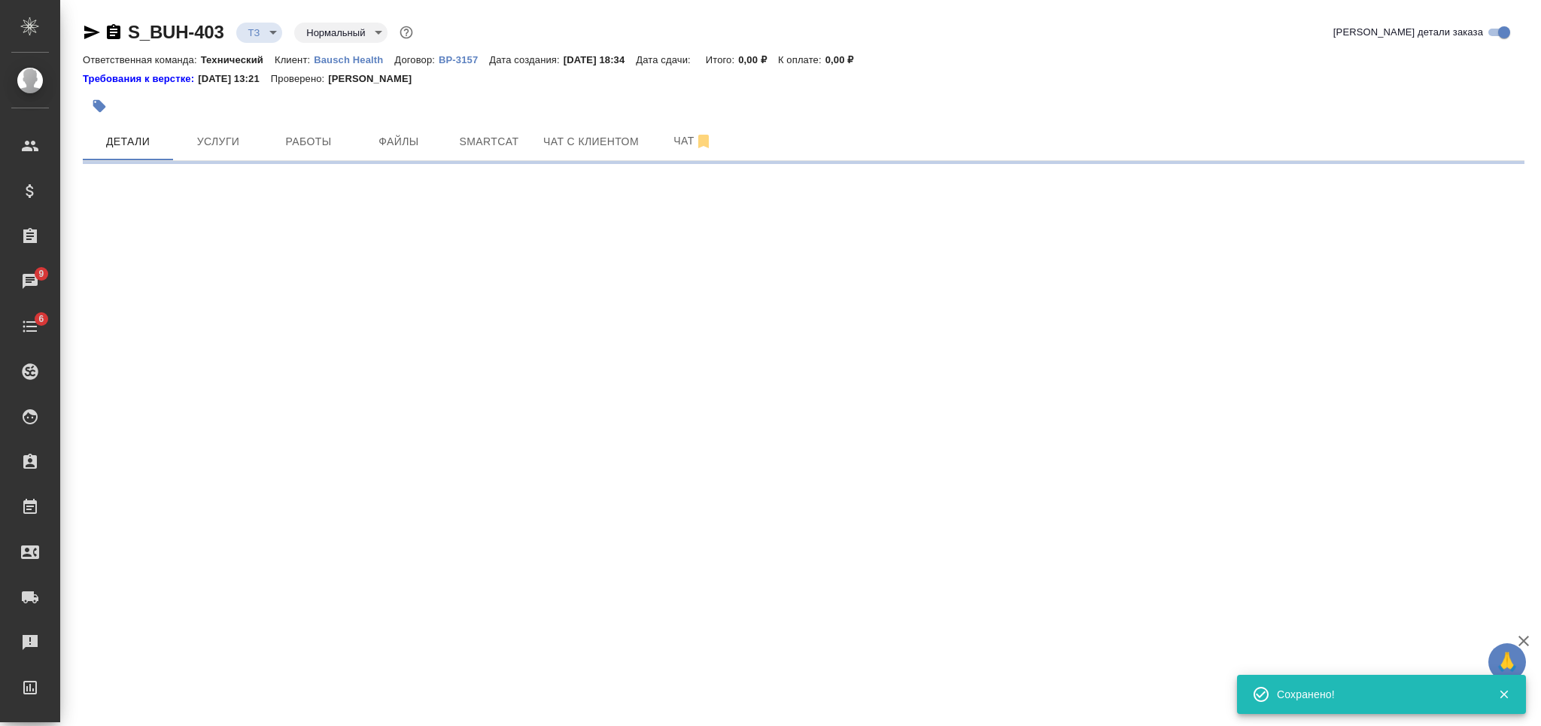
select select "RU"
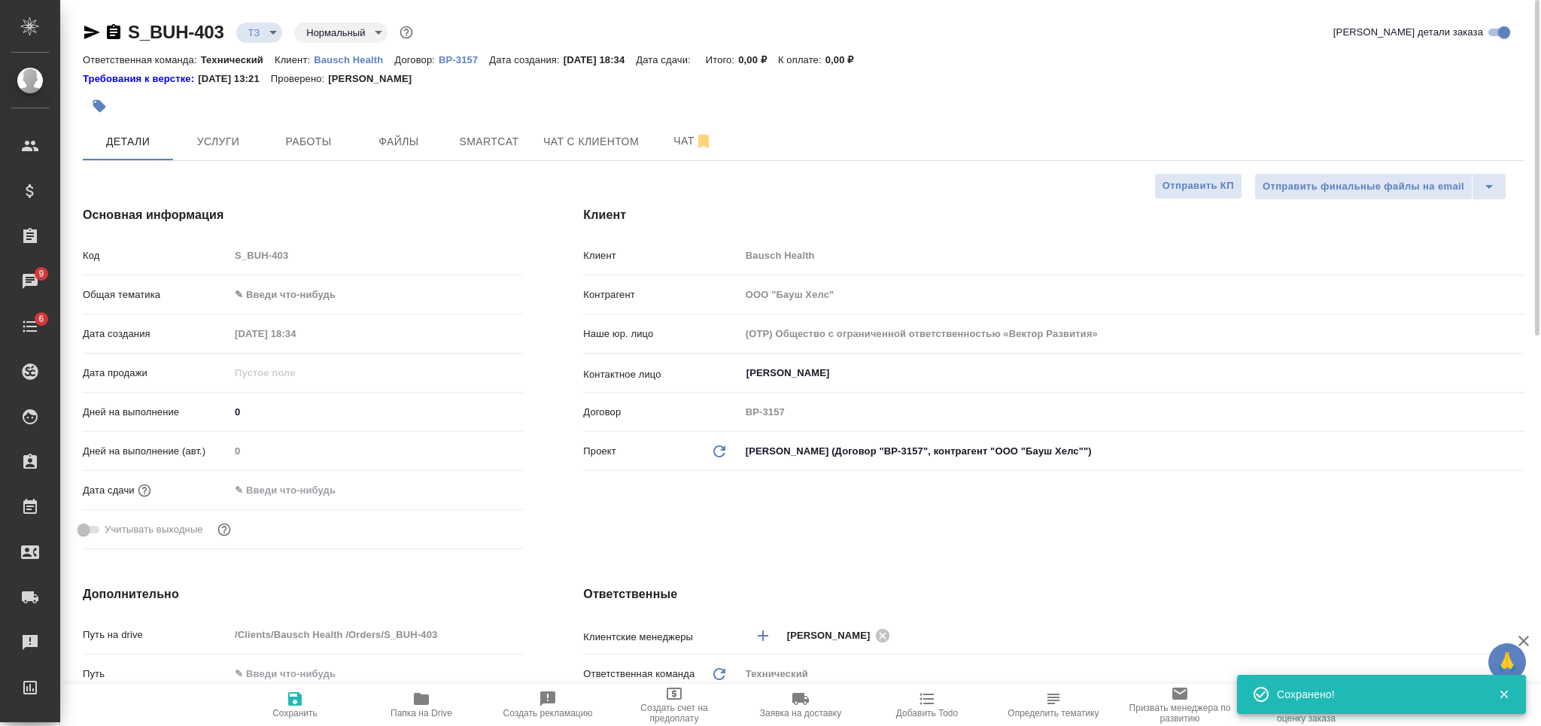
type textarea "x"
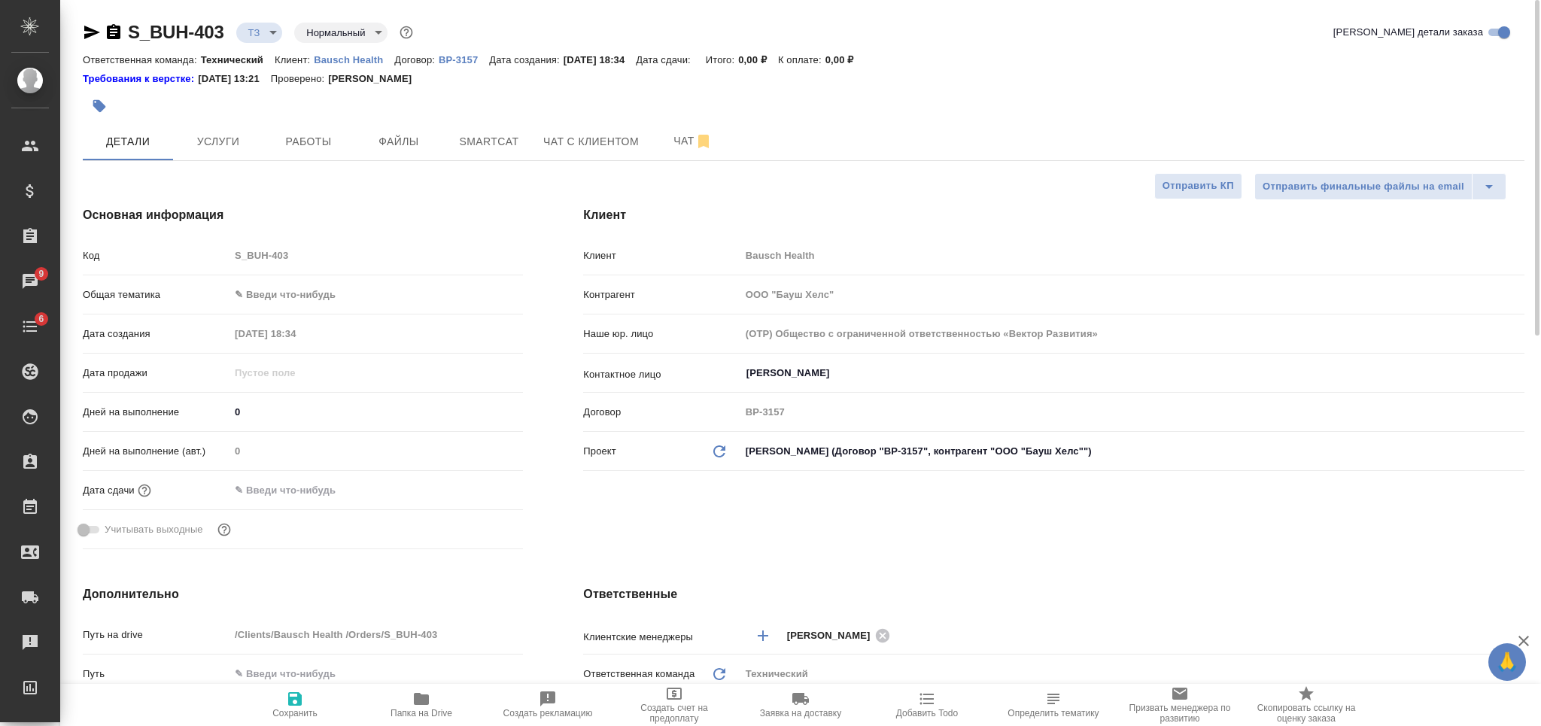
click at [779, 124] on div "Детали Услуги Работы Файлы Smartcat Чат с клиентом Чат" at bounding box center [804, 142] width 1442 height 38
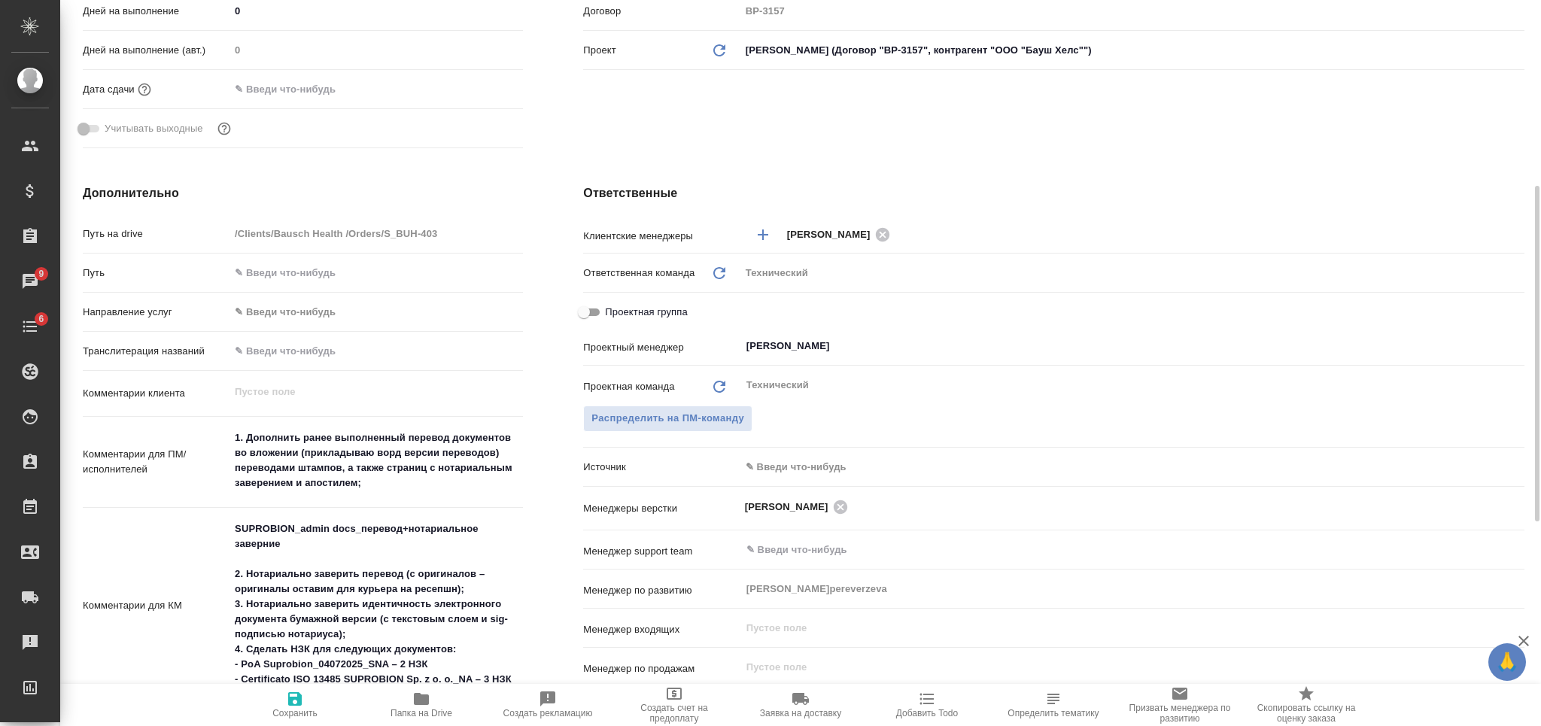
type textarea "x"
click at [232, 437] on textarea "1. Дополнить ранее выполненный перевод документов во вложении (прикладываю ворд…" at bounding box center [375, 460] width 293 height 71
type textarea "а1. Дополнить ранее выполненный перевод документов во вложении (прикладываю вор…"
type textarea "x"
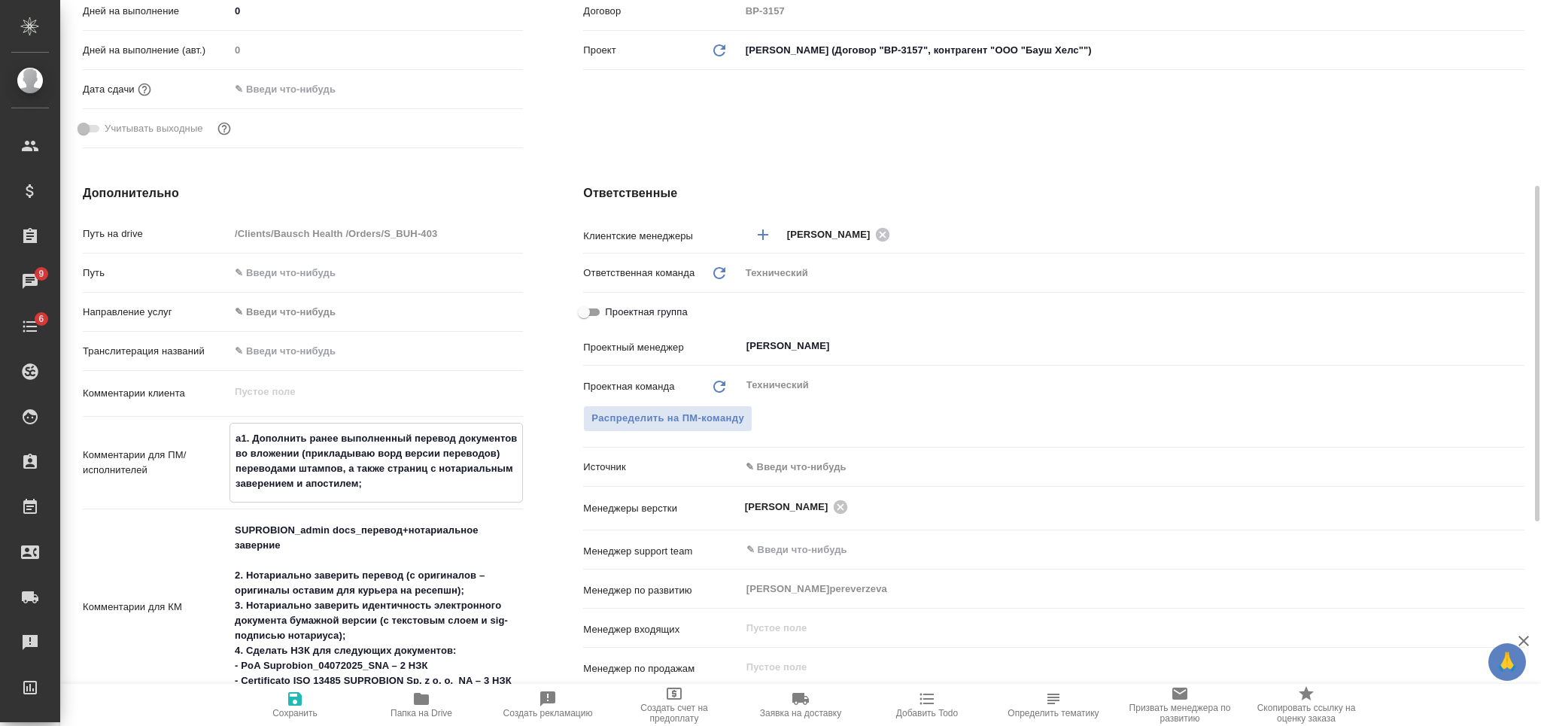
type textarea "x"
type textarea "ан1. Дополнить ранее выполненный перевод документов во вложении (прикладываю во…"
type textarea "x"
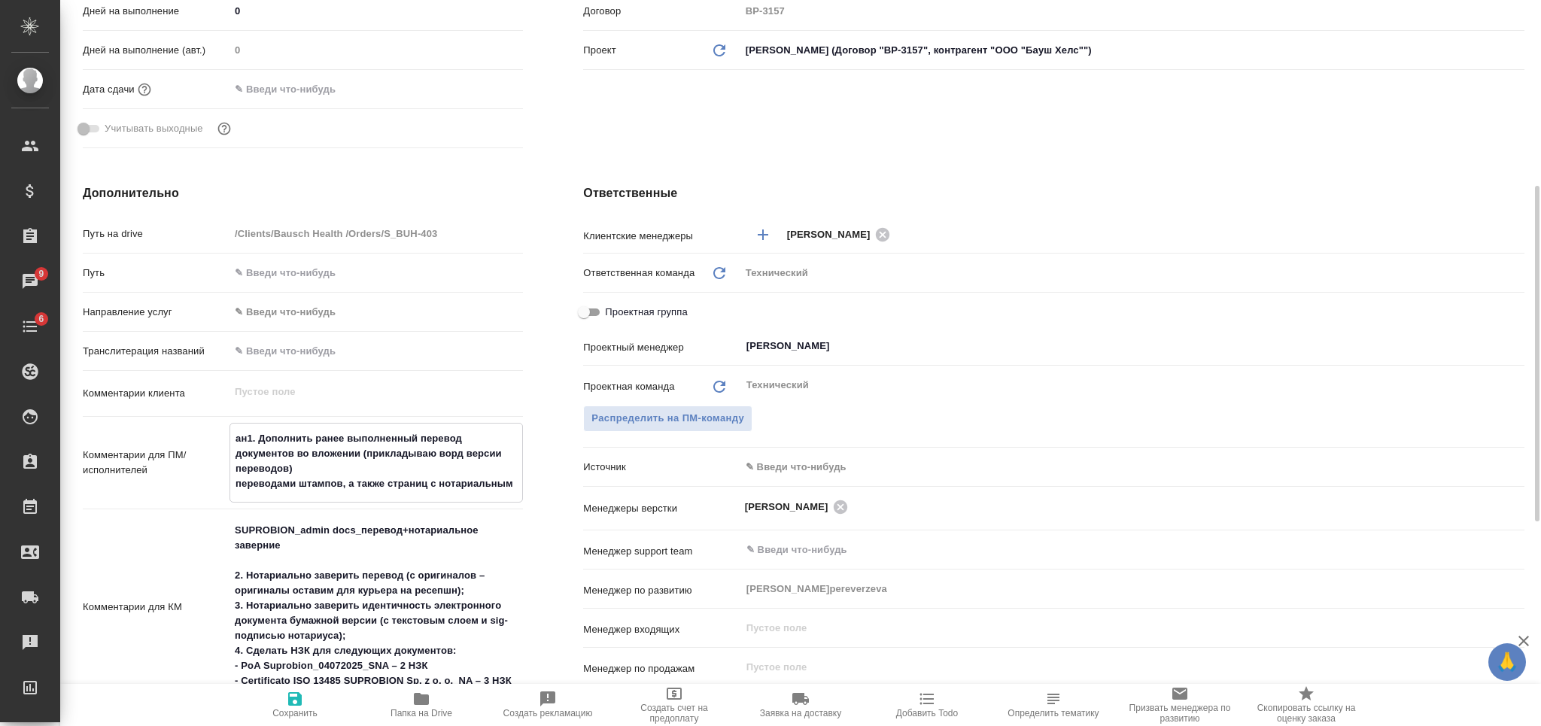
type textarea "анг1. Дополнить ранее выполненный перевод документов во вложении (прикладываю в…"
type textarea "x"
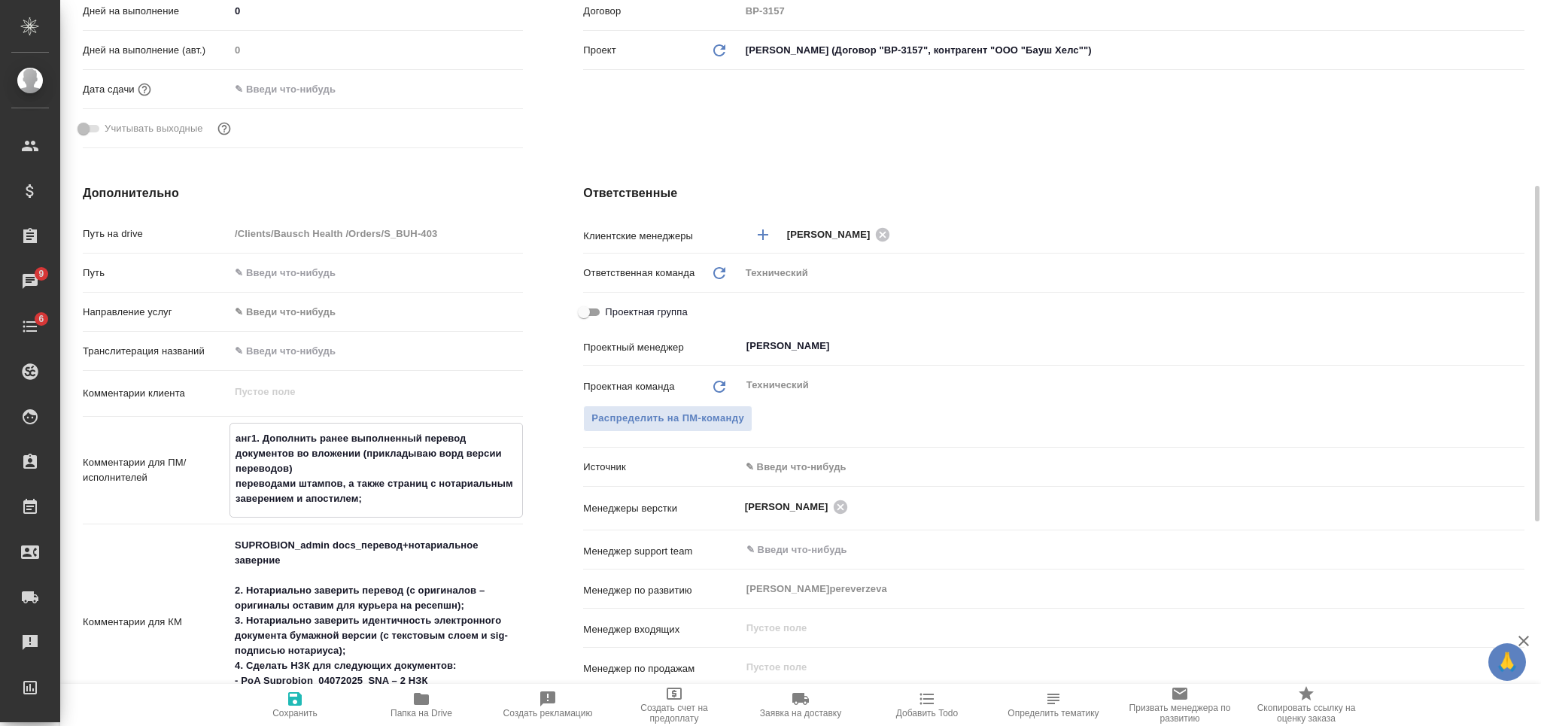
type textarea "англ1. Дополнить ранее выполненный перевод документов во вложении (прикладываю …"
type textarea "x"
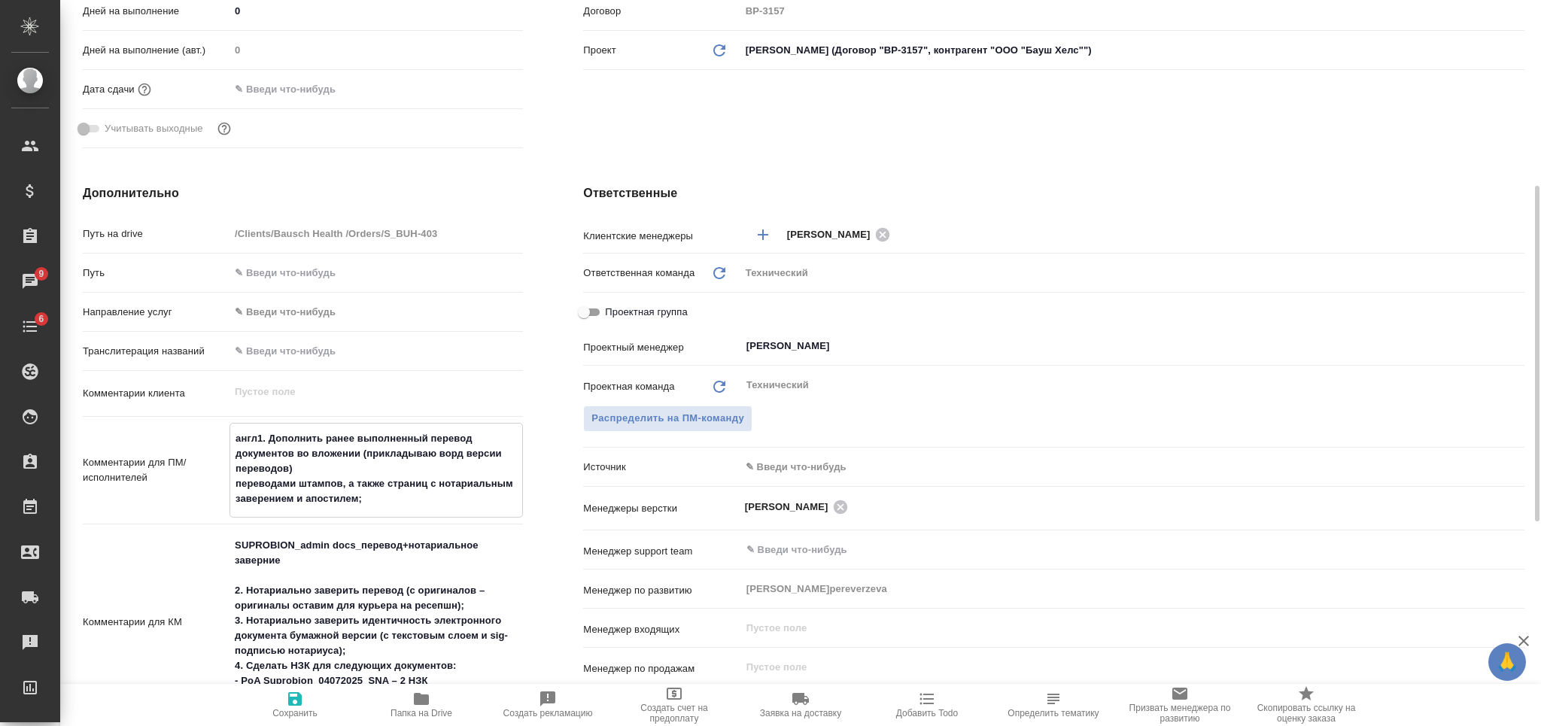
type textarea "англ-1. Дополнить ранее выполненный перевод документов во вложении (прикладываю…"
type textarea "x"
type textarea "англ-р1. Дополнить ранее выполненный перевод документов во вложении (прикладыва…"
type textarea "x"
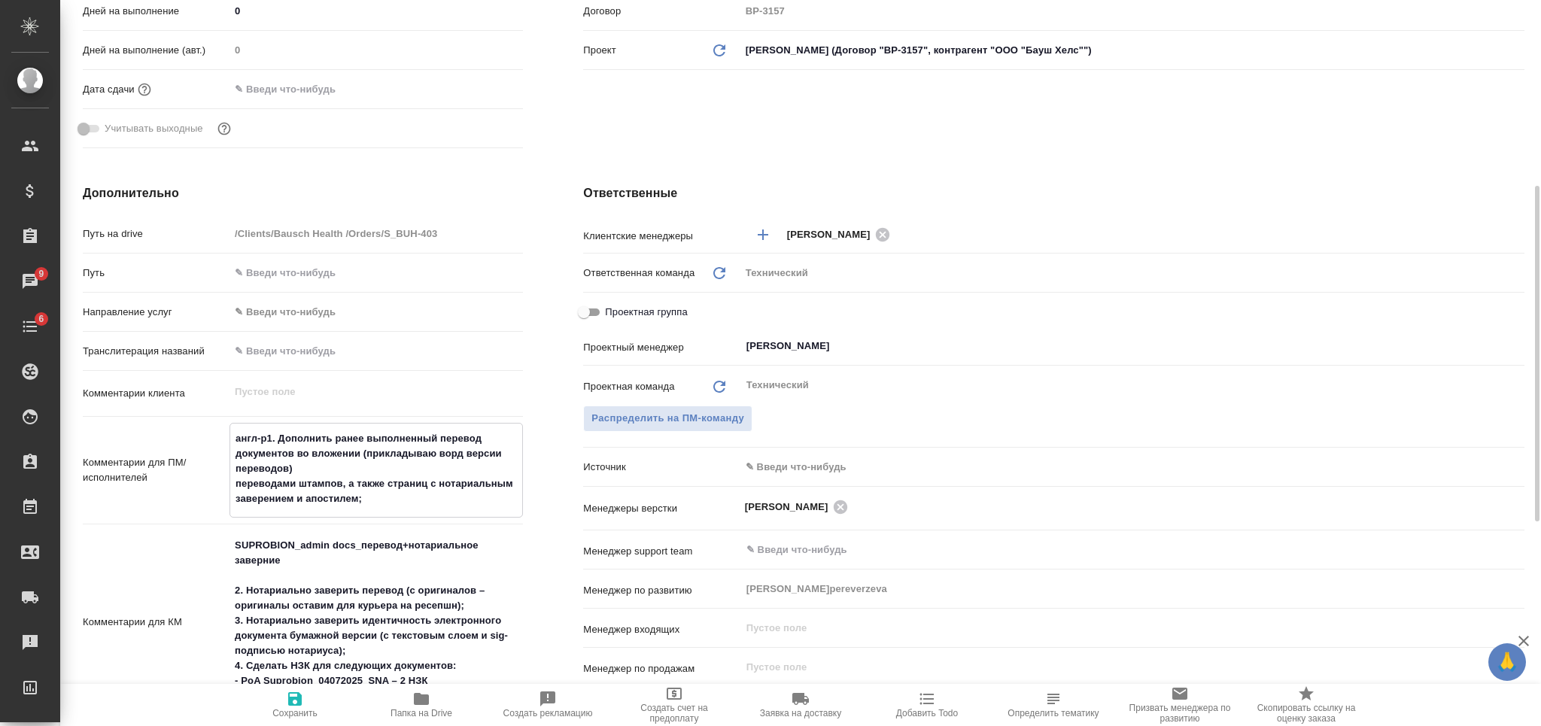
type textarea "x"
type textarea "англ-ру1. Дополнить ранее выполненный перевод документов во вложении (прикладыв…"
type textarea "x"
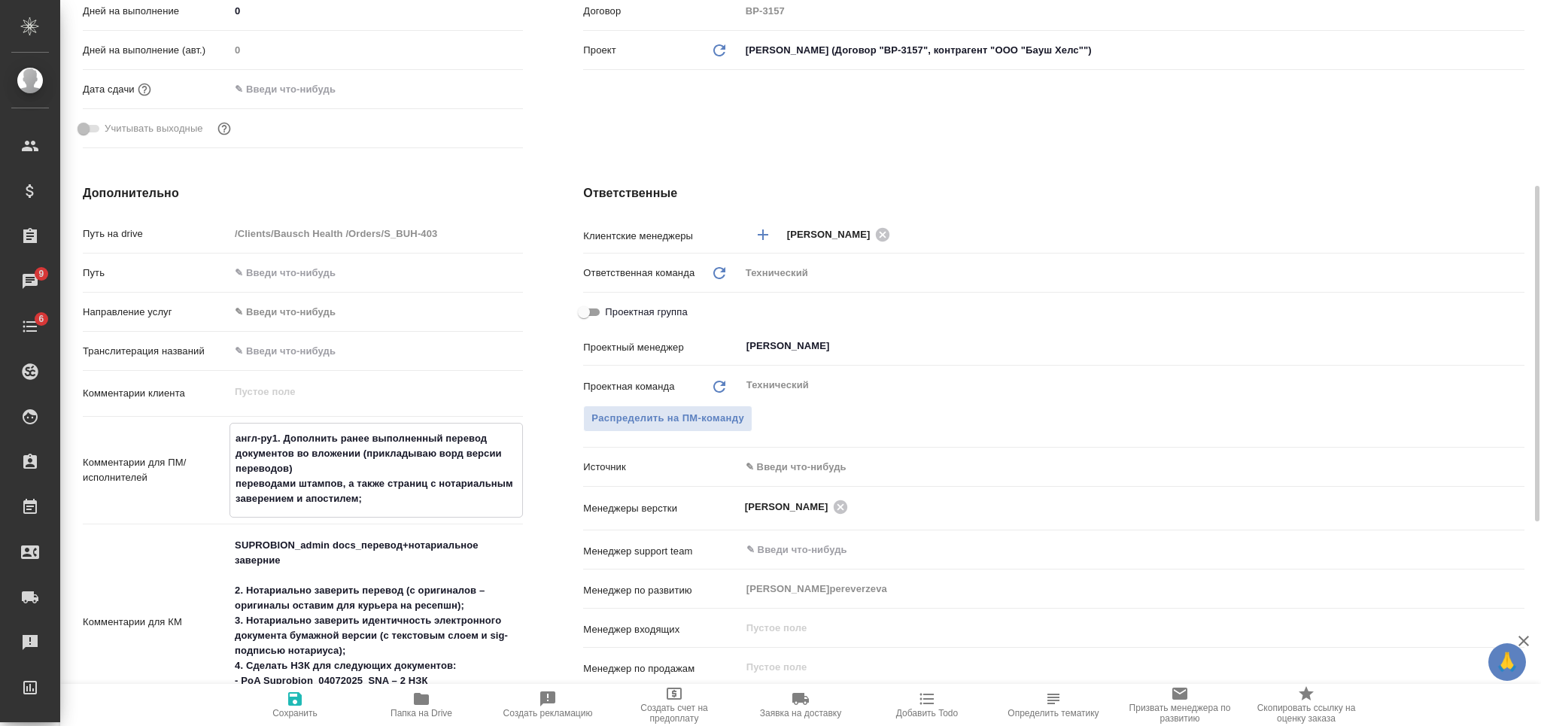
type textarea "x"
type textarea "англ-рус1. Дополнить ранее выполненный перевод документов во вложении (приклады…"
type textarea "x"
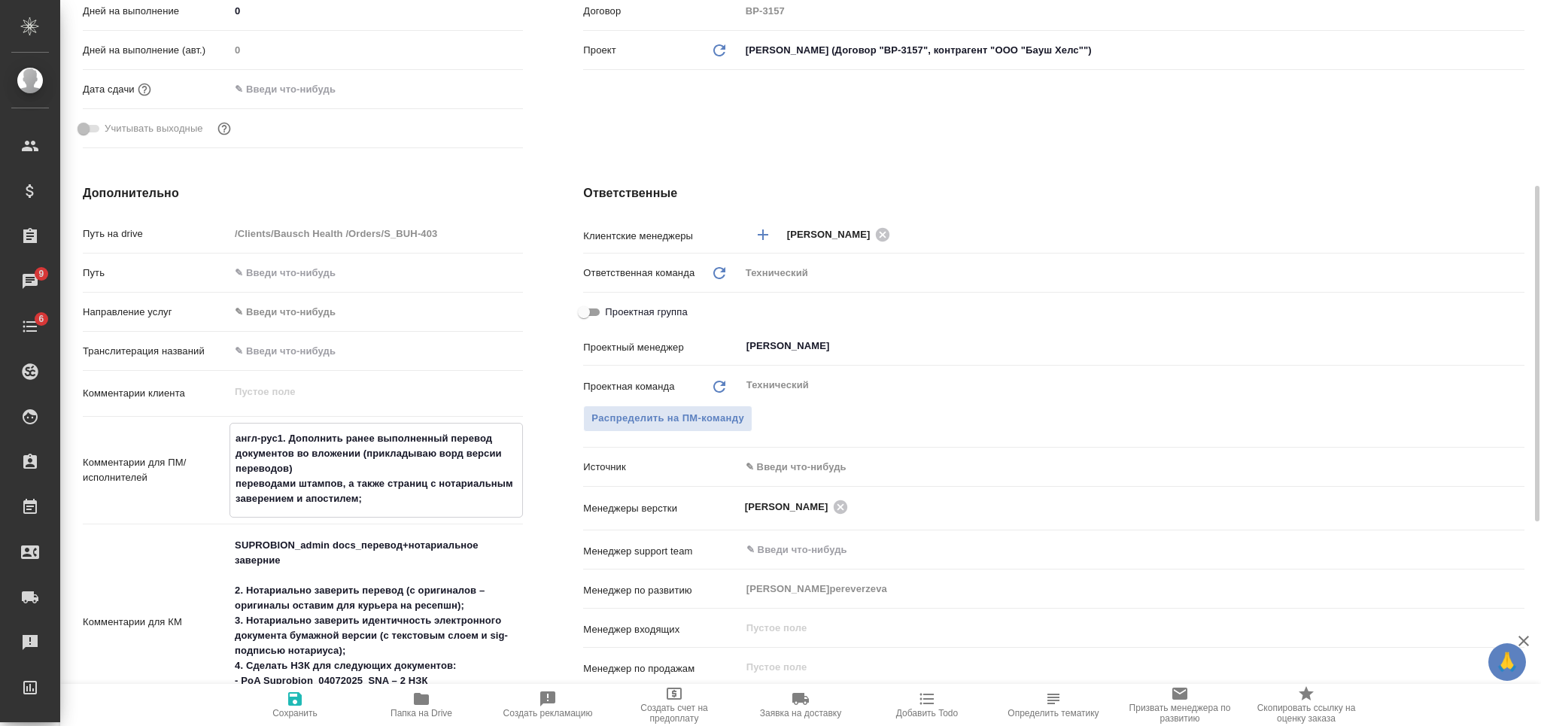
type textarea "англ-рус/1. Дополнить ранее выполненный перевод документов во вложении (приклад…"
type textarea "x"
type textarea "англ-рус/п1. Дополнить ранее выполненный перевод документов во вложении (прикла…"
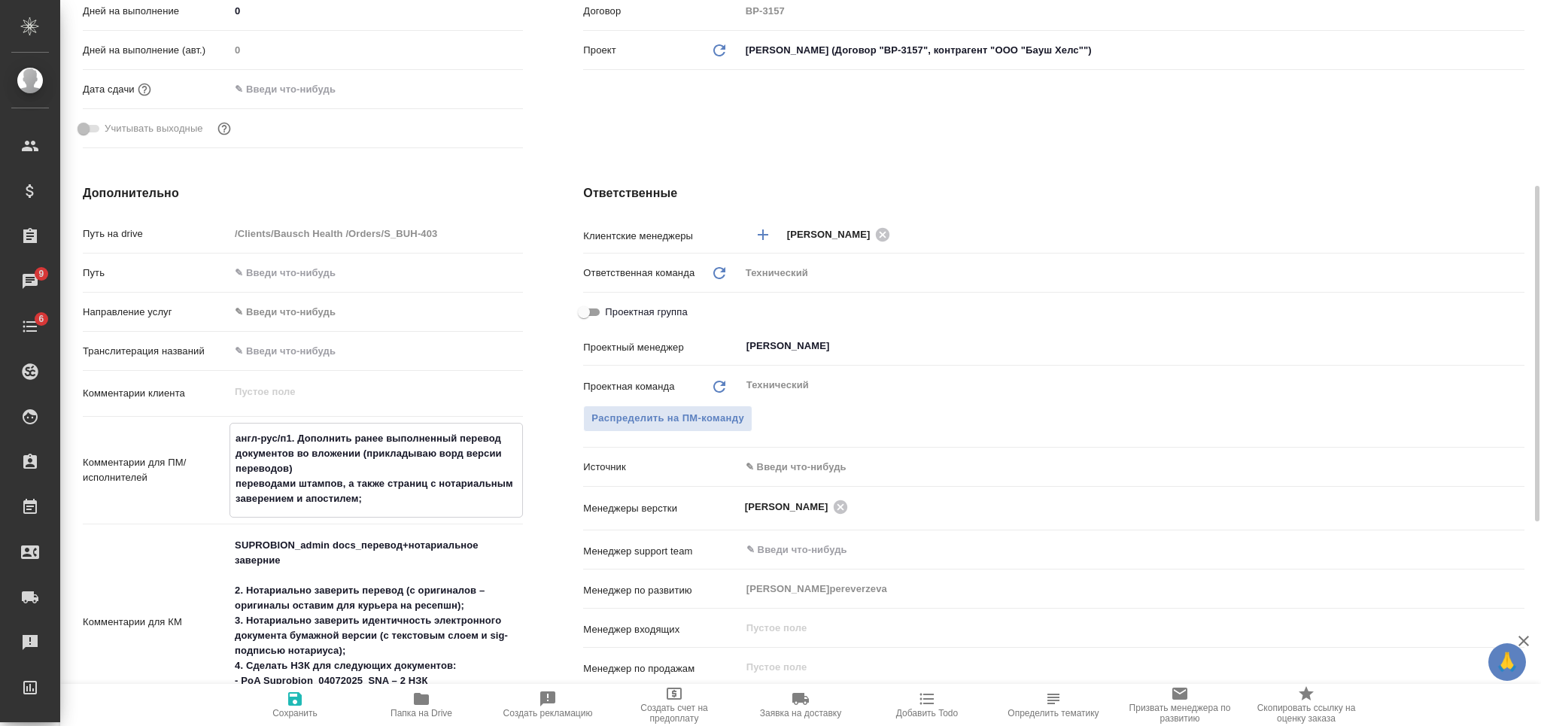
type textarea "x"
type textarea "англ-рус/по1. Дополнить ранее выполненный перевод документов во вложении (прикл…"
type textarea "x"
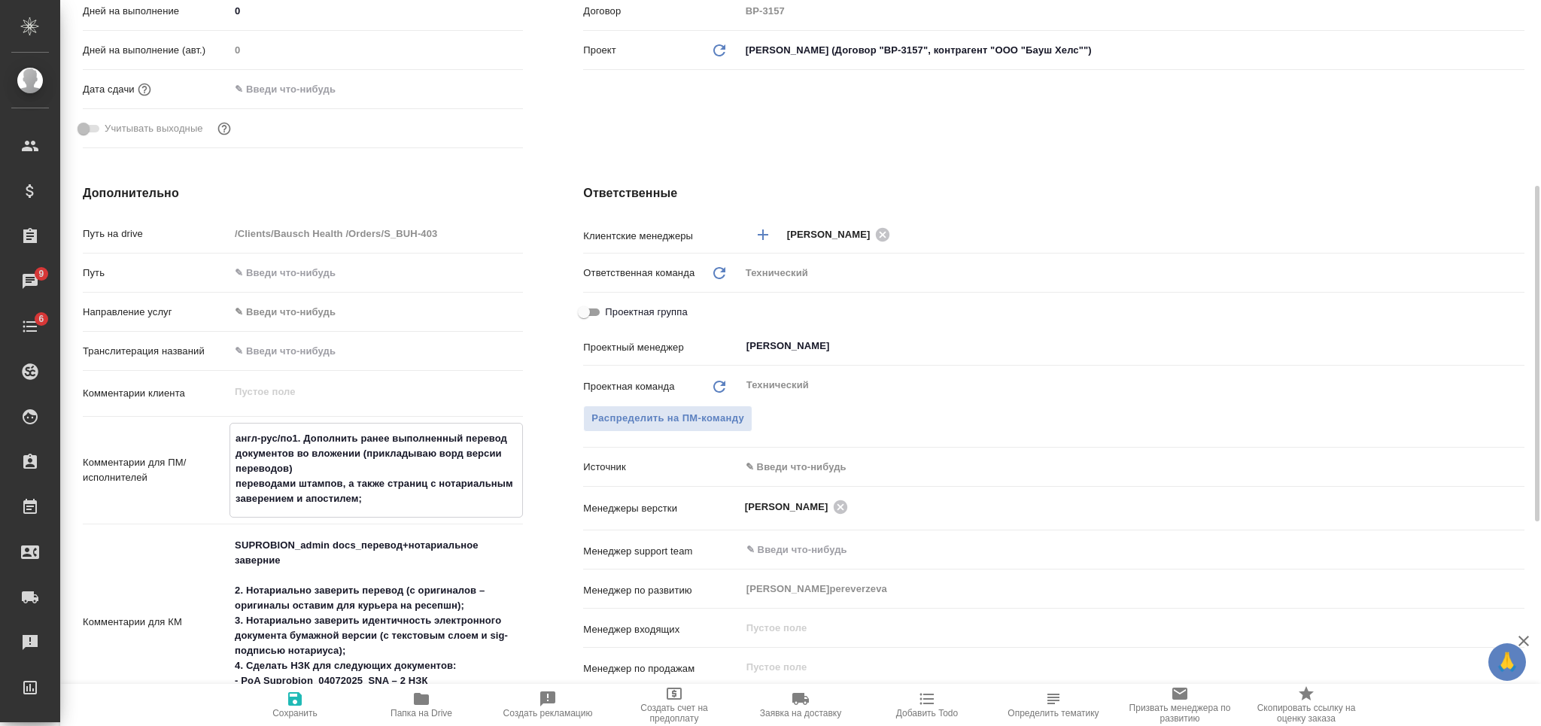
type textarea "x"
type textarea "англ-рус/пол1. Дополнить ранее выполненный перевод документов во вложении (прик…"
type textarea "x"
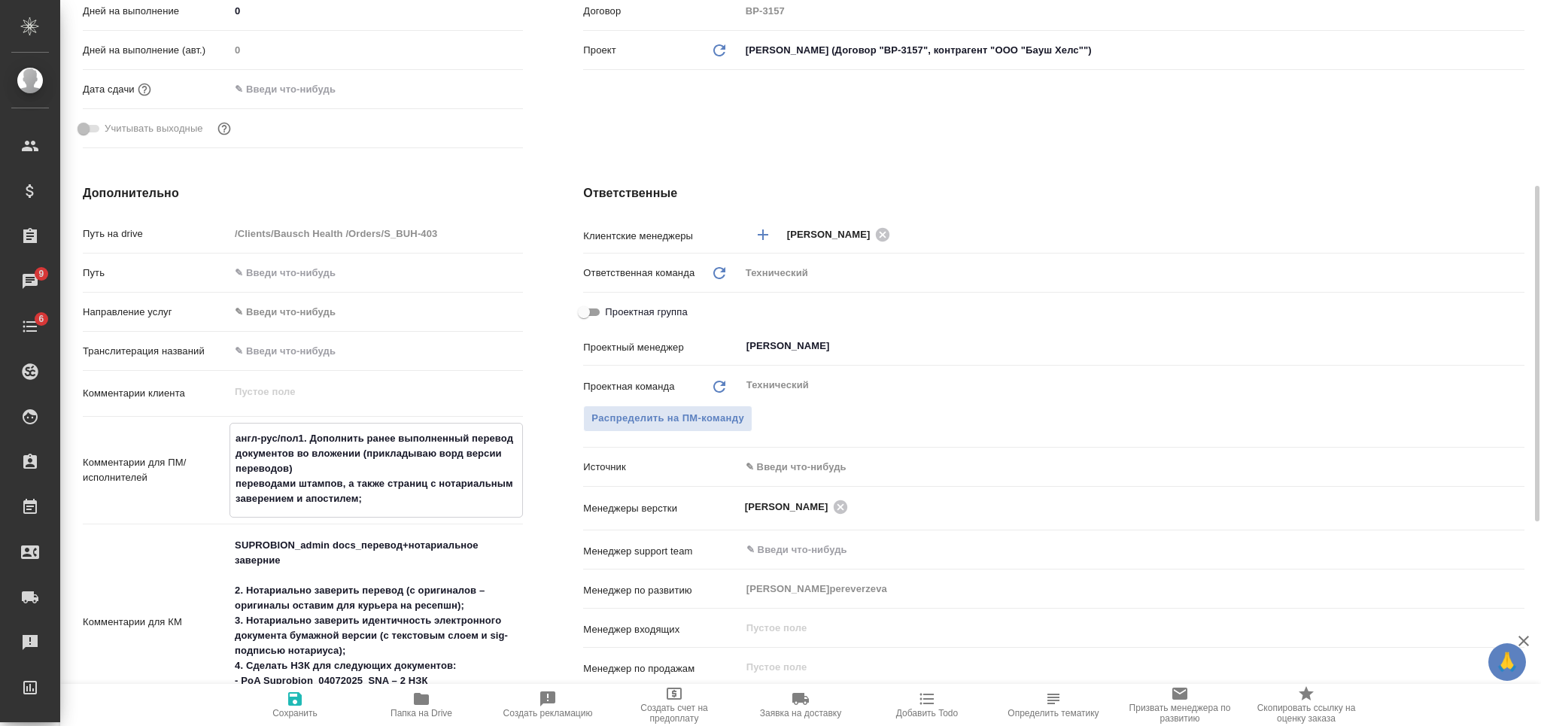
type textarea "x"
type textarea "англ-рус/польс1. Дополнить ранее выполненный перевод документов во вложении (пр…"
type textarea "x"
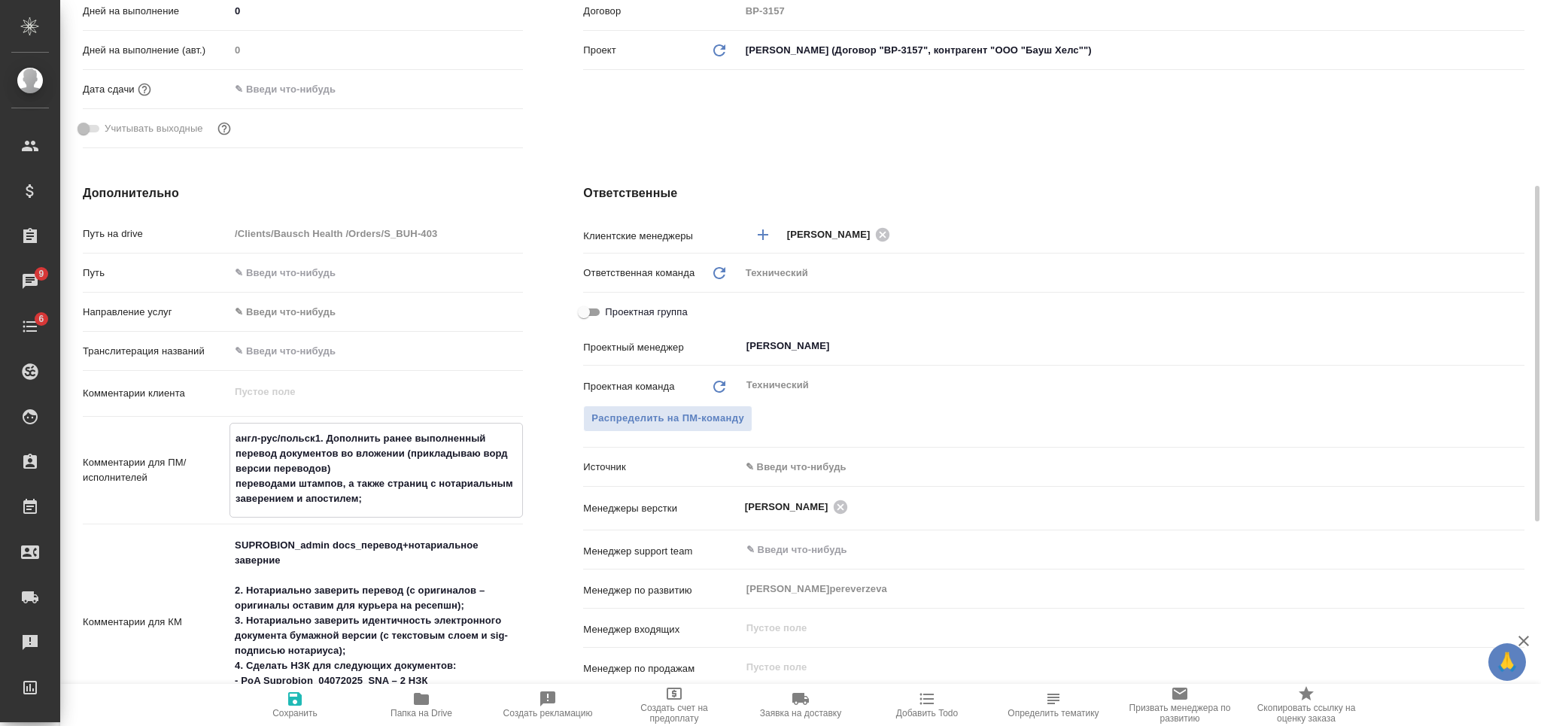
type textarea "англ-рус/польски1. Дополнить ранее выполненный перевод документов во вложении (…"
click at [293, 706] on icon "button" at bounding box center [295, 699] width 14 height 14
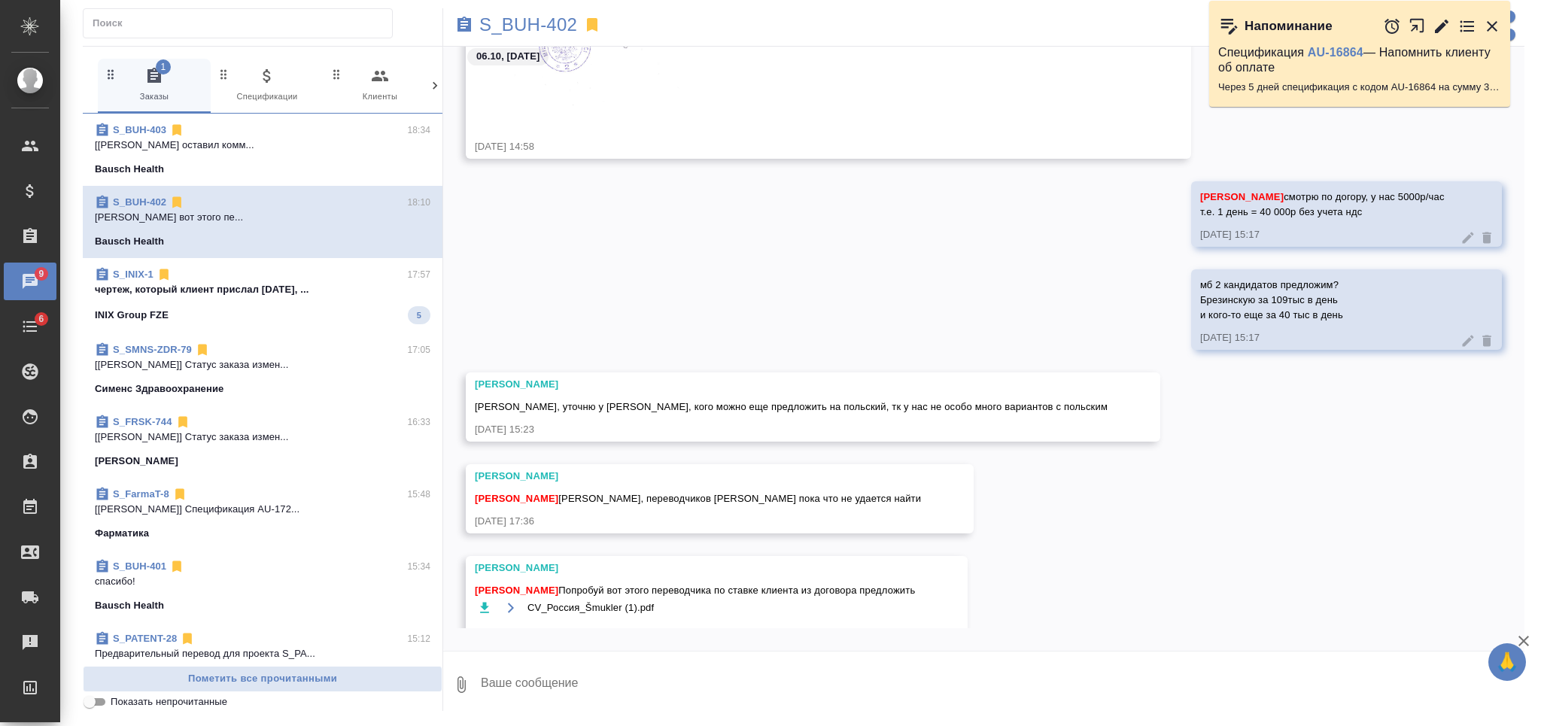
scroll to position [3142, 0]
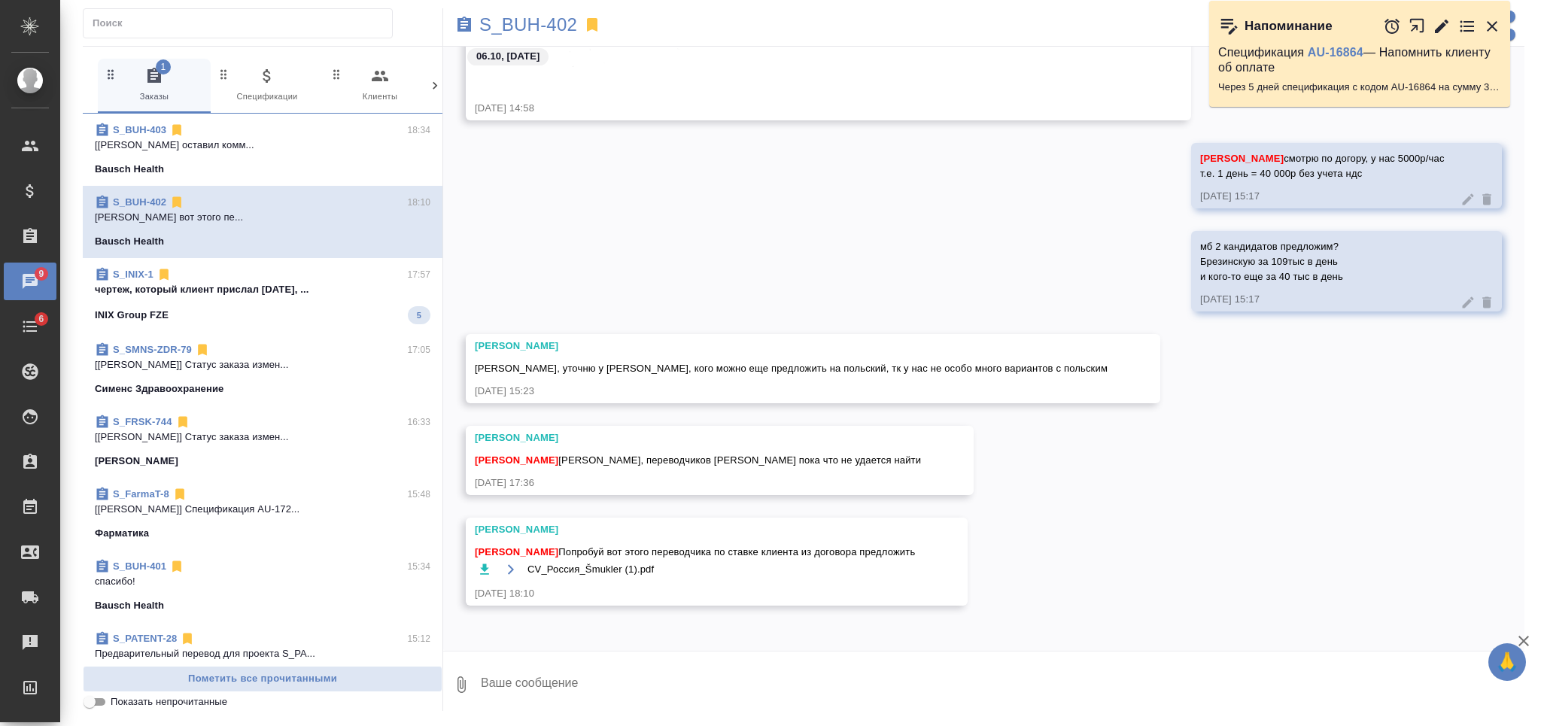
click at [548, 684] on textarea at bounding box center [1001, 684] width 1045 height 51
type textarea "какая маржа будет при 40 000р/день?"
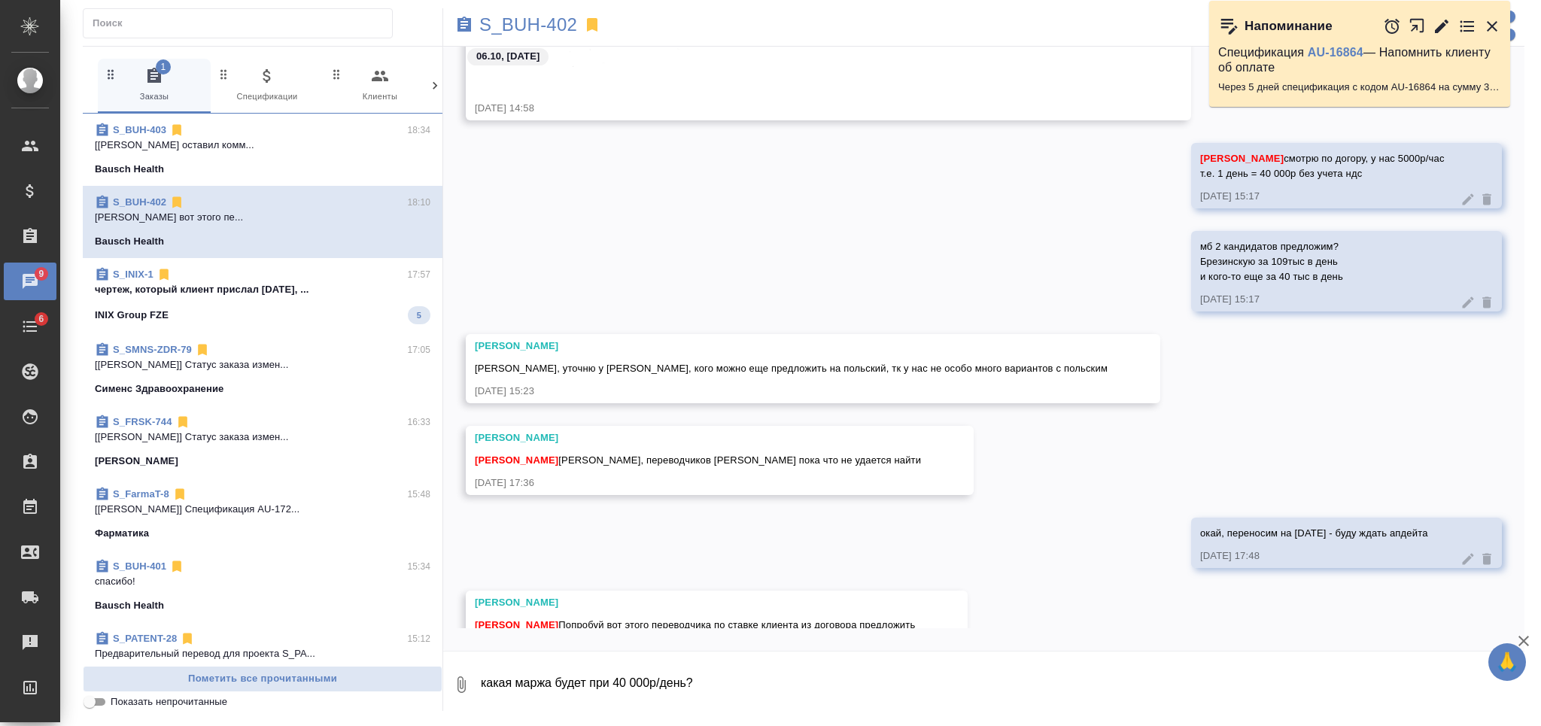
scroll to position [3288, 0]
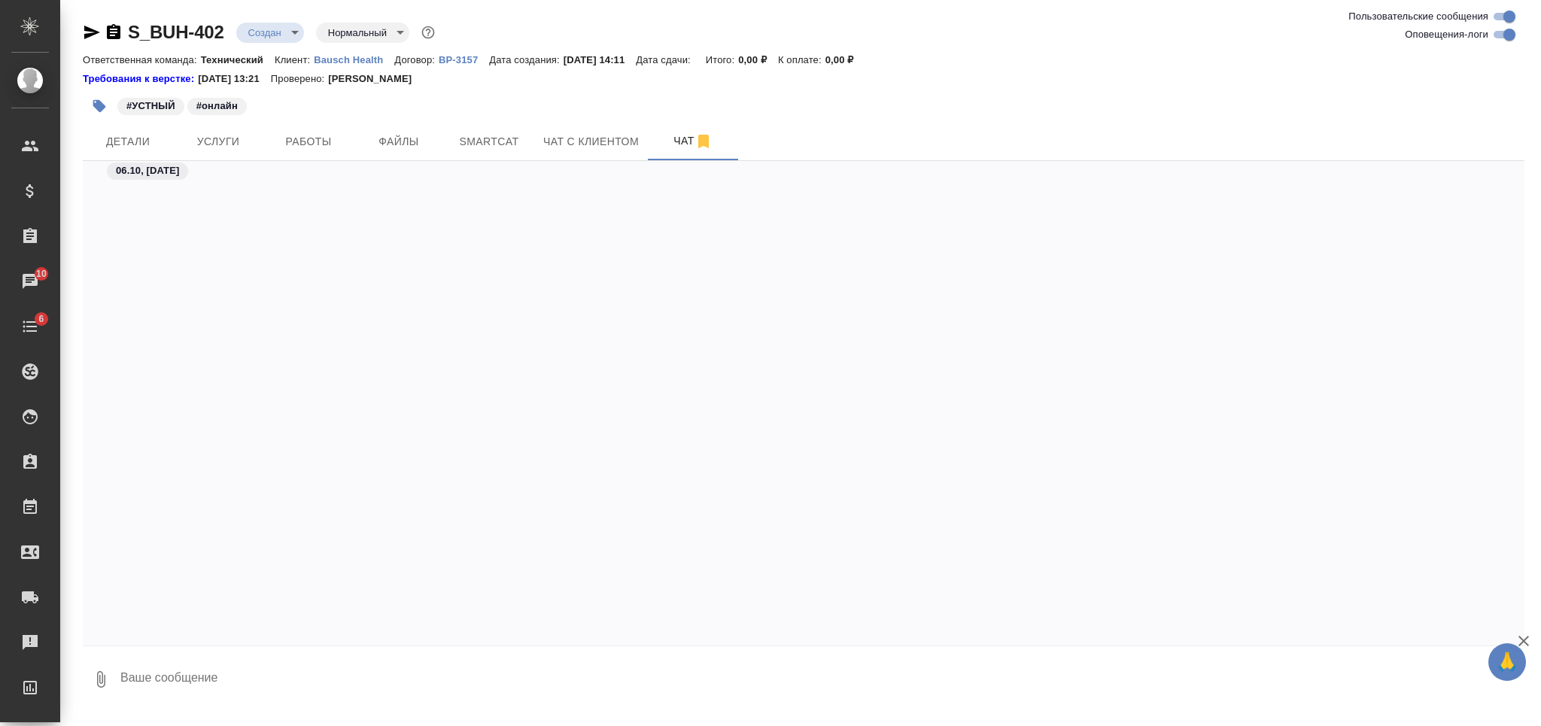
scroll to position [2155, 0]
